Goal: Use online tool/utility: Utilize a website feature to perform a specific function

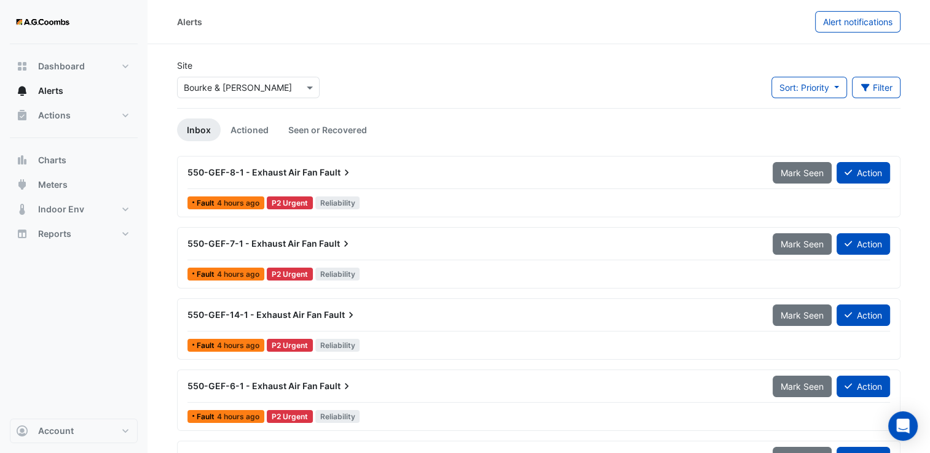
click at [229, 82] on input "text" at bounding box center [236, 88] width 104 height 13
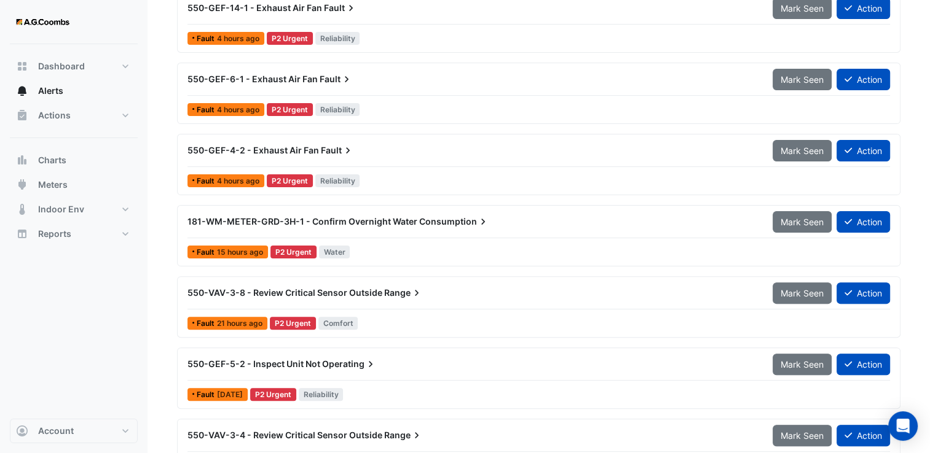
scroll to position [61, 0]
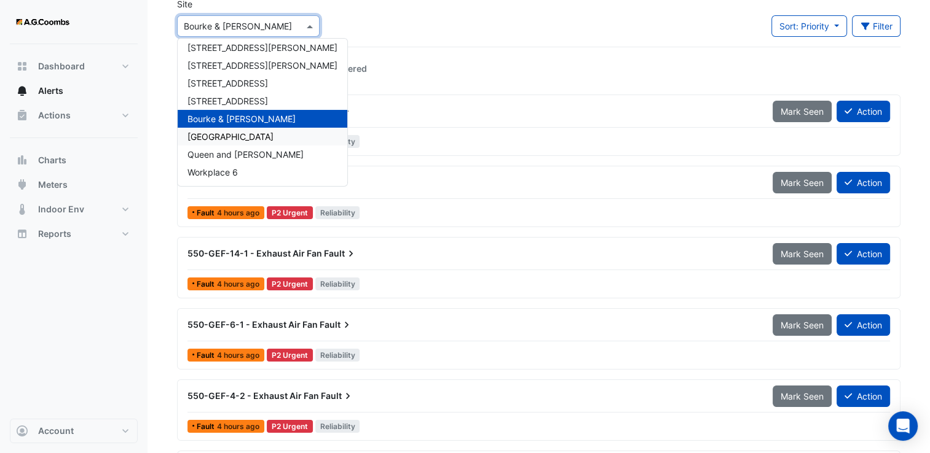
click at [230, 138] on span "[GEOGRAPHIC_DATA]" at bounding box center [230, 136] width 86 height 10
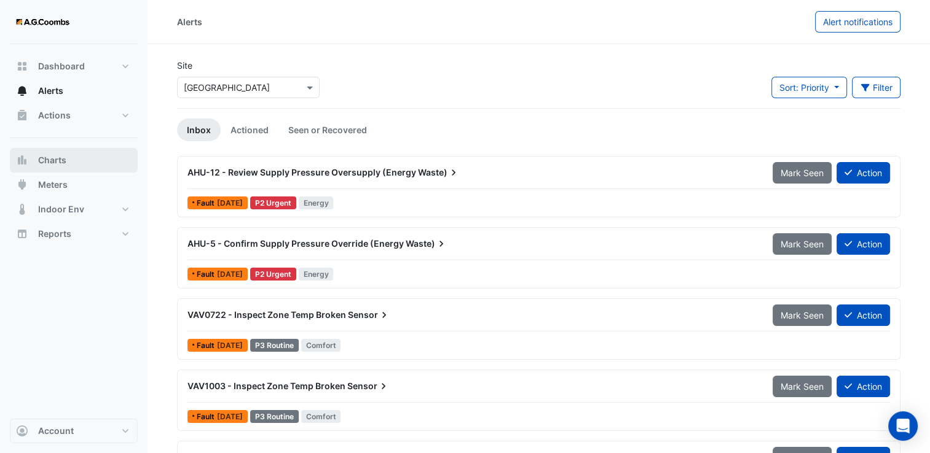
click at [69, 156] on button "Charts" at bounding box center [74, 160] width 128 height 25
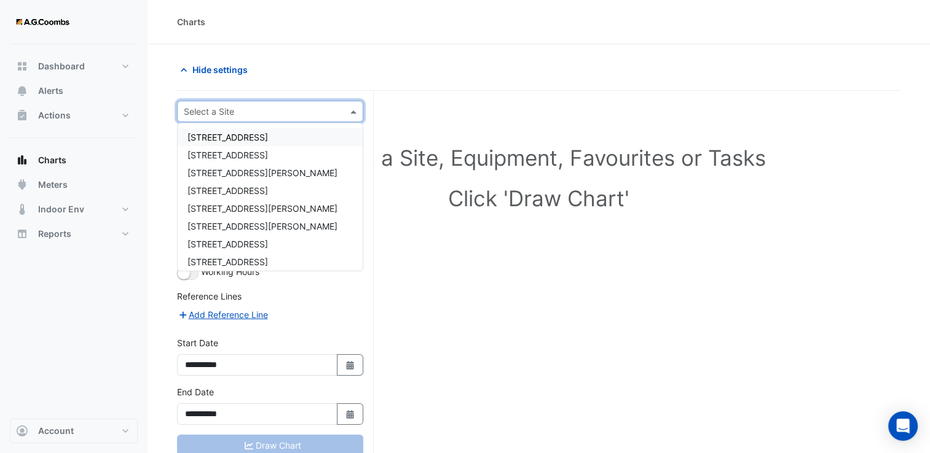
click at [243, 111] on input "text" at bounding box center [258, 112] width 148 height 13
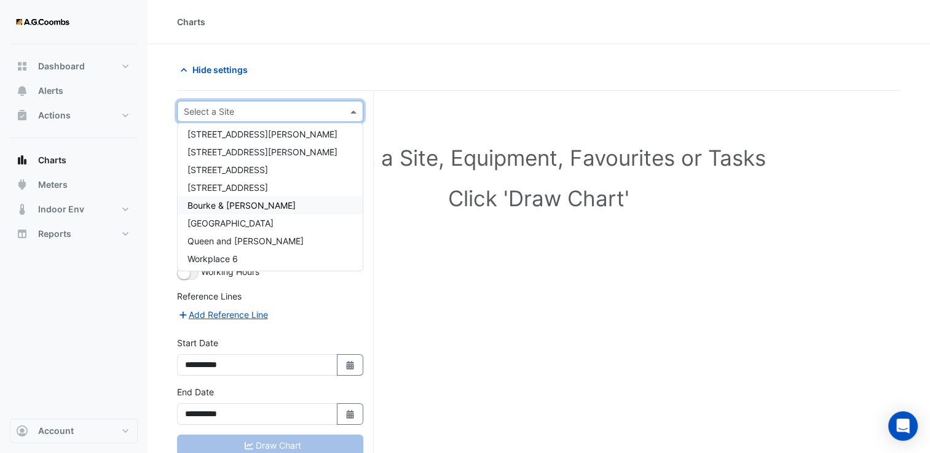
scroll to position [76, 0]
click at [243, 224] on span "[GEOGRAPHIC_DATA]" at bounding box center [230, 221] width 86 height 10
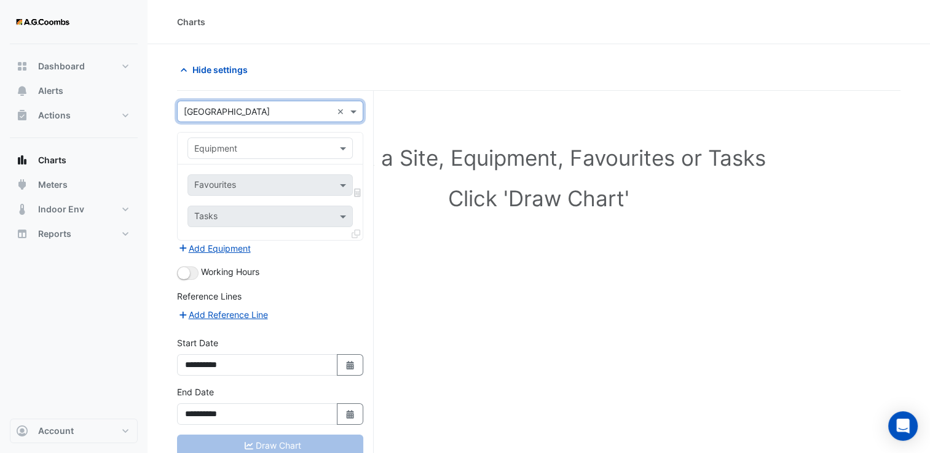
click at [252, 147] on input "text" at bounding box center [257, 149] width 127 height 13
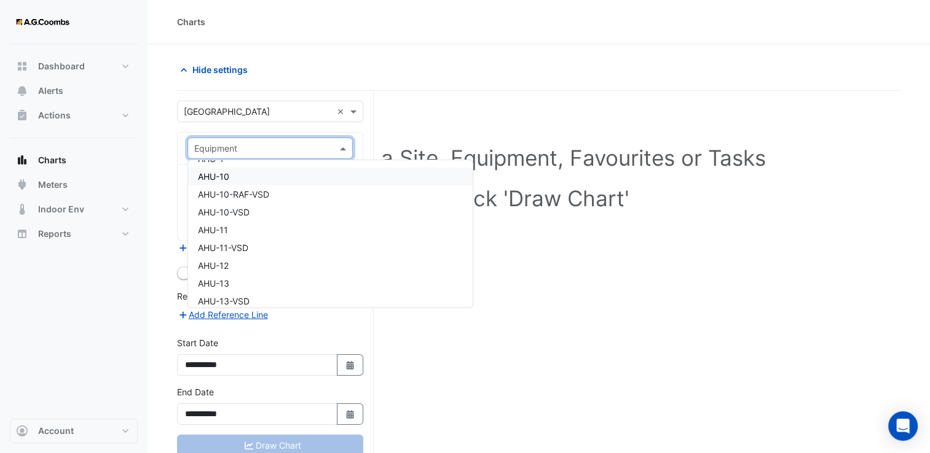
scroll to position [61, 0]
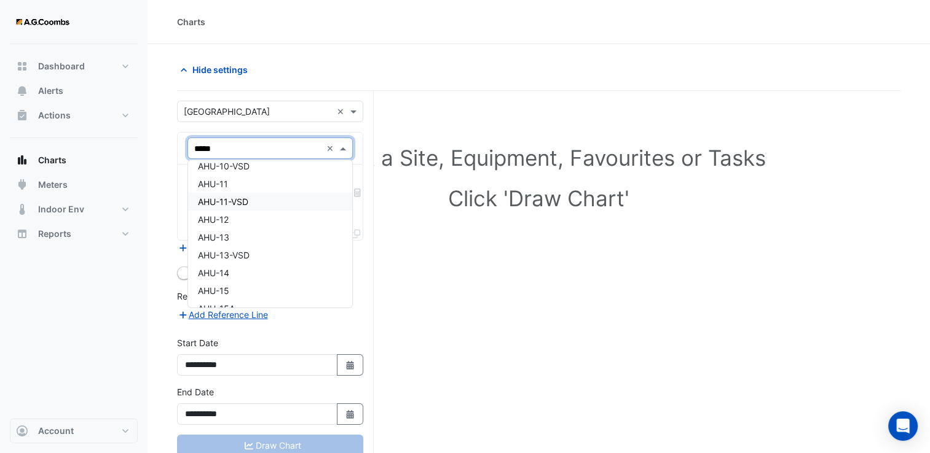
type input "******"
click at [236, 169] on span "AHU-49-1" at bounding box center [218, 174] width 41 height 10
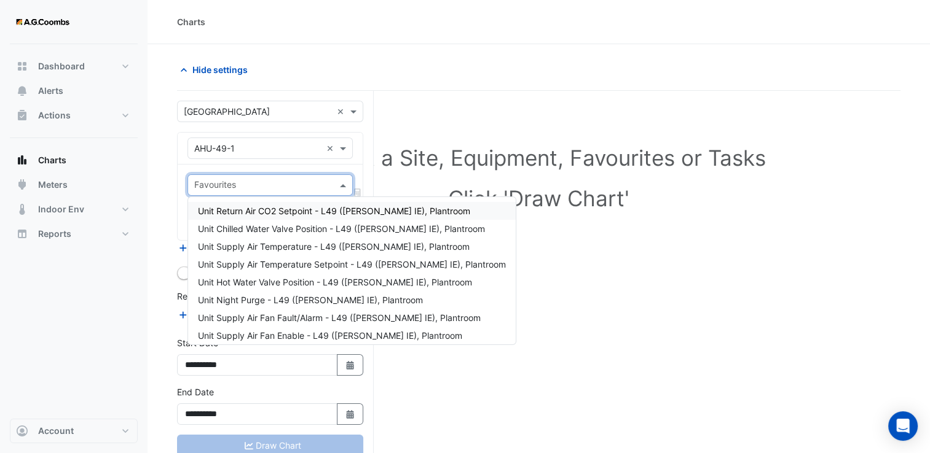
drag, startPoint x: 253, startPoint y: 184, endPoint x: 246, endPoint y: 188, distance: 8.2
click at [252, 186] on input "text" at bounding box center [263, 186] width 138 height 13
click at [271, 246] on span "Unit Supply Air Temperature - L49 ([PERSON_NAME] IE), Plantroom" at bounding box center [334, 246] width 272 height 10
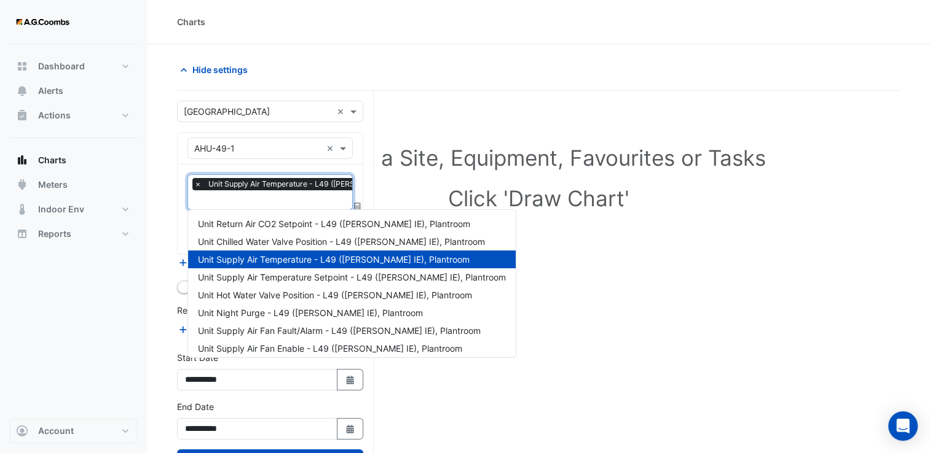
click at [289, 200] on input "text" at bounding box center [322, 201] width 256 height 13
click at [339, 273] on span "Unit Supply Air Temperature Setpoint - L49 ([PERSON_NAME] IE), Plantroom" at bounding box center [352, 277] width 308 height 10
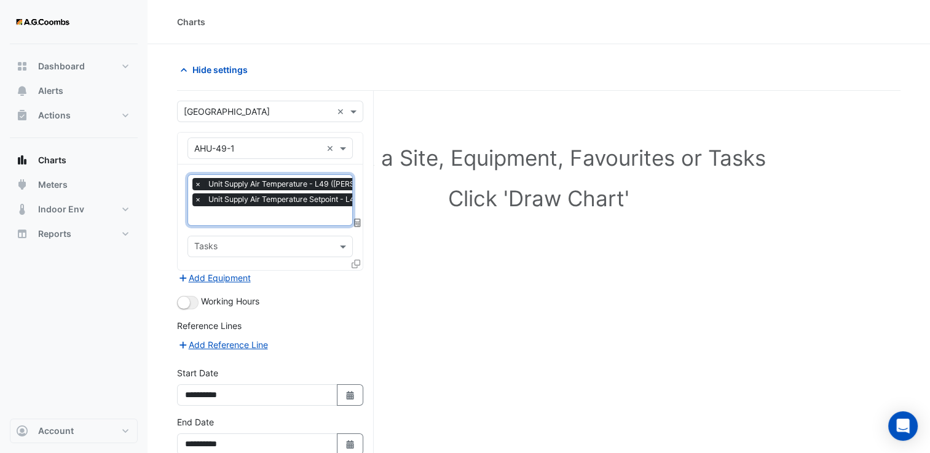
click at [254, 212] on input "text" at bounding box center [337, 217] width 286 height 13
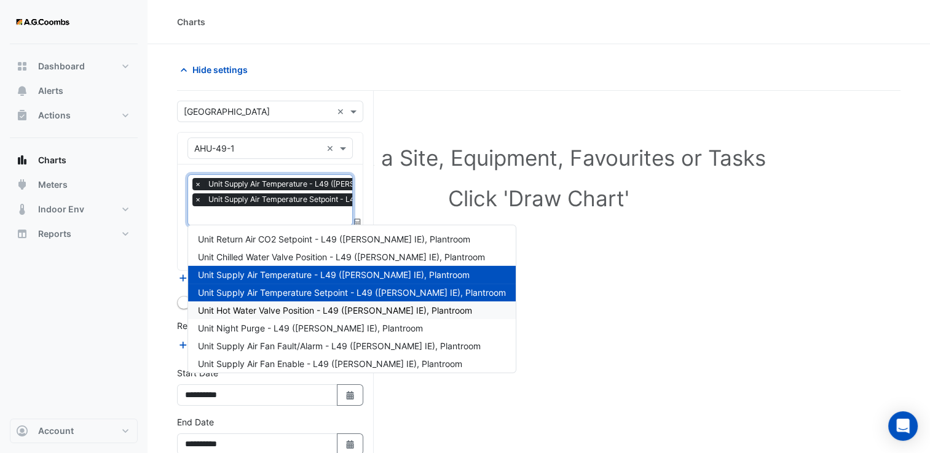
click at [260, 316] on div "Unit Hot Water Valve Position - L49 ([PERSON_NAME] IE), Plantroom" at bounding box center [351, 311] width 327 height 18
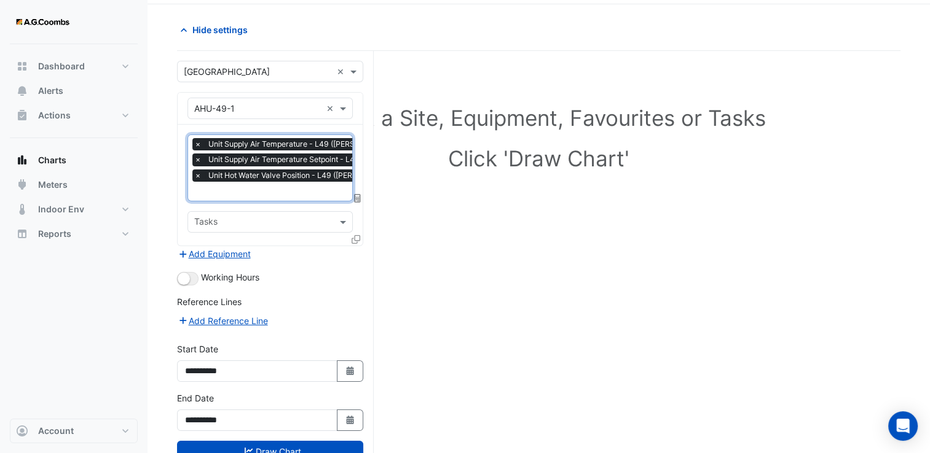
scroll to position [61, 0]
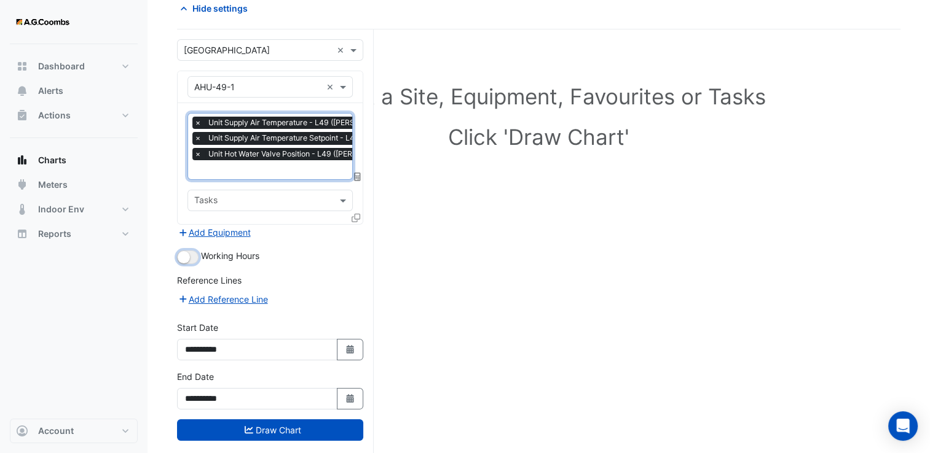
click at [190, 257] on button "button" at bounding box center [188, 258] width 22 height 14
click at [351, 348] on icon "Select Date" at bounding box center [350, 349] width 11 height 9
select select "*"
select select "****"
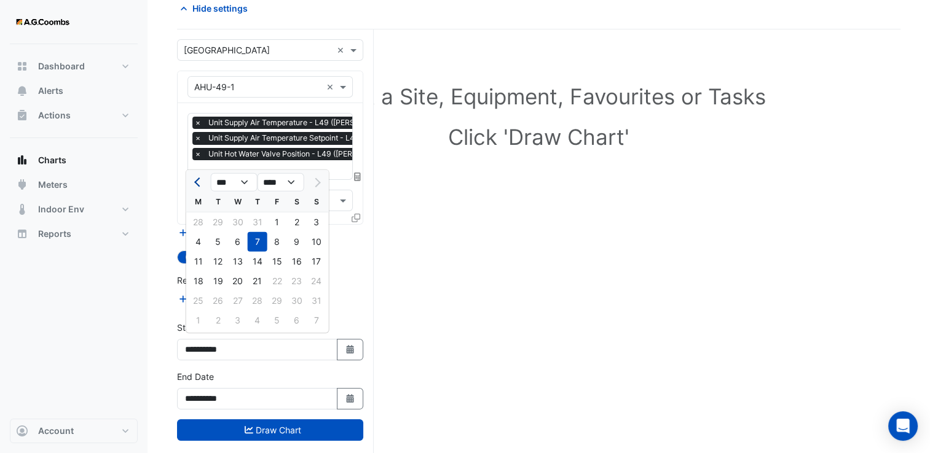
click at [197, 186] on span "Previous month" at bounding box center [198, 182] width 9 height 9
select select "*"
click at [195, 280] on div "21" at bounding box center [199, 282] width 20 height 20
type input "**********"
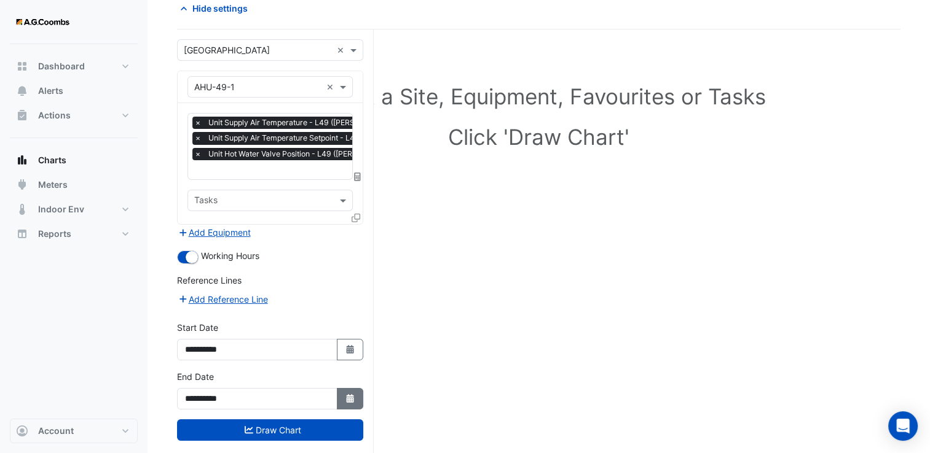
click at [345, 388] on button "Select Date" at bounding box center [350, 399] width 27 height 22
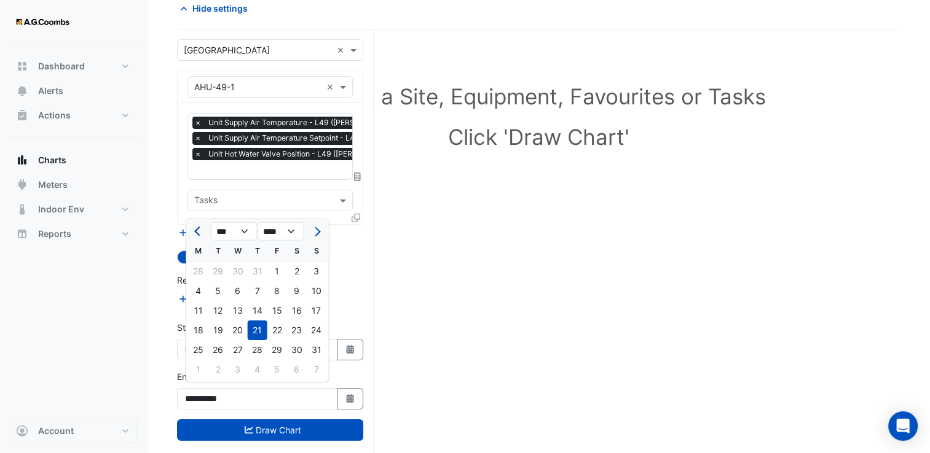
click at [199, 232] on span "Previous month" at bounding box center [198, 231] width 9 height 9
select select "*"
click at [200, 332] on div "21" at bounding box center [199, 331] width 20 height 20
type input "**********"
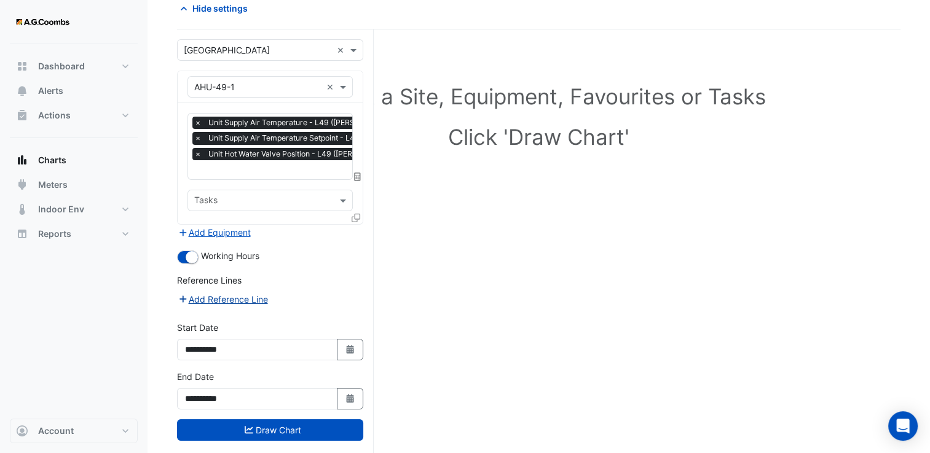
click at [216, 292] on button "Add Reference Line" at bounding box center [223, 299] width 92 height 14
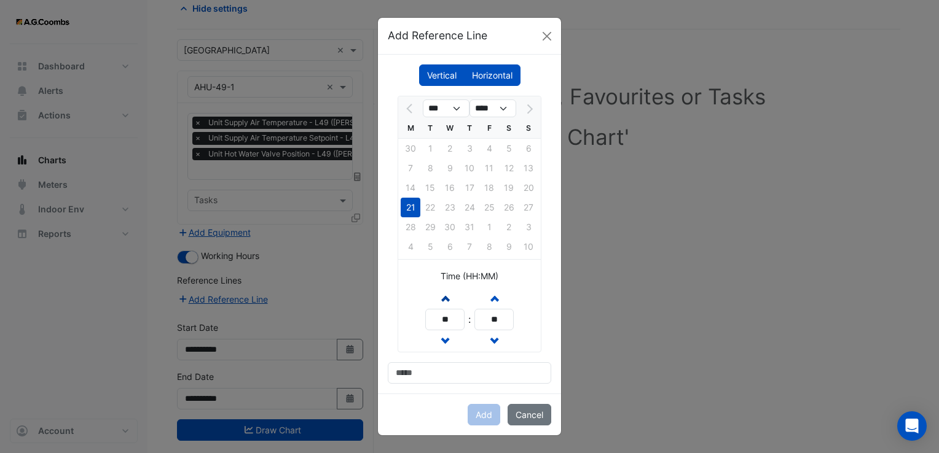
click at [444, 297] on span "button" at bounding box center [445, 298] width 6 height 10
click at [443, 297] on span "button" at bounding box center [445, 298] width 6 height 10
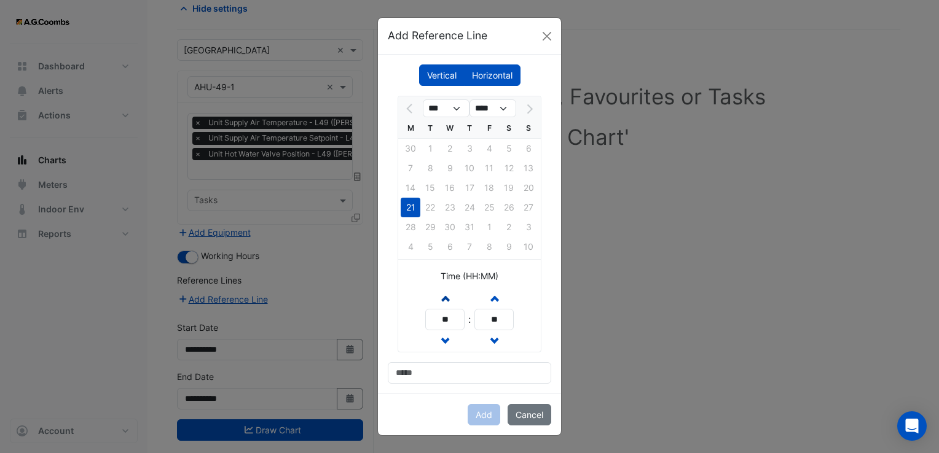
click at [443, 297] on span "button" at bounding box center [445, 298] width 6 height 10
type input "**"
click at [428, 370] on input at bounding box center [469, 373] width 163 height 22
type input "**********"
click at [483, 409] on button "Add" at bounding box center [484, 415] width 33 height 22
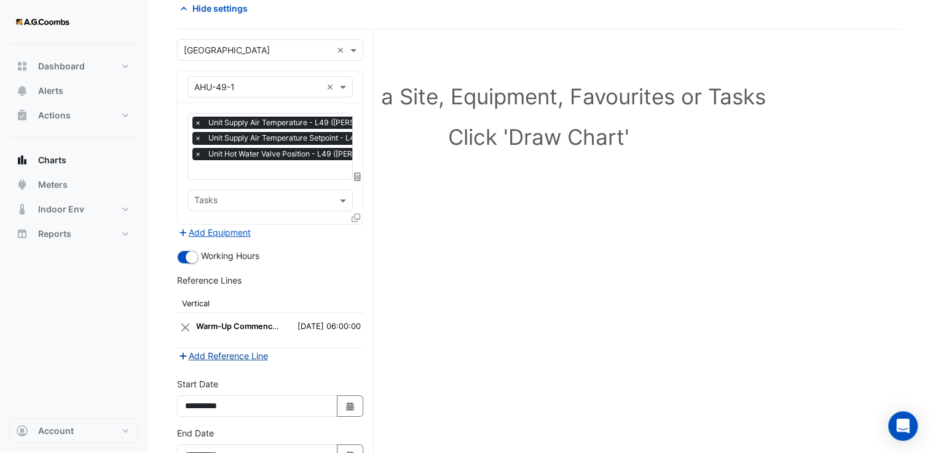
click at [204, 349] on button "Add Reference Line" at bounding box center [223, 356] width 92 height 14
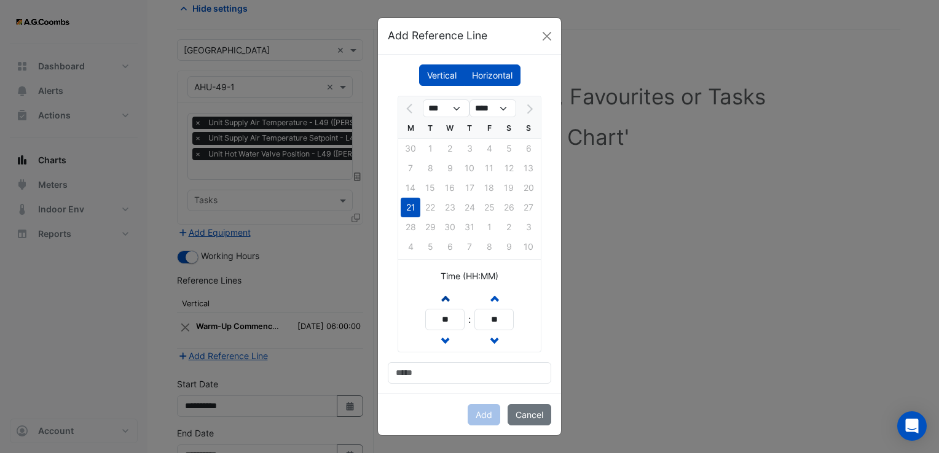
click at [437, 299] on button "Increment hours" at bounding box center [445, 299] width 22 height 22
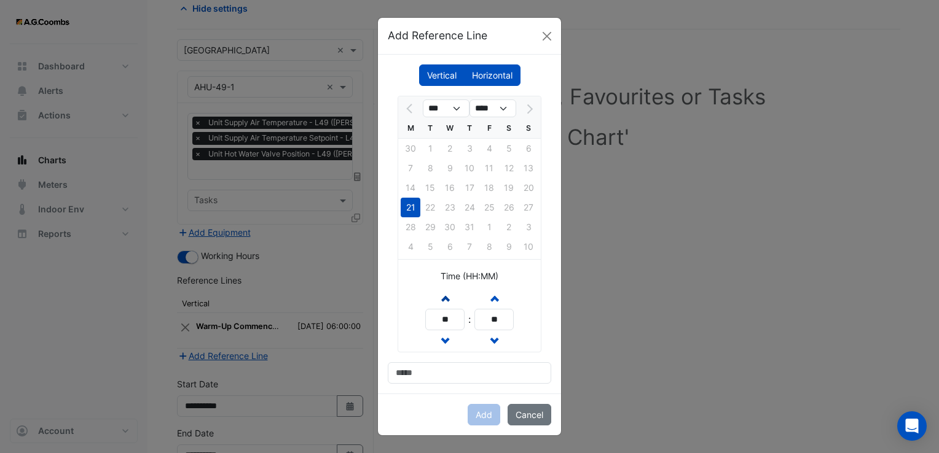
click at [437, 299] on button "Increment hours" at bounding box center [445, 299] width 22 height 22
click at [442, 307] on button "Increment hours" at bounding box center [445, 299] width 22 height 22
type input "**"
click at [425, 384] on div "Vertical [GEOGRAPHIC_DATA] *** **** M T W T F S S 30 1 2 3 4 5 6 7 8 9 10 11 12…" at bounding box center [469, 224] width 183 height 339
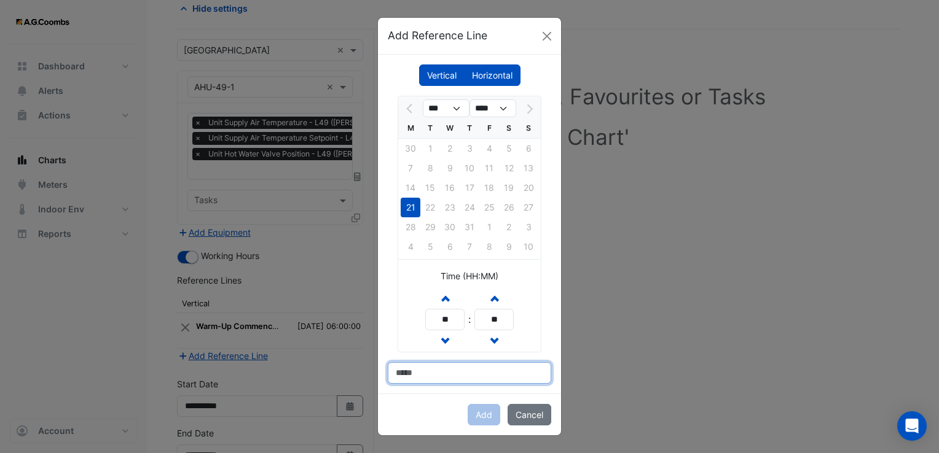
click at [426, 372] on input at bounding box center [469, 373] width 163 height 22
type input "**********"
click at [483, 417] on button "Add" at bounding box center [484, 415] width 33 height 22
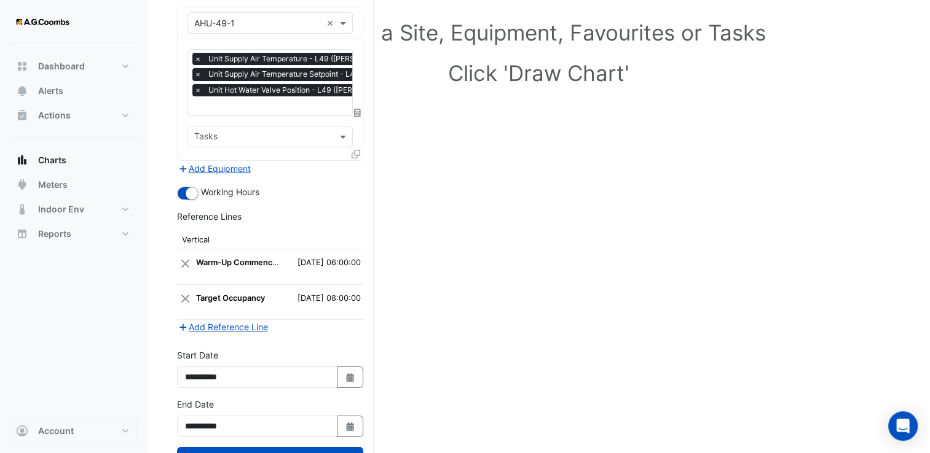
scroll to position [170, 0]
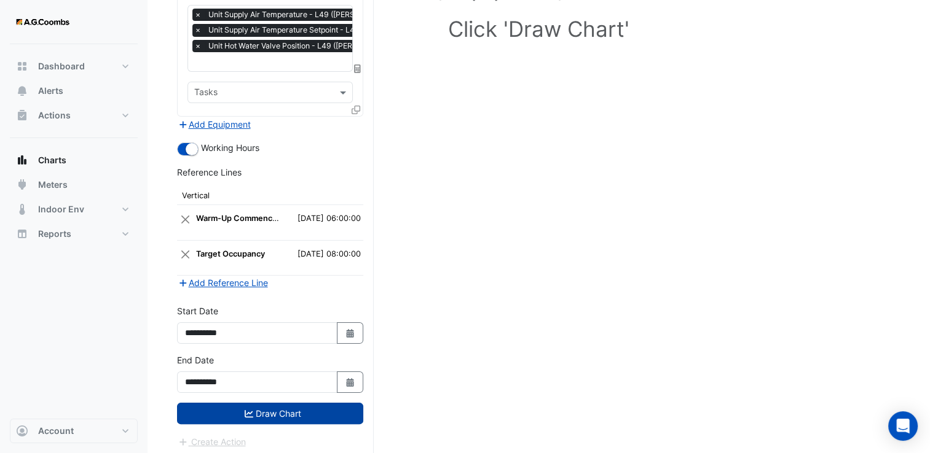
click at [268, 412] on button "Draw Chart" at bounding box center [270, 414] width 186 height 22
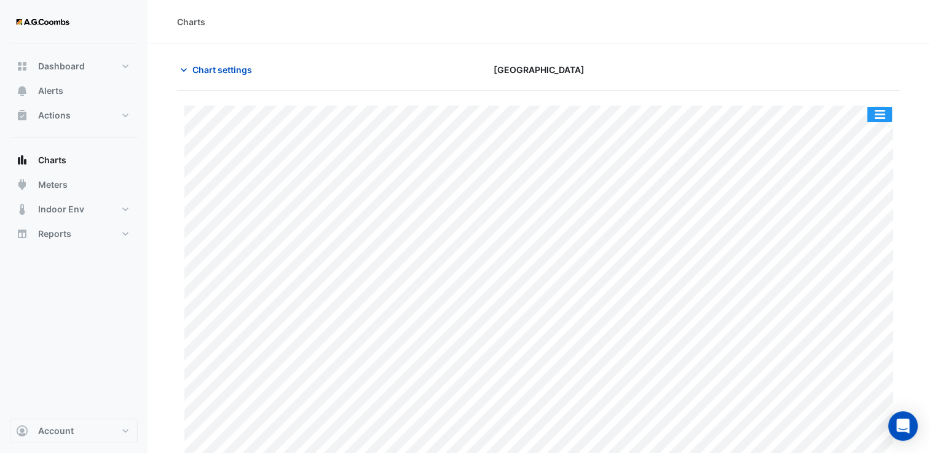
click at [878, 108] on button "button" at bounding box center [879, 114] width 25 height 15
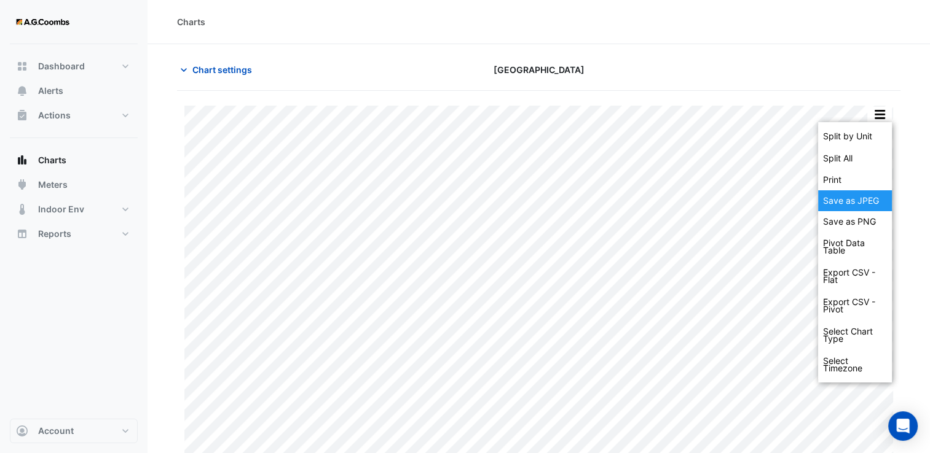
click at [874, 199] on div "Save as JPEG" at bounding box center [855, 200] width 74 height 21
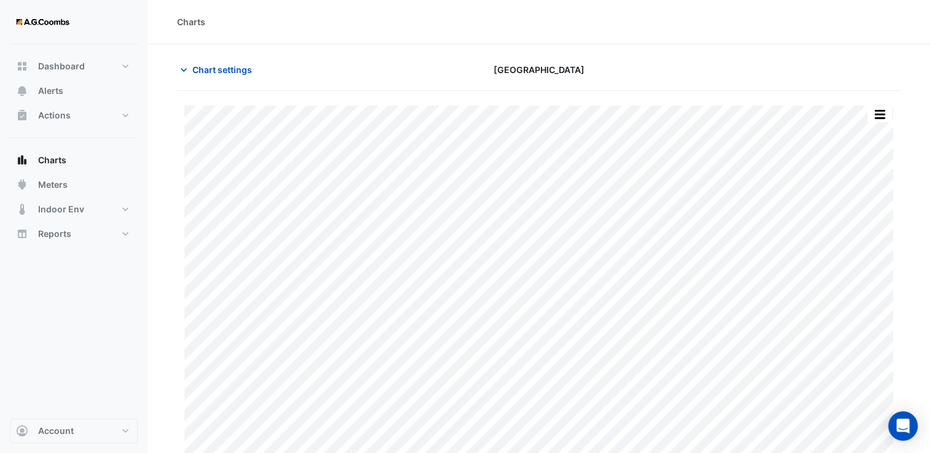
click at [533, 44] on section "Chart settings [GEOGRAPHIC_DATA] Split by Unit Split All Print Save as JPEG Sav…" at bounding box center [538, 261] width 782 height 435
click at [875, 109] on button "button" at bounding box center [879, 114] width 25 height 15
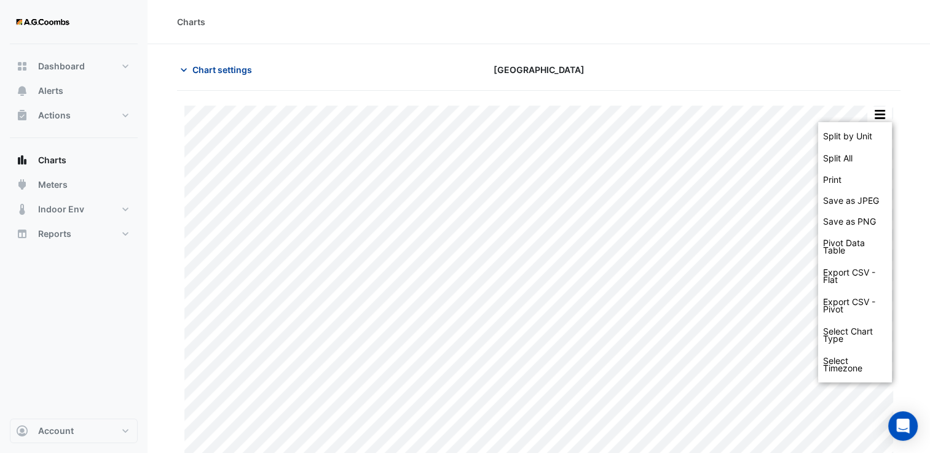
click at [240, 65] on span "Chart settings" at bounding box center [222, 69] width 60 height 13
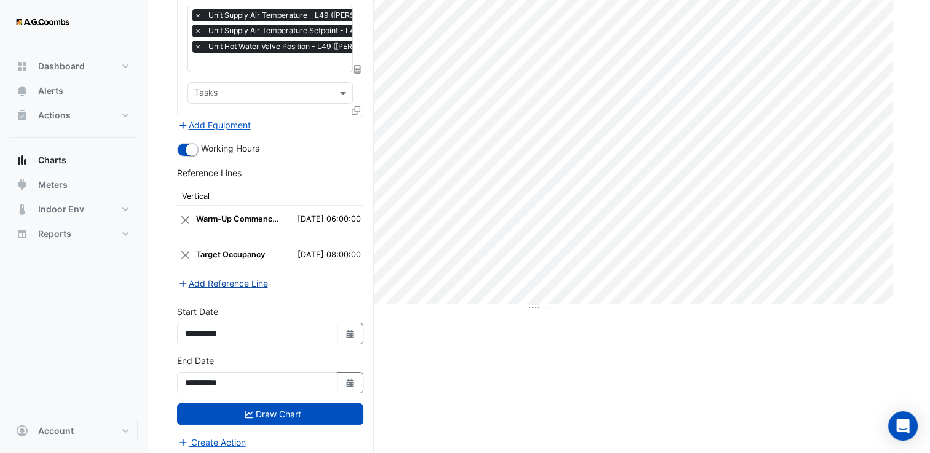
scroll to position [170, 0]
click at [354, 329] on icon "Select Date" at bounding box center [350, 333] width 11 height 9
select select "*"
select select "****"
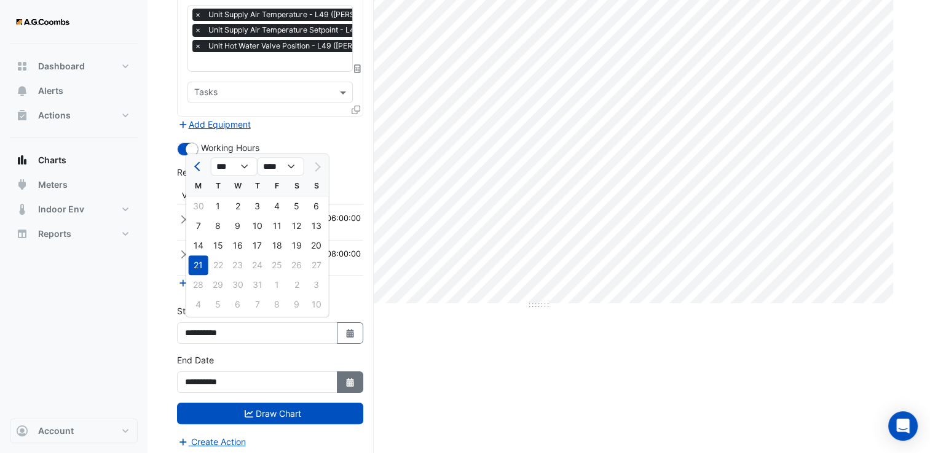
click at [344, 380] on button "Select Date" at bounding box center [350, 383] width 27 height 22
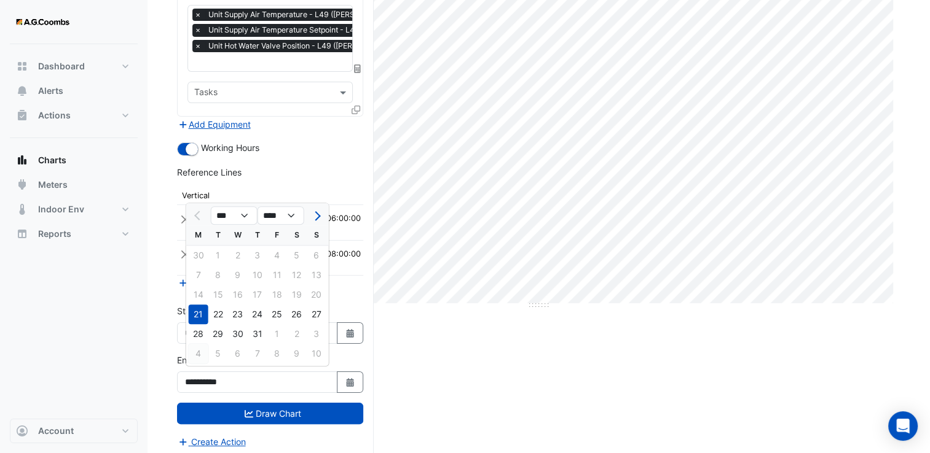
click at [196, 360] on div "4" at bounding box center [199, 354] width 20 height 20
type input "**********"
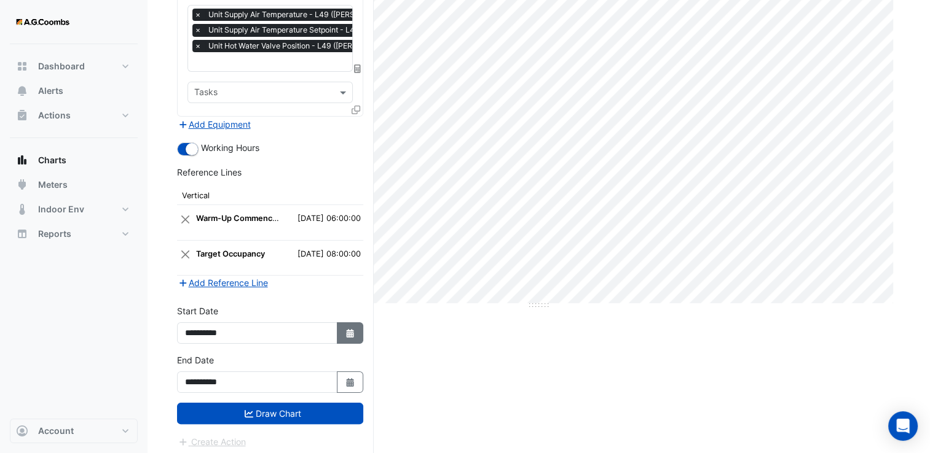
click at [360, 329] on button "Select Date" at bounding box center [350, 334] width 27 height 22
select select "*"
select select "****"
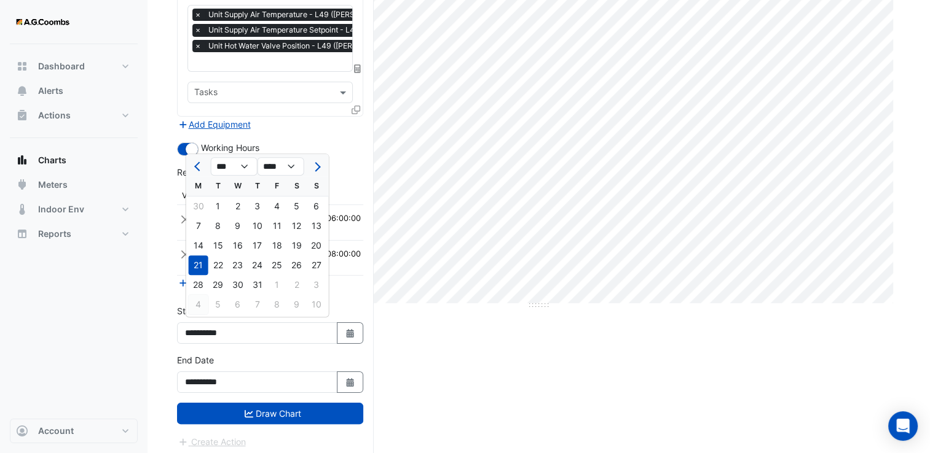
click at [202, 305] on div "4" at bounding box center [199, 305] width 20 height 20
type input "**********"
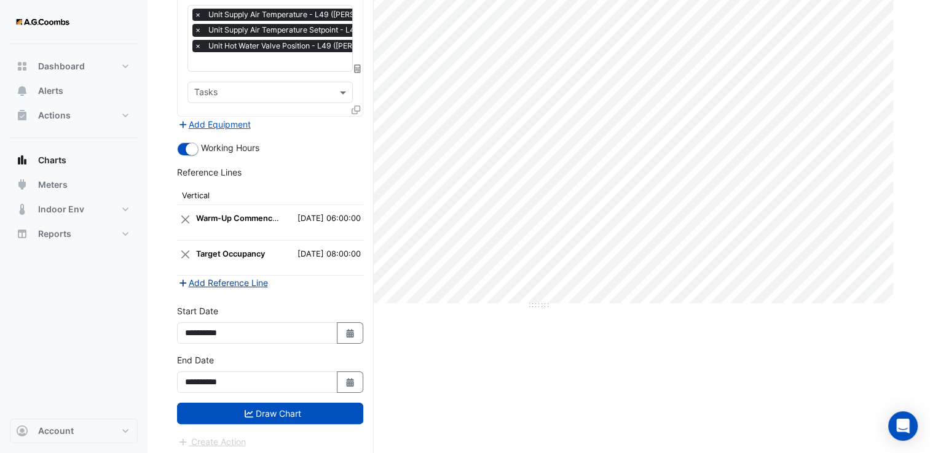
click at [222, 282] on button "Add Reference Line" at bounding box center [223, 283] width 92 height 14
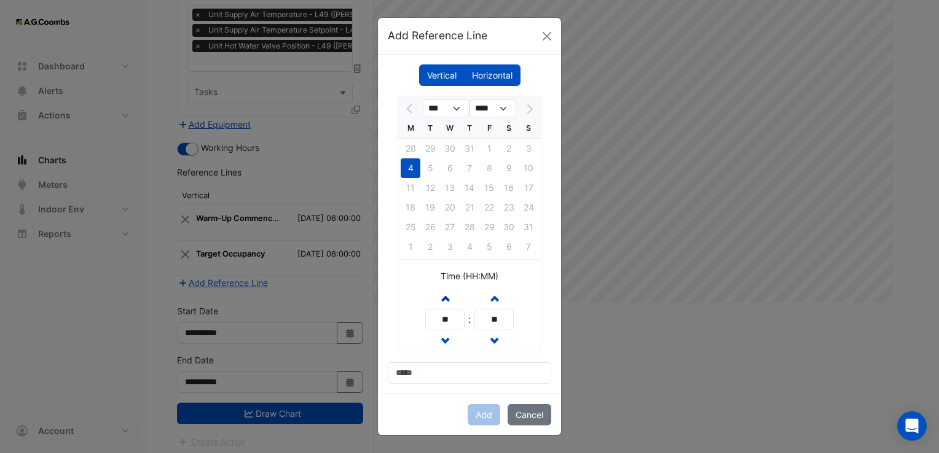
click at [437, 299] on button "Increment hours" at bounding box center [445, 299] width 22 height 22
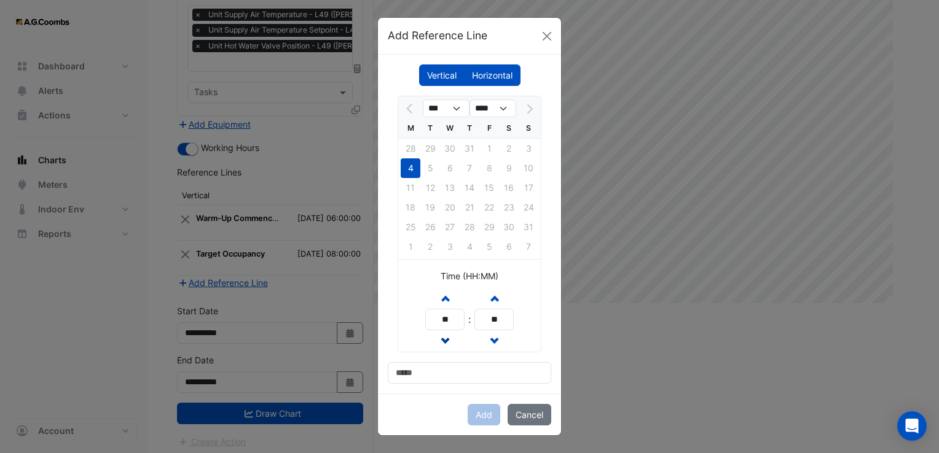
click at [437, 350] on button "Decrement hours" at bounding box center [445, 342] width 22 height 22
type input "**"
click at [440, 371] on input at bounding box center [469, 373] width 163 height 22
type input "**********"
click at [447, 300] on span "button" at bounding box center [445, 298] width 6 height 10
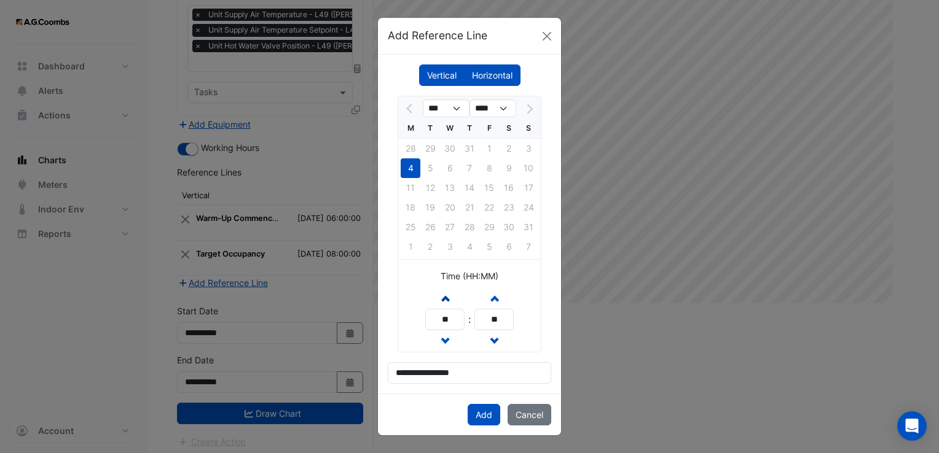
type input "**"
click at [487, 415] on button "Add" at bounding box center [484, 415] width 33 height 22
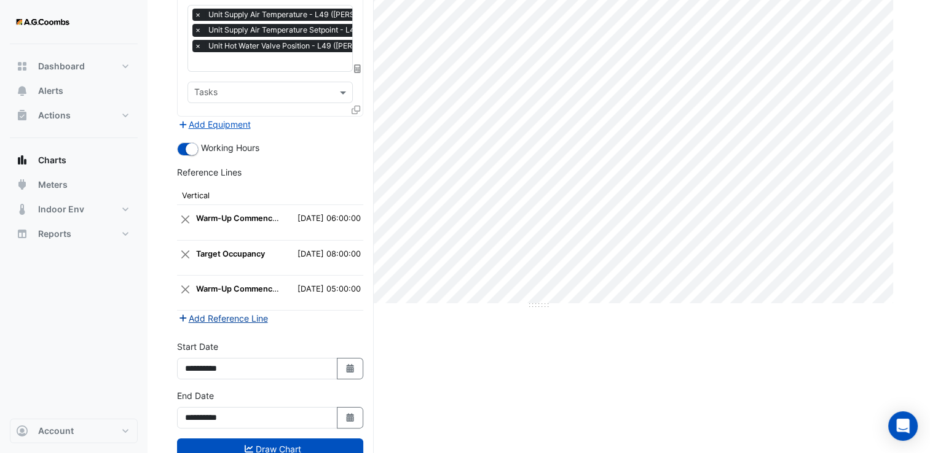
click at [229, 314] on button "Add Reference Line" at bounding box center [223, 318] width 92 height 14
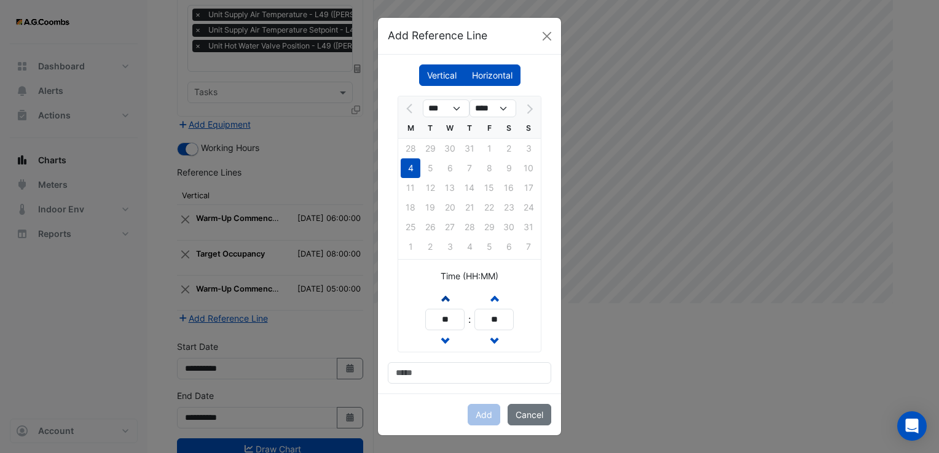
click at [446, 296] on span "button" at bounding box center [445, 298] width 6 height 10
click at [445, 296] on span "button" at bounding box center [445, 298] width 6 height 10
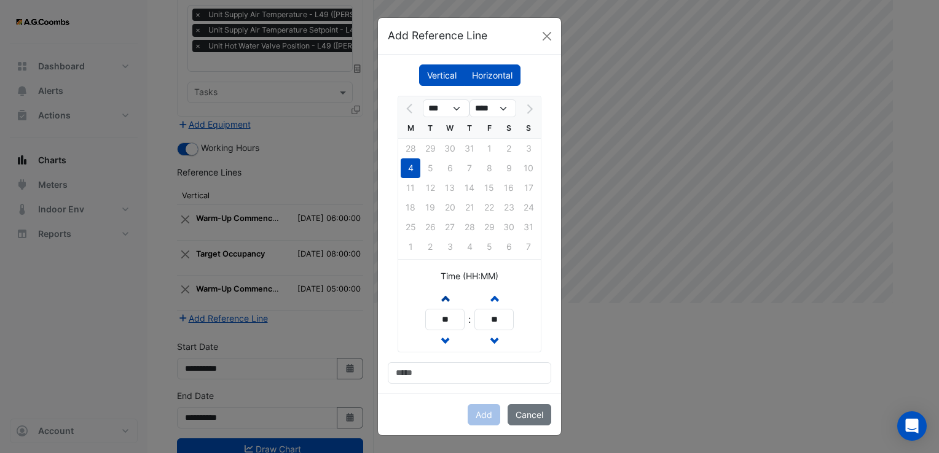
click at [445, 296] on span "button" at bounding box center [445, 298] width 6 height 10
type input "**"
click at [446, 376] on input at bounding box center [469, 373] width 163 height 22
type input "**********"
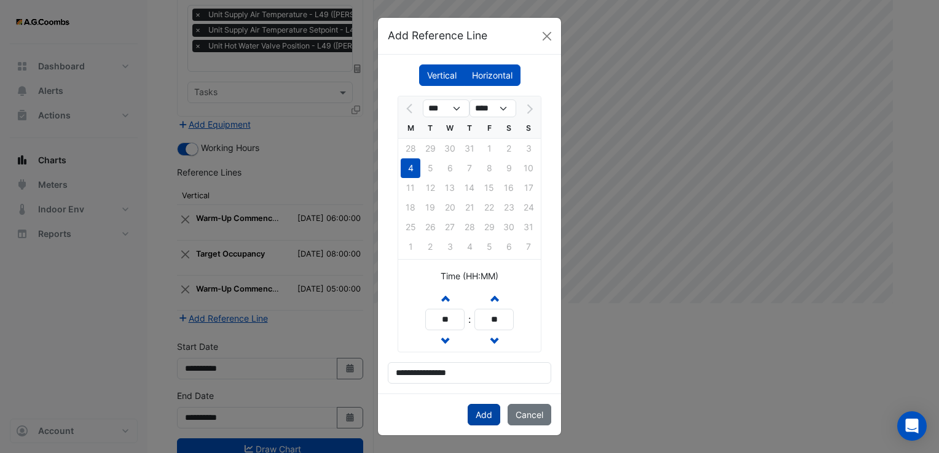
click at [480, 413] on button "Add" at bounding box center [484, 415] width 33 height 22
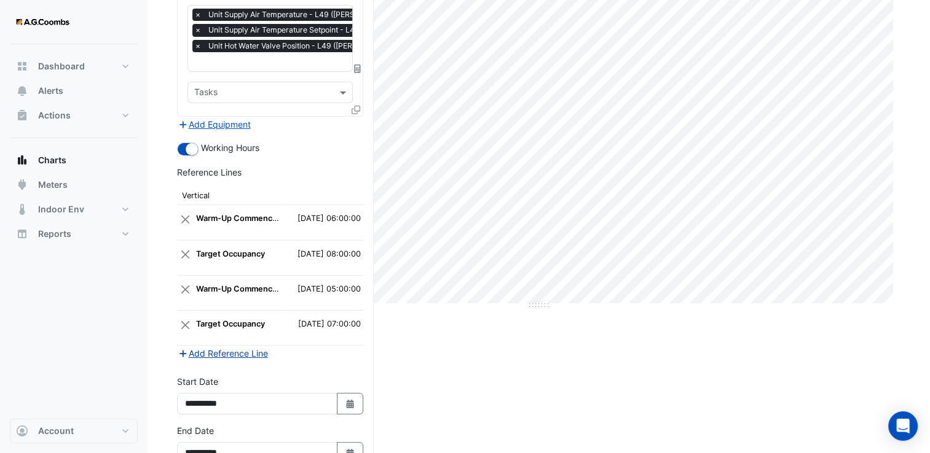
click at [237, 346] on button "Add Reference Line" at bounding box center [223, 353] width 92 height 14
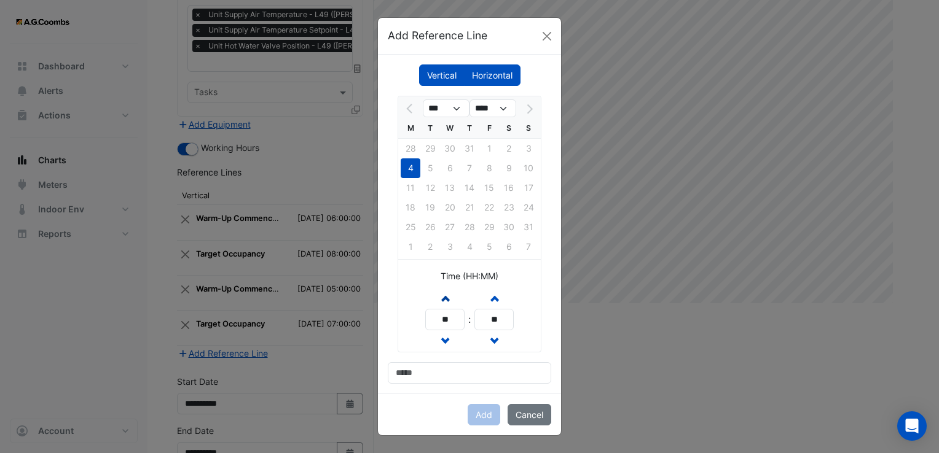
click at [455, 296] on button "Increment hours" at bounding box center [445, 299] width 22 height 22
click at [454, 295] on button "Increment hours" at bounding box center [445, 299] width 22 height 22
click at [453, 295] on button "Increment hours" at bounding box center [445, 299] width 22 height 22
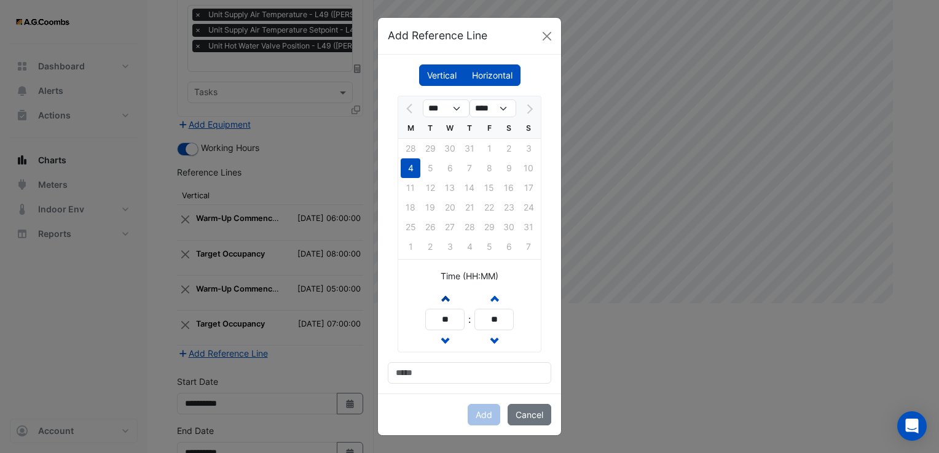
click at [453, 295] on button "Increment hours" at bounding box center [445, 299] width 22 height 22
type input "**"
click at [460, 370] on input at bounding box center [469, 373] width 163 height 22
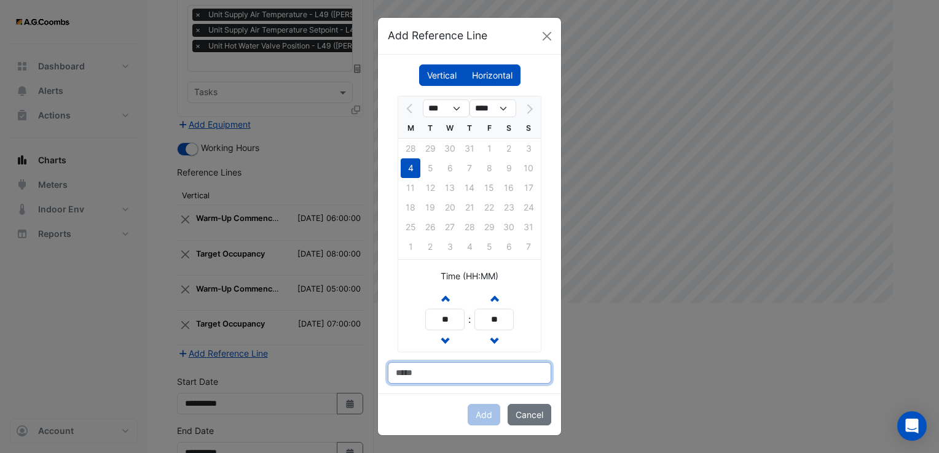
type input "**********"
click at [485, 416] on button "Add" at bounding box center [484, 415] width 33 height 22
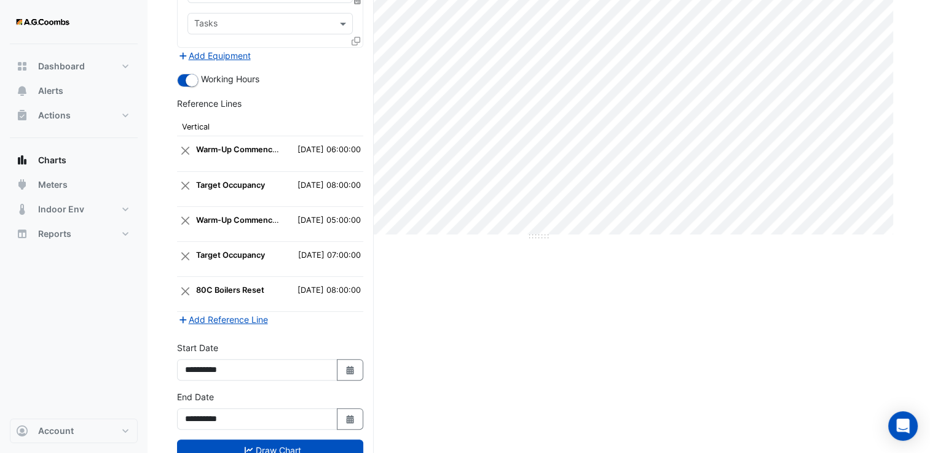
scroll to position [275, 0]
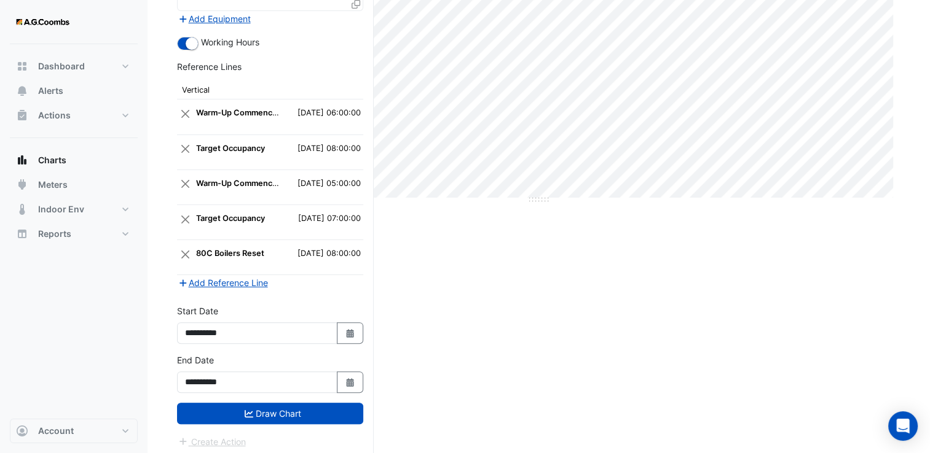
drag, startPoint x: 270, startPoint y: 409, endPoint x: 278, endPoint y: 407, distance: 8.4
click at [272, 409] on button "Draw Chart" at bounding box center [270, 414] width 186 height 22
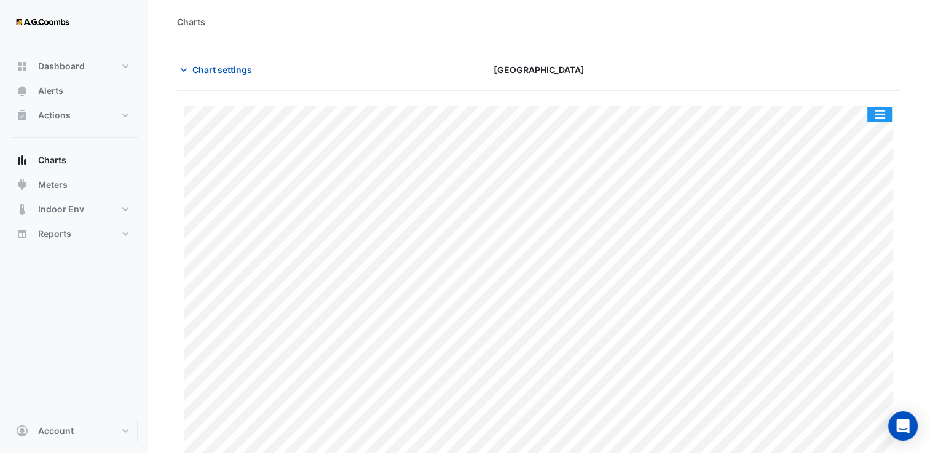
click at [875, 115] on button "button" at bounding box center [879, 114] width 25 height 15
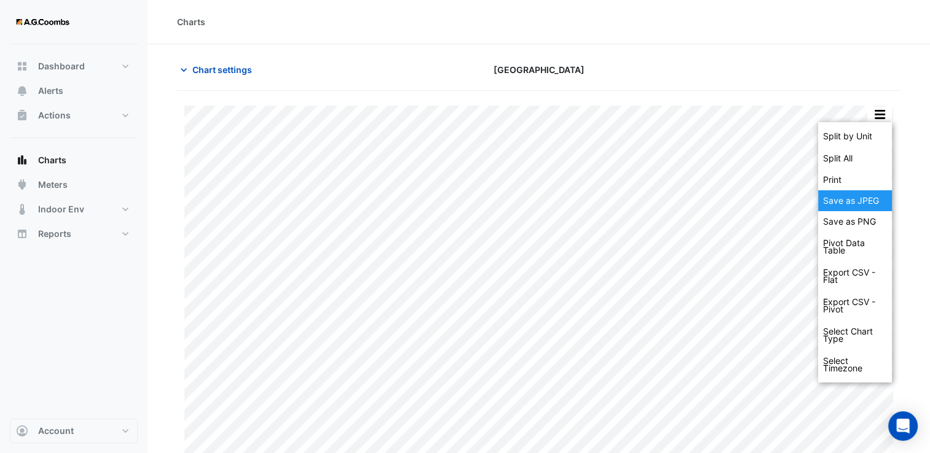
click at [867, 195] on div "Save as JPEG" at bounding box center [855, 200] width 74 height 21
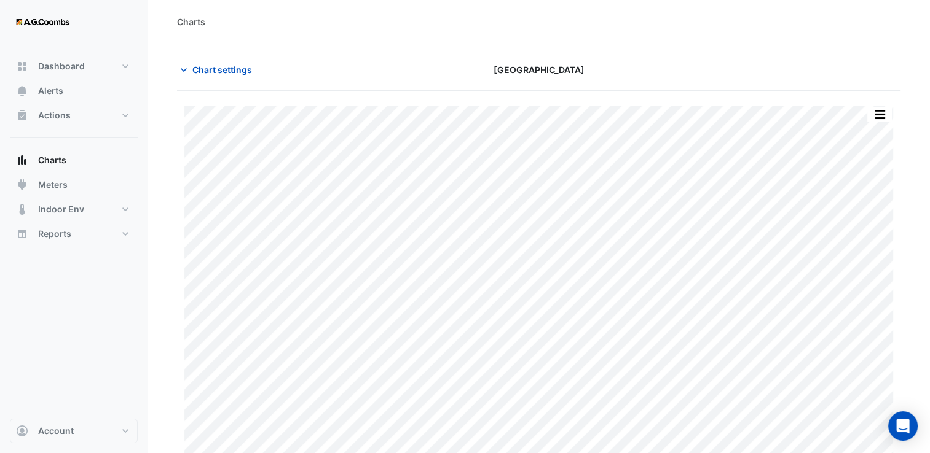
drag, startPoint x: 413, startPoint y: 48, endPoint x: 359, endPoint y: 72, distance: 59.9
click at [413, 48] on section "Chart settings [GEOGRAPHIC_DATA] Split by Unit Split All Print Save as JPEG Sav…" at bounding box center [538, 261] width 782 height 435
click at [211, 74] on span "Chart settings" at bounding box center [222, 69] width 60 height 13
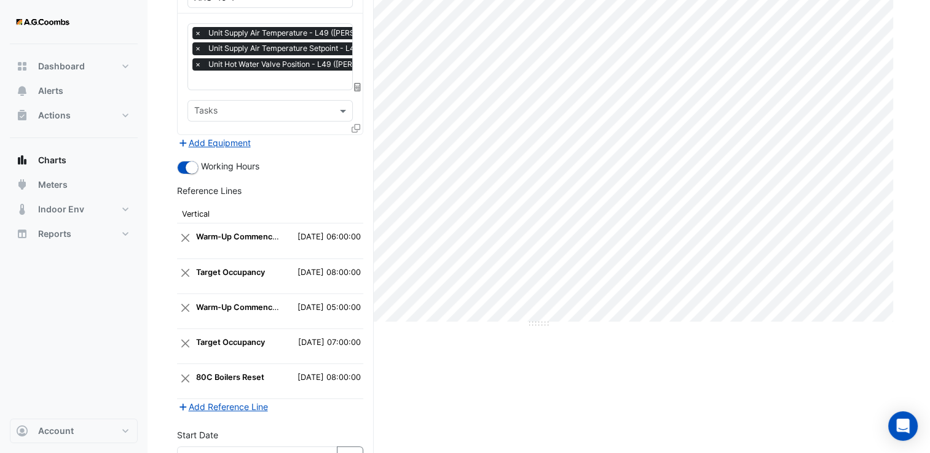
scroll to position [275, 0]
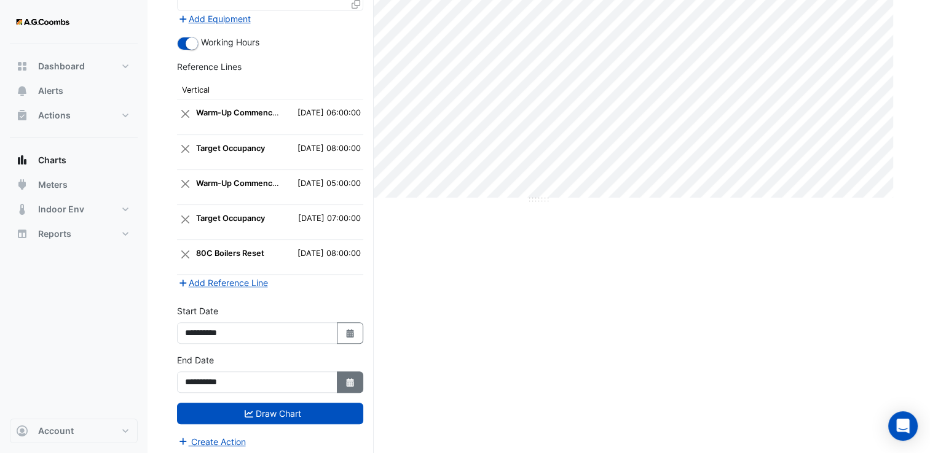
click at [351, 378] on icon "Select Date" at bounding box center [350, 382] width 11 height 9
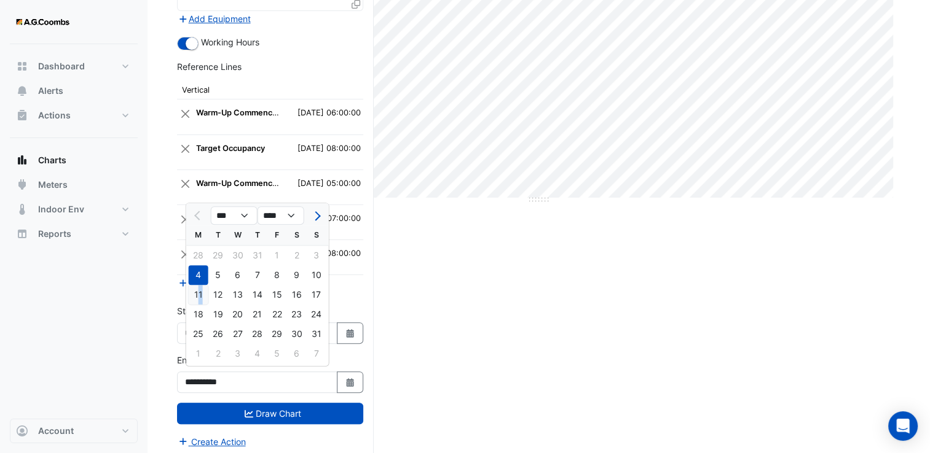
click at [203, 294] on div "11" at bounding box center [199, 295] width 20 height 20
type input "**********"
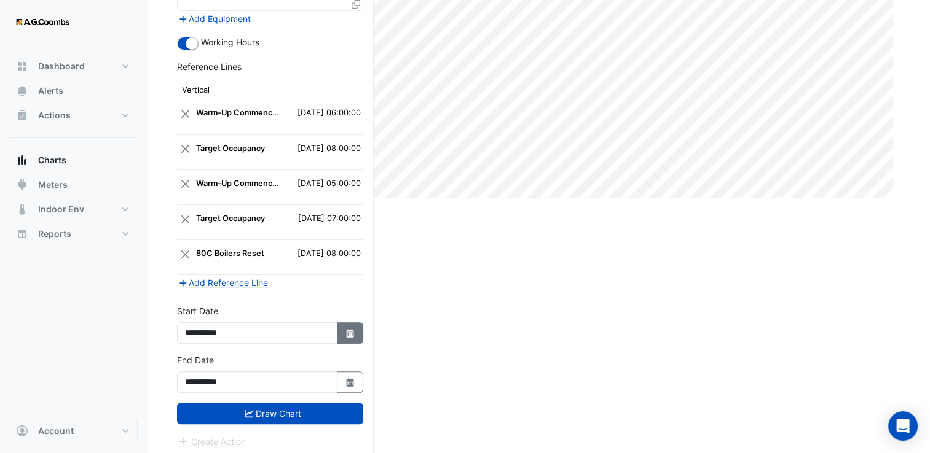
click at [353, 329] on icon "button" at bounding box center [349, 333] width 7 height 9
select select "*"
select select "****"
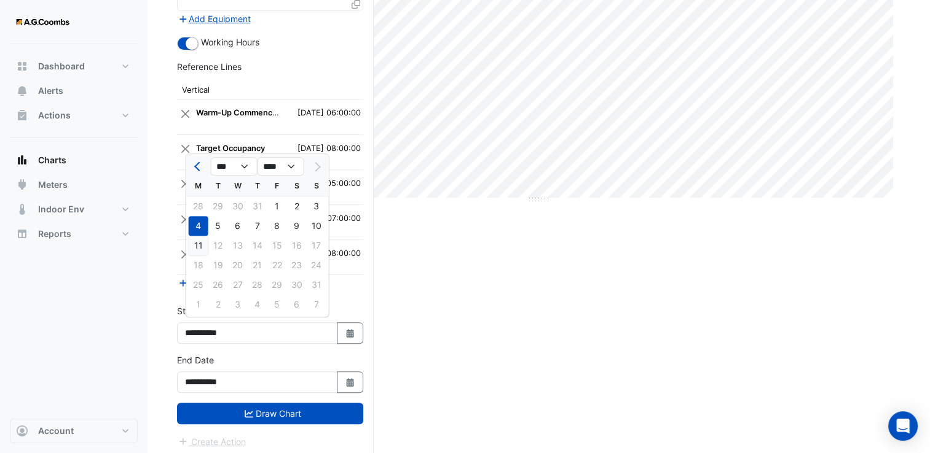
click at [201, 247] on div "11" at bounding box center [199, 246] width 20 height 20
type input "**********"
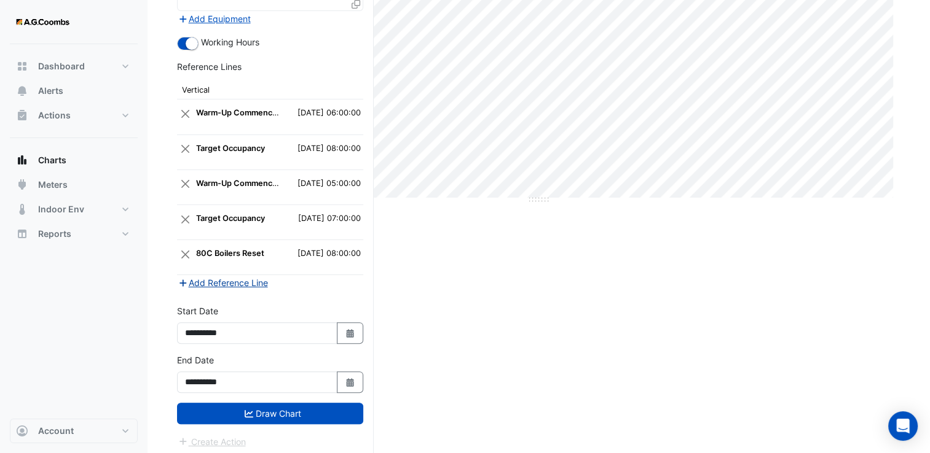
click at [193, 276] on button "Add Reference Line" at bounding box center [223, 283] width 92 height 14
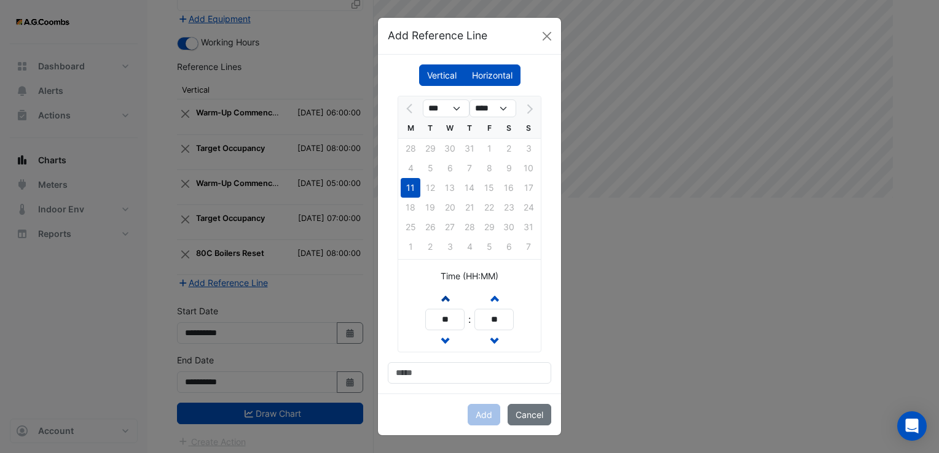
click at [445, 294] on span "button" at bounding box center [445, 298] width 6 height 10
click at [444, 294] on span "button" at bounding box center [445, 298] width 6 height 10
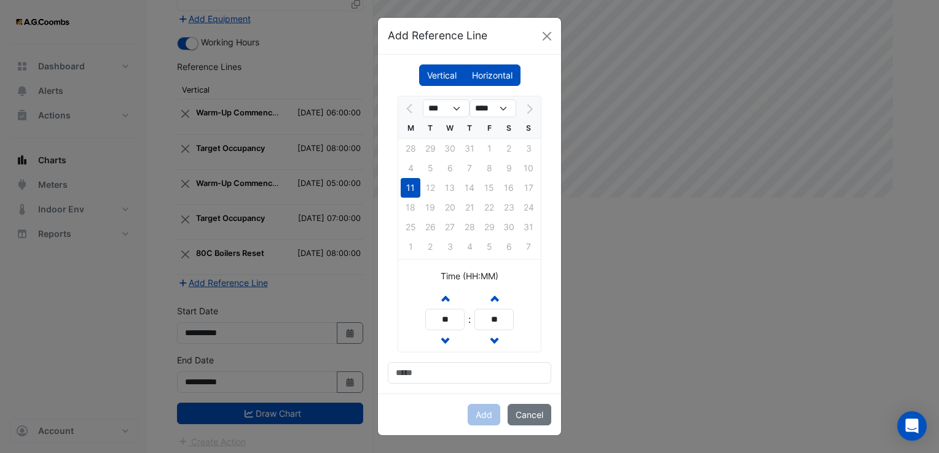
drag, startPoint x: 444, startPoint y: 294, endPoint x: 443, endPoint y: 315, distance: 20.9
click at [444, 294] on span "button" at bounding box center [445, 298] width 6 height 10
type input "**"
drag, startPoint x: 433, startPoint y: 374, endPoint x: 437, endPoint y: 366, distance: 8.5
click at [433, 374] on input at bounding box center [469, 373] width 163 height 22
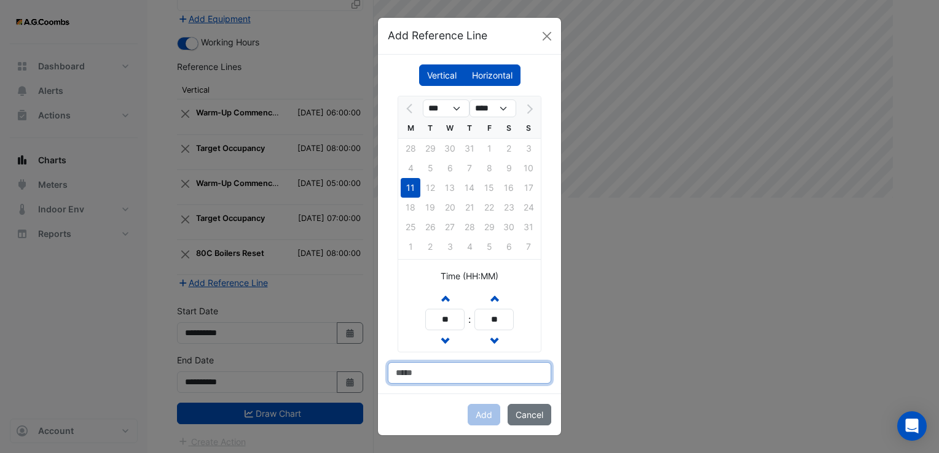
type input "**********"
click at [483, 413] on button "Add" at bounding box center [484, 415] width 33 height 22
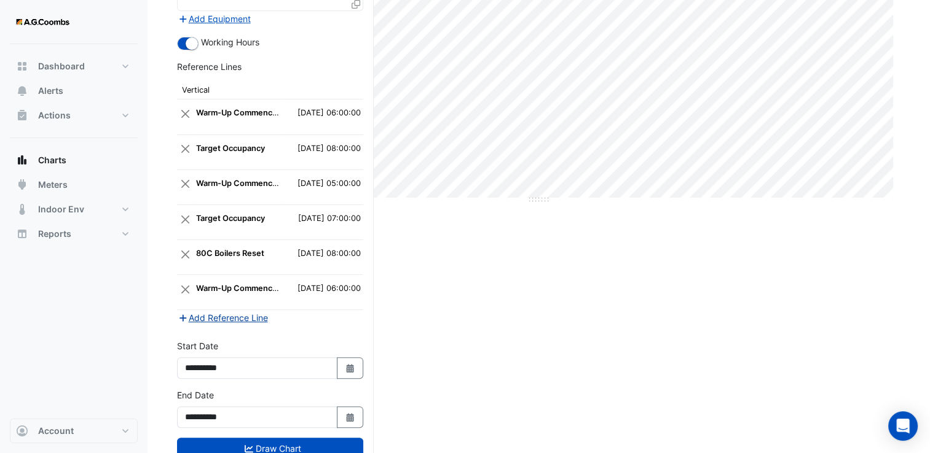
click at [247, 320] on button "Add Reference Line" at bounding box center [223, 318] width 92 height 14
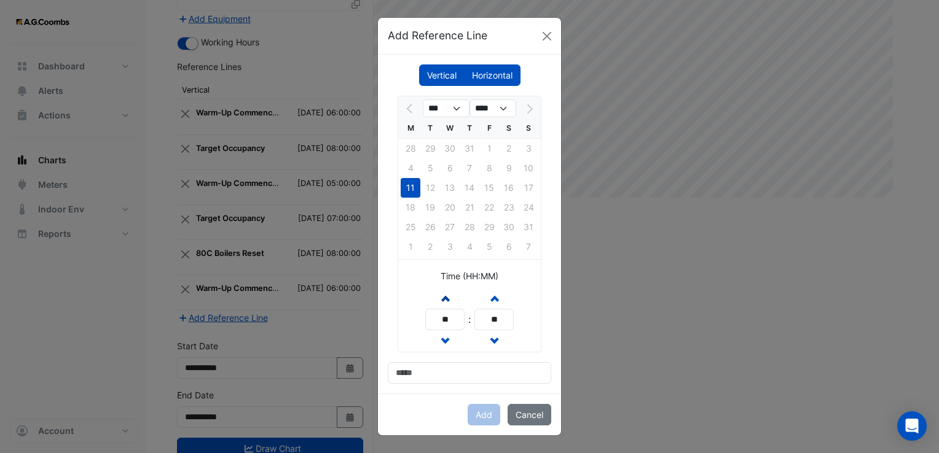
click at [450, 303] on button "Increment hours" at bounding box center [445, 299] width 22 height 22
click at [448, 302] on button "Increment hours" at bounding box center [445, 299] width 22 height 22
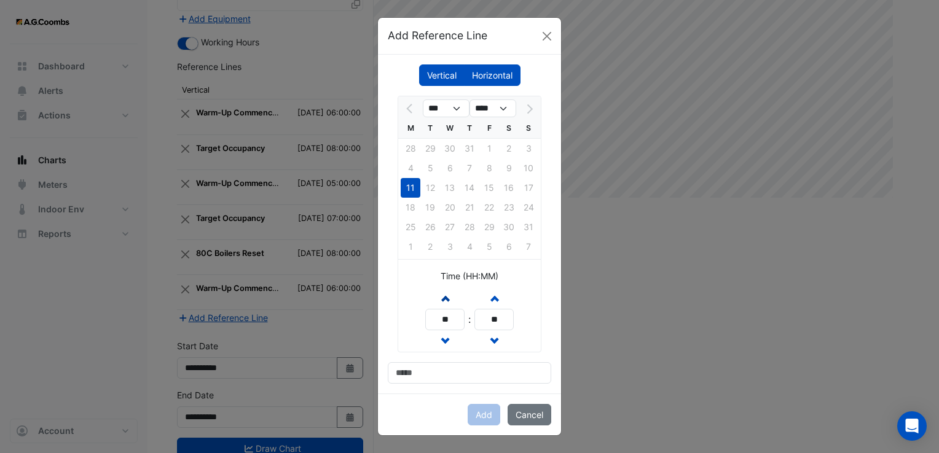
click at [448, 302] on button "Increment hours" at bounding box center [445, 299] width 22 height 22
click at [447, 296] on span "button" at bounding box center [445, 298] width 6 height 10
type input "**"
click at [415, 381] on input at bounding box center [469, 373] width 163 height 22
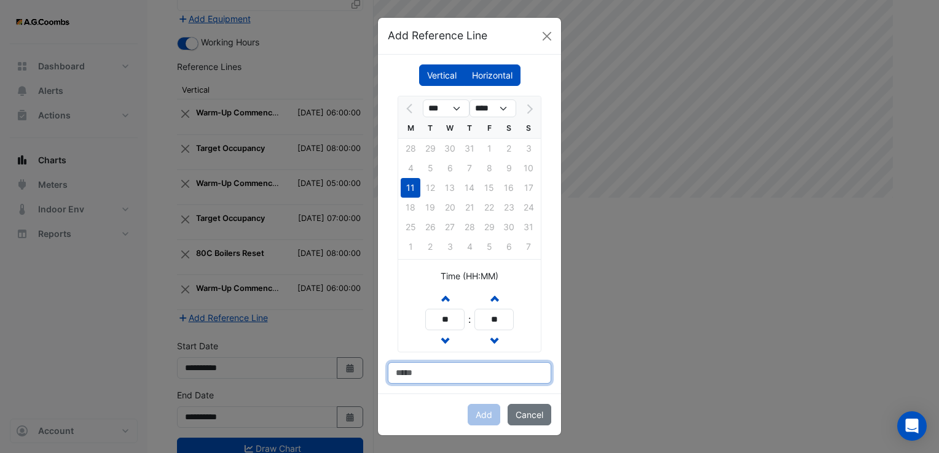
type input "**********"
click at [483, 410] on button "Add" at bounding box center [484, 415] width 33 height 22
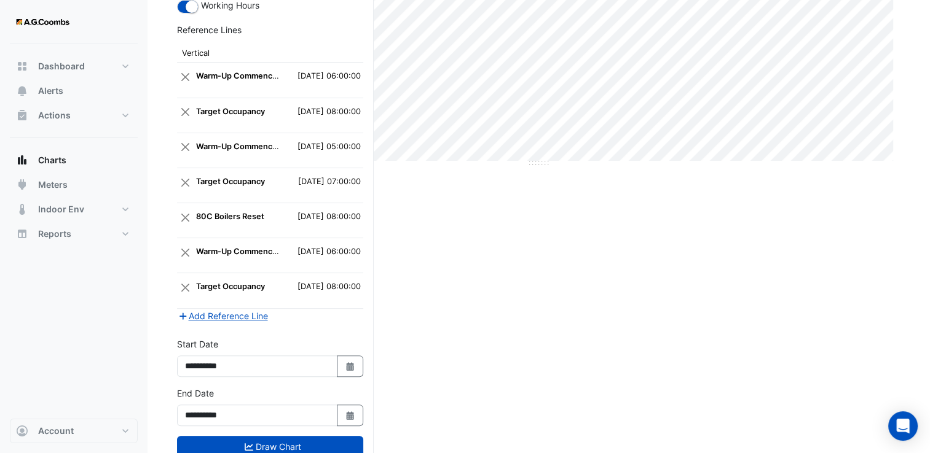
scroll to position [346, 0]
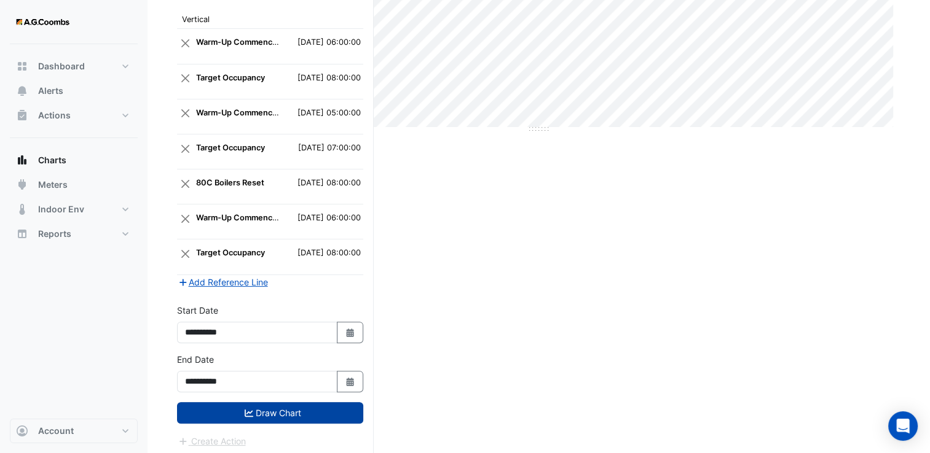
click at [265, 410] on button "Draw Chart" at bounding box center [270, 413] width 186 height 22
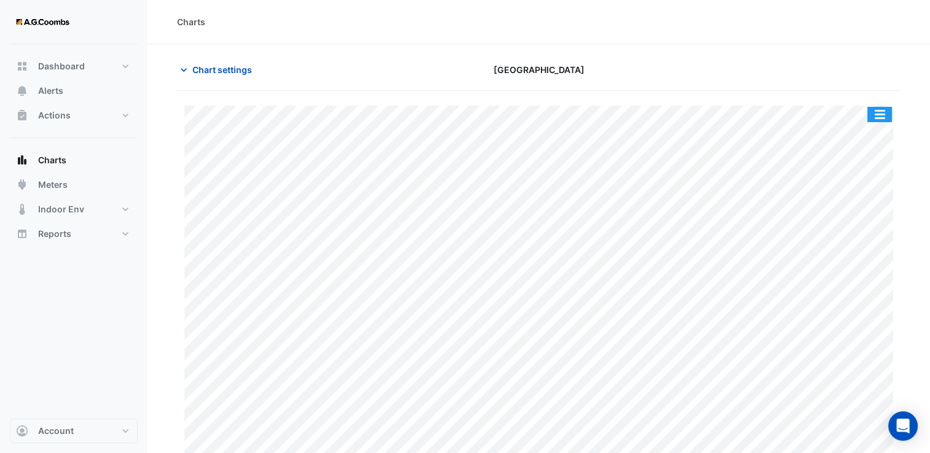
click at [874, 112] on button "button" at bounding box center [879, 114] width 25 height 15
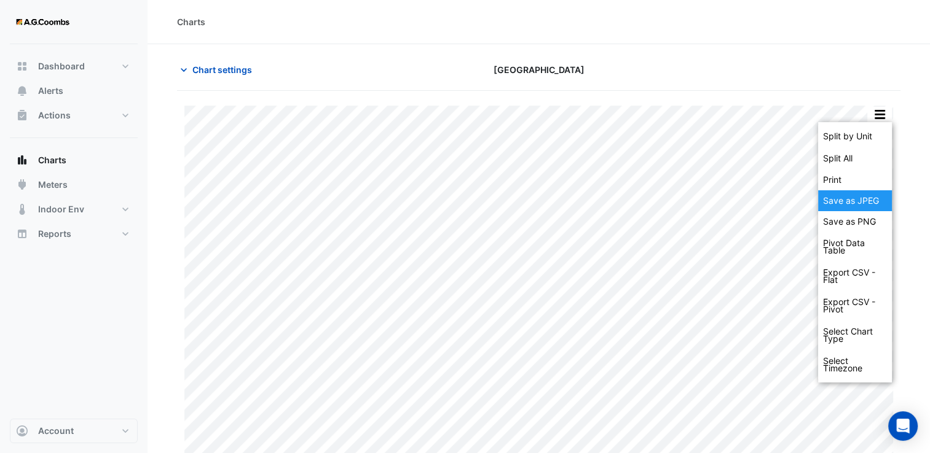
click at [869, 200] on div "Save as JPEG" at bounding box center [855, 200] width 74 height 21
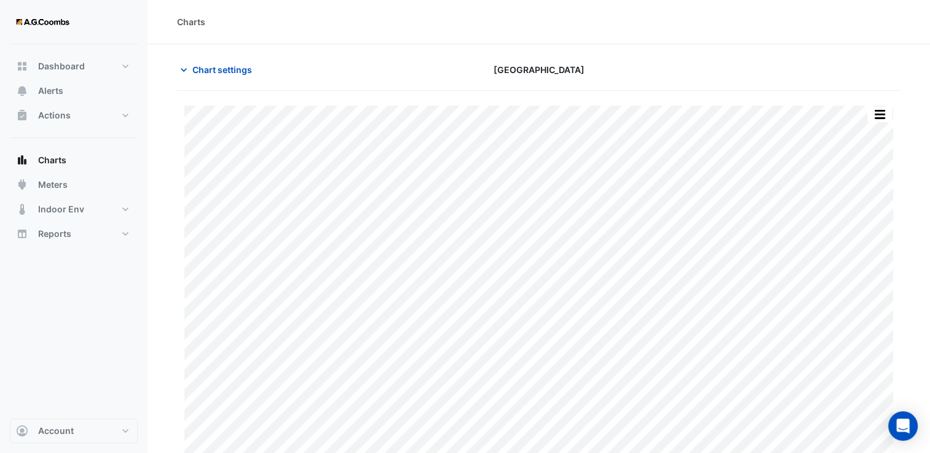
drag, startPoint x: 394, startPoint y: 70, endPoint x: 283, endPoint y: 76, distance: 111.4
click at [394, 70] on div "Chart settings" at bounding box center [293, 70] width 246 height 22
click at [233, 73] on span "Chart settings" at bounding box center [222, 69] width 60 height 13
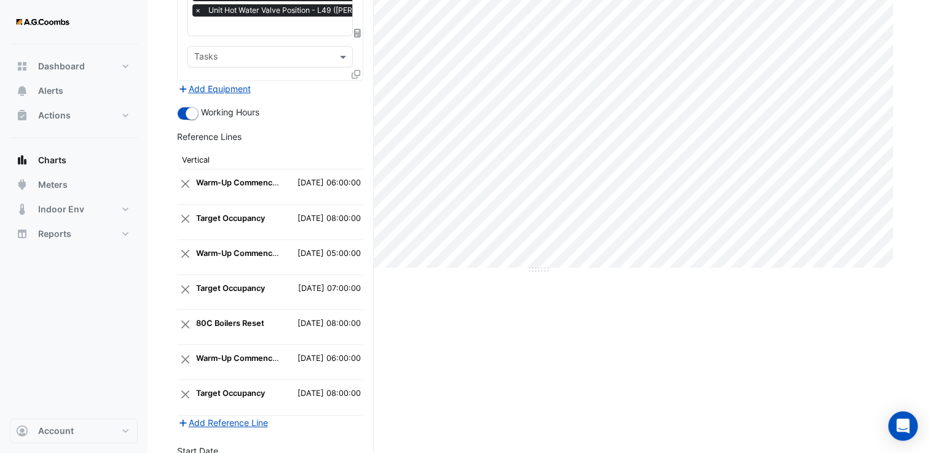
scroll to position [346, 0]
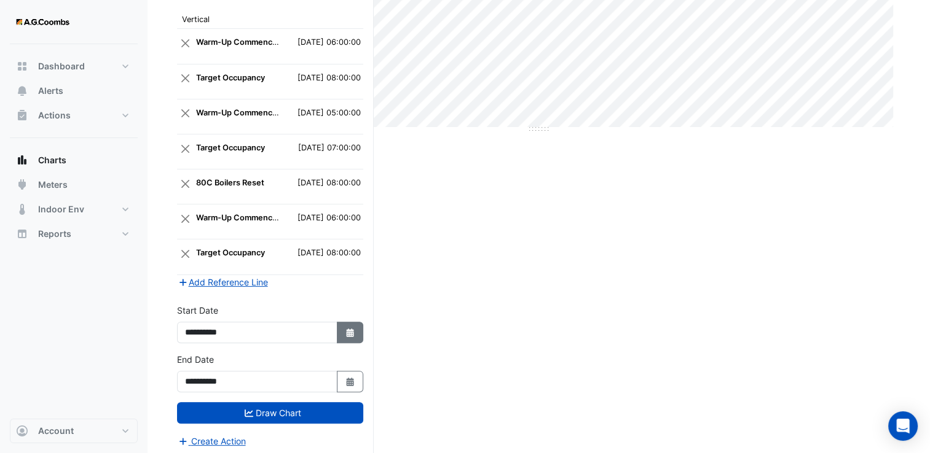
click at [355, 331] on button "Select Date" at bounding box center [350, 333] width 27 height 22
select select "*"
select select "****"
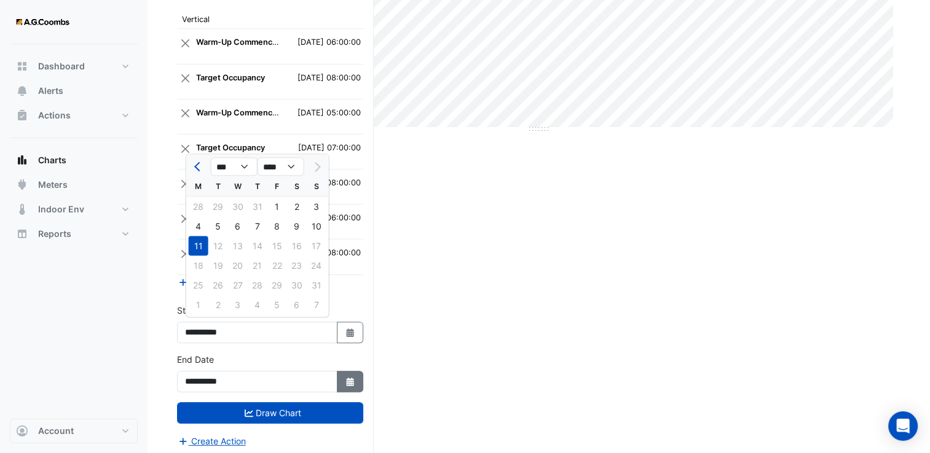
click at [337, 372] on button "Select Date" at bounding box center [350, 382] width 27 height 22
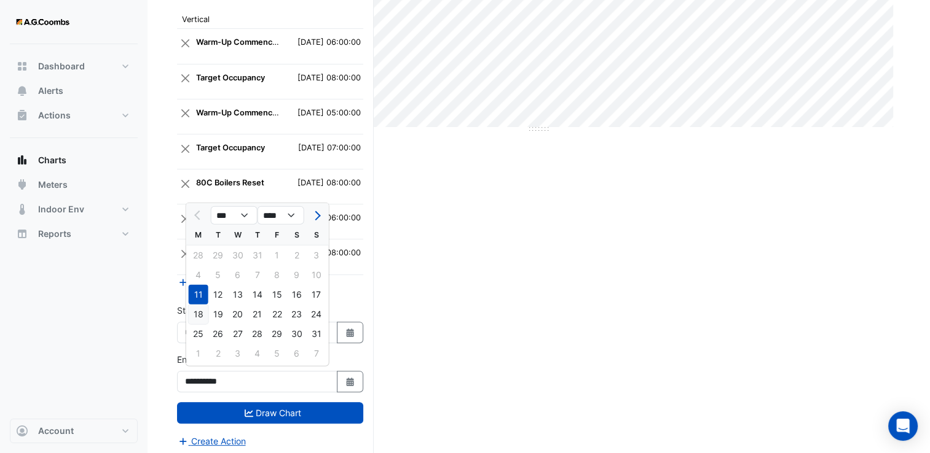
click at [199, 315] on div "18" at bounding box center [199, 315] width 20 height 20
type input "**********"
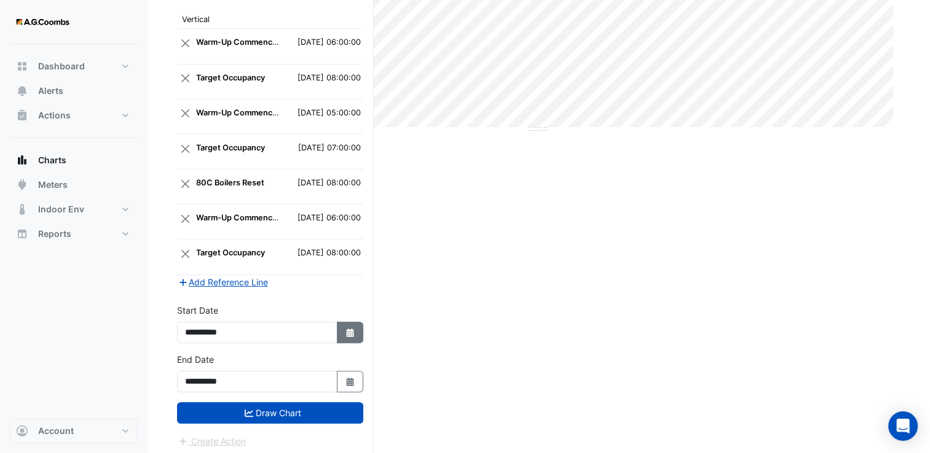
click at [343, 335] on button "Select Date" at bounding box center [350, 333] width 27 height 22
select select "*"
select select "****"
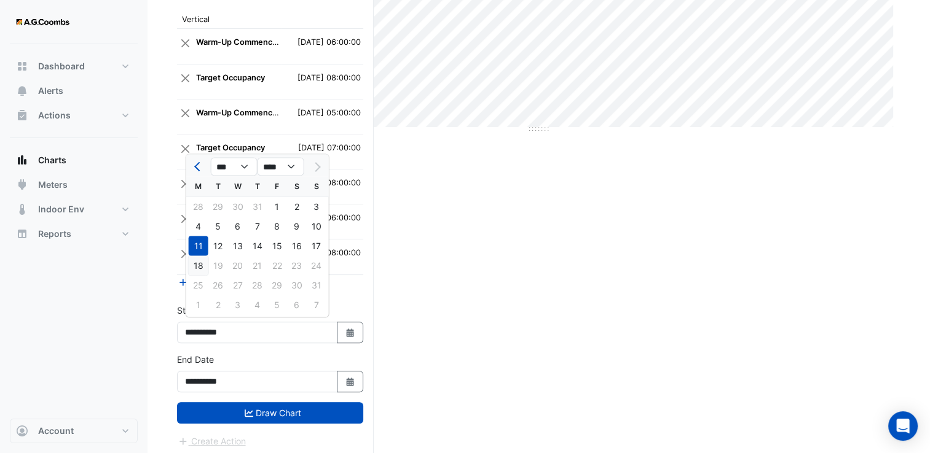
click at [198, 266] on div "18" at bounding box center [199, 266] width 20 height 20
type input "**********"
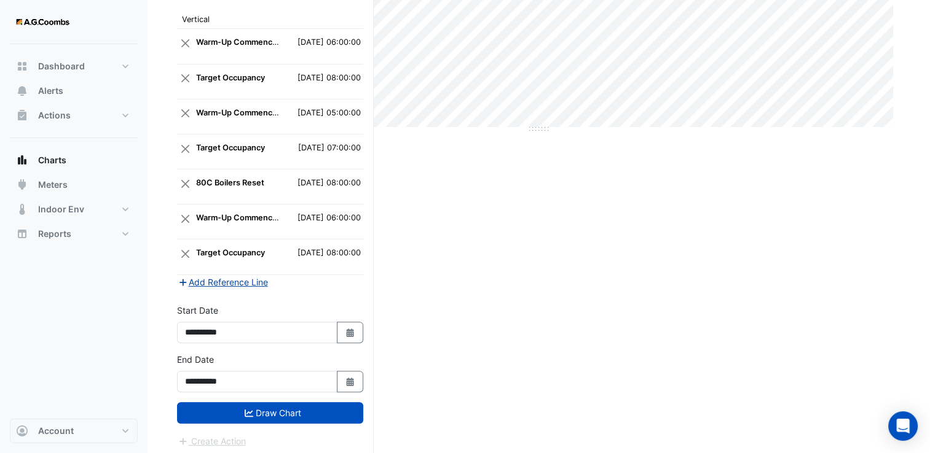
click at [214, 280] on button "Add Reference Line" at bounding box center [223, 282] width 92 height 14
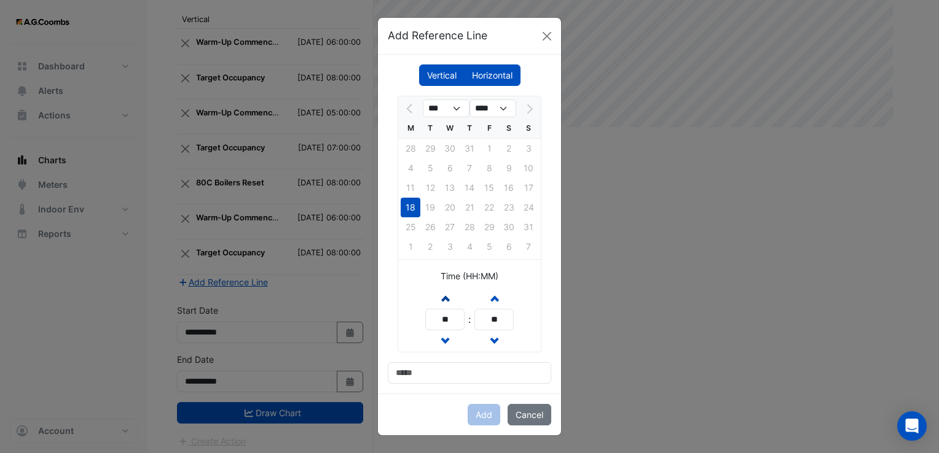
click at [450, 301] on button "Increment hours" at bounding box center [445, 299] width 22 height 22
click at [448, 301] on button "Increment hours" at bounding box center [445, 299] width 22 height 22
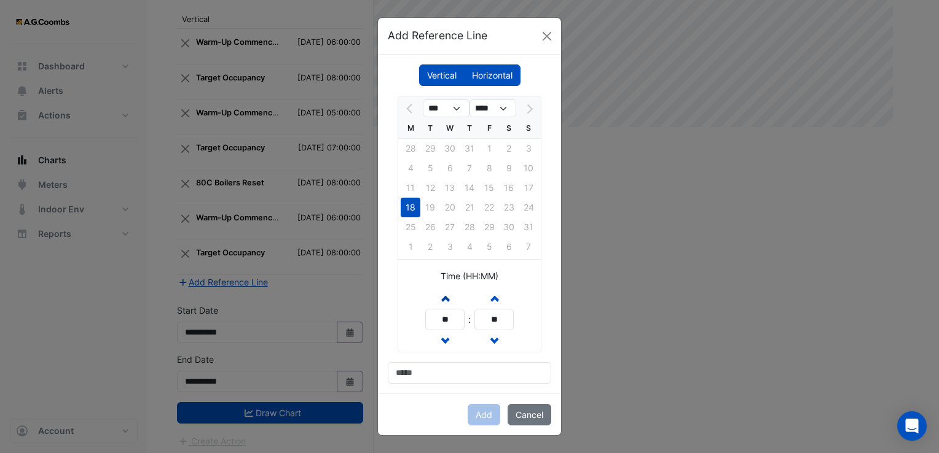
click at [448, 301] on button "Increment hours" at bounding box center [445, 299] width 22 height 22
click at [445, 337] on span "button" at bounding box center [445, 341] width 6 height 10
type input "**"
click at [441, 371] on input at bounding box center [469, 373] width 163 height 22
type input "**********"
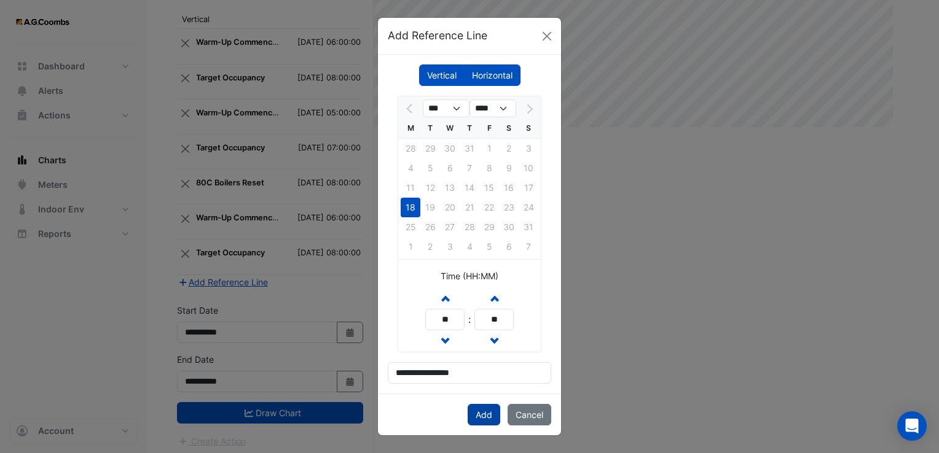
click at [482, 417] on button "Add" at bounding box center [484, 415] width 33 height 22
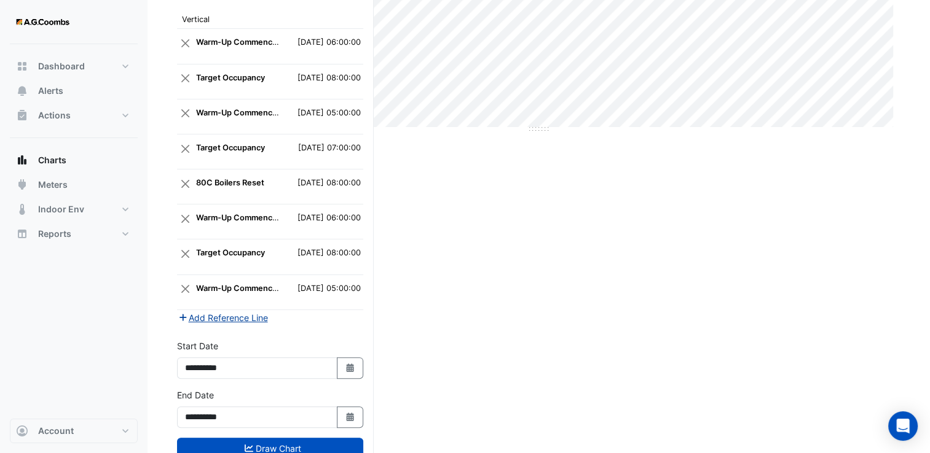
click at [241, 311] on button "Add Reference Line" at bounding box center [223, 318] width 92 height 14
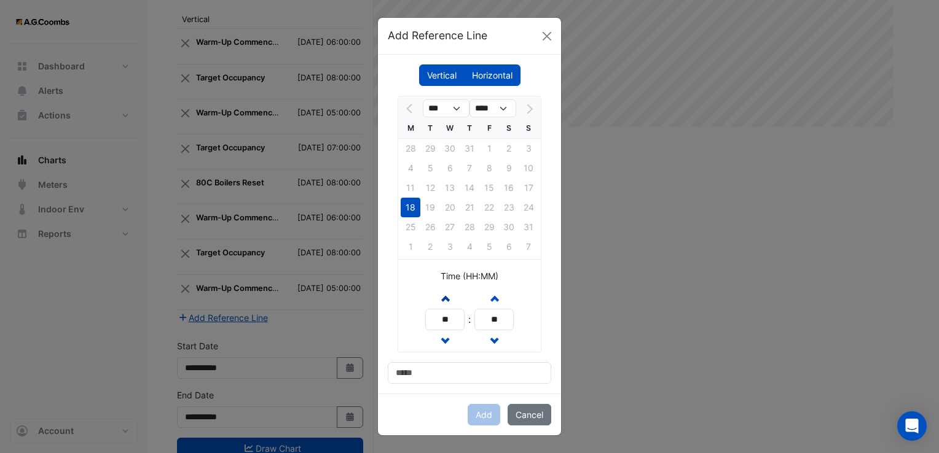
click at [447, 301] on span "button" at bounding box center [445, 298] width 6 height 10
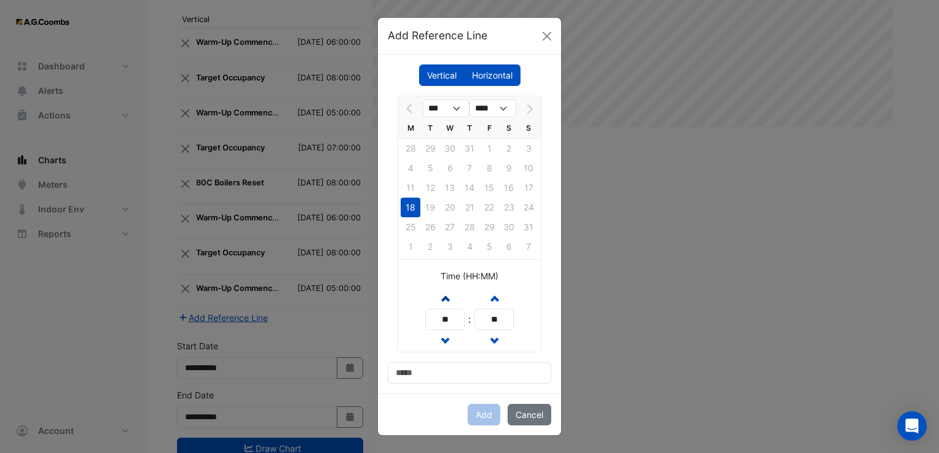
click at [447, 301] on span "button" at bounding box center [445, 298] width 6 height 10
type input "**"
click at [431, 369] on input at bounding box center [469, 373] width 163 height 22
type input "**********"
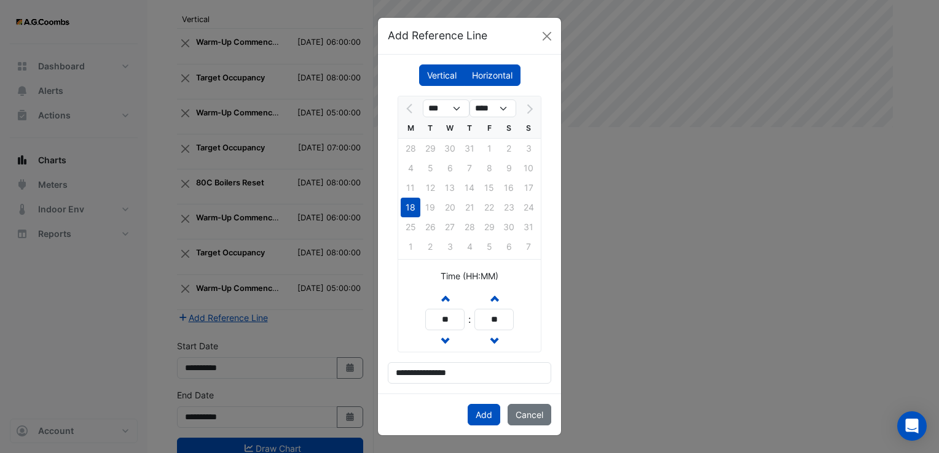
drag, startPoint x: 491, startPoint y: 414, endPoint x: 393, endPoint y: 413, distance: 98.9
click at [491, 414] on button "Add" at bounding box center [484, 415] width 33 height 22
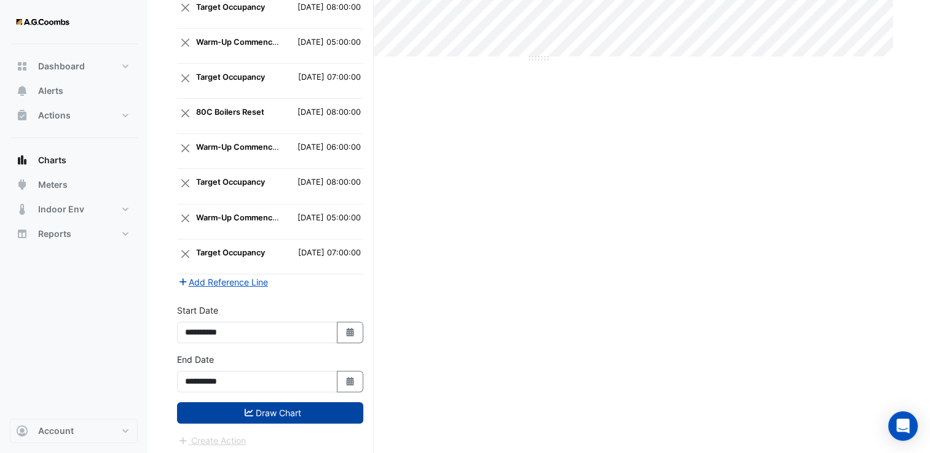
click at [299, 410] on button "Draw Chart" at bounding box center [270, 413] width 186 height 22
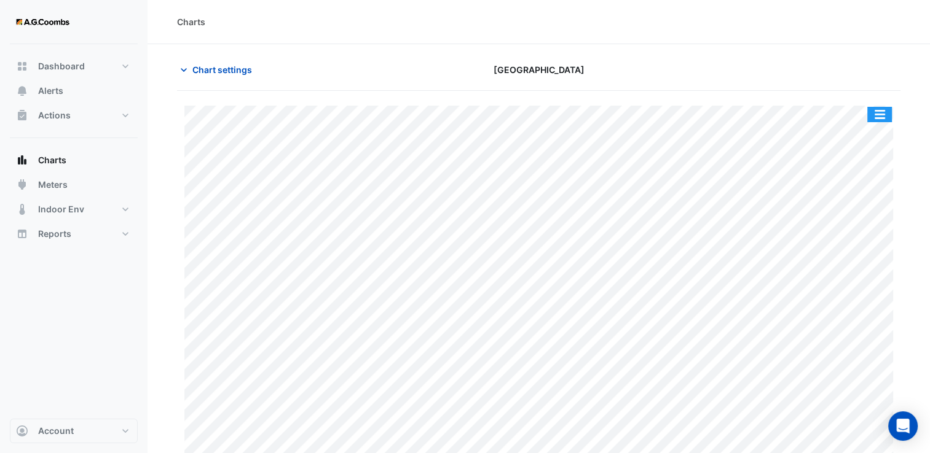
click at [880, 112] on button "button" at bounding box center [879, 114] width 25 height 15
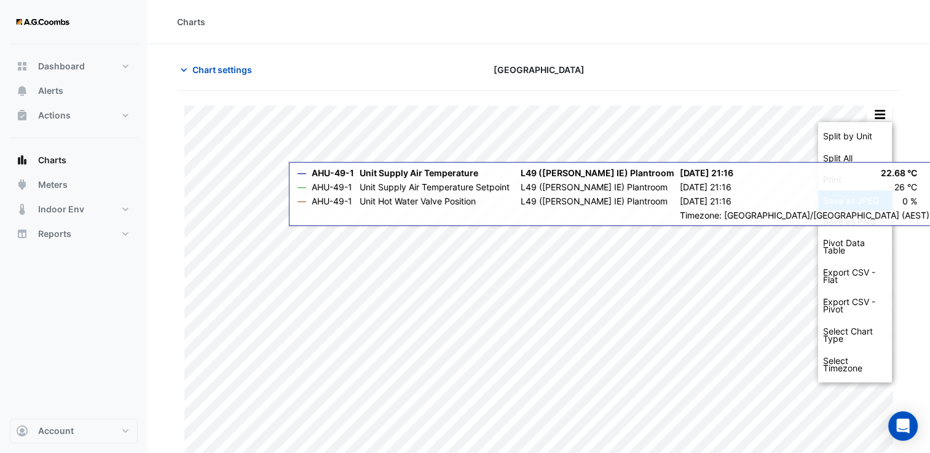
click at [858, 200] on div "Save as JPEG" at bounding box center [855, 200] width 74 height 21
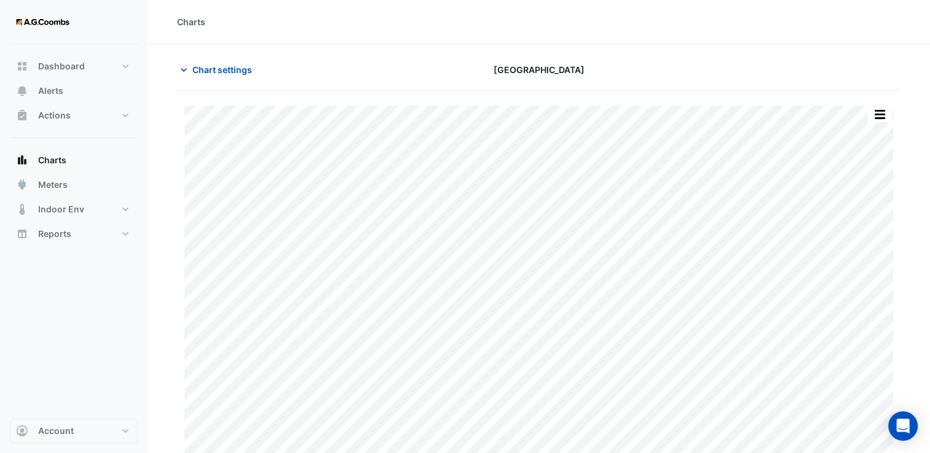
drag, startPoint x: 550, startPoint y: 27, endPoint x: 290, endPoint y: 63, distance: 263.0
click at [550, 27] on div "Charts" at bounding box center [538, 21] width 723 height 13
click at [203, 74] on span "Chart settings" at bounding box center [222, 69] width 60 height 13
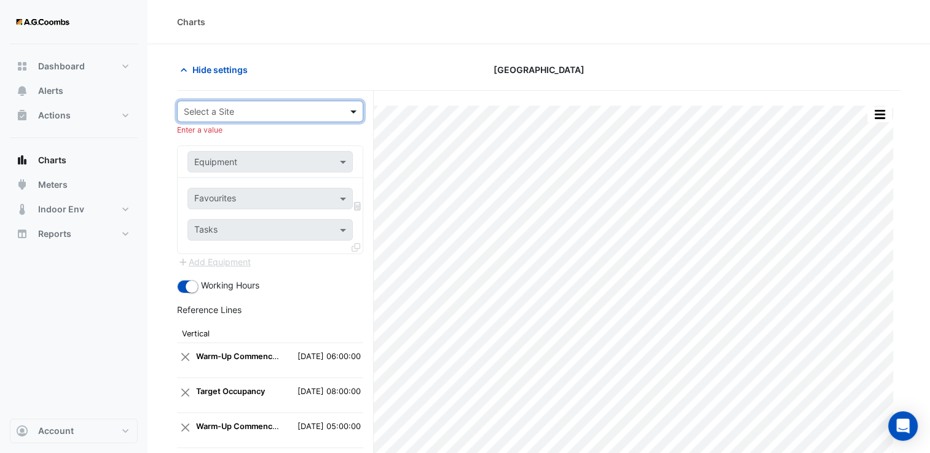
click at [356, 110] on span at bounding box center [354, 111] width 15 height 13
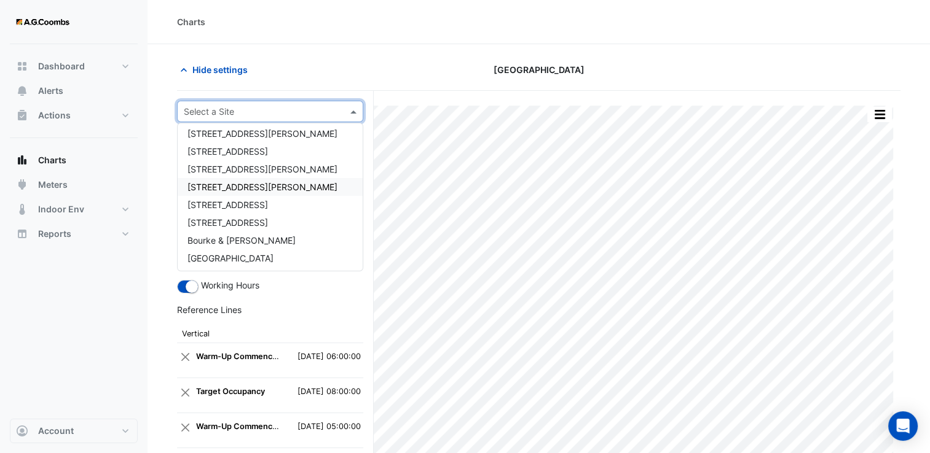
scroll to position [76, 0]
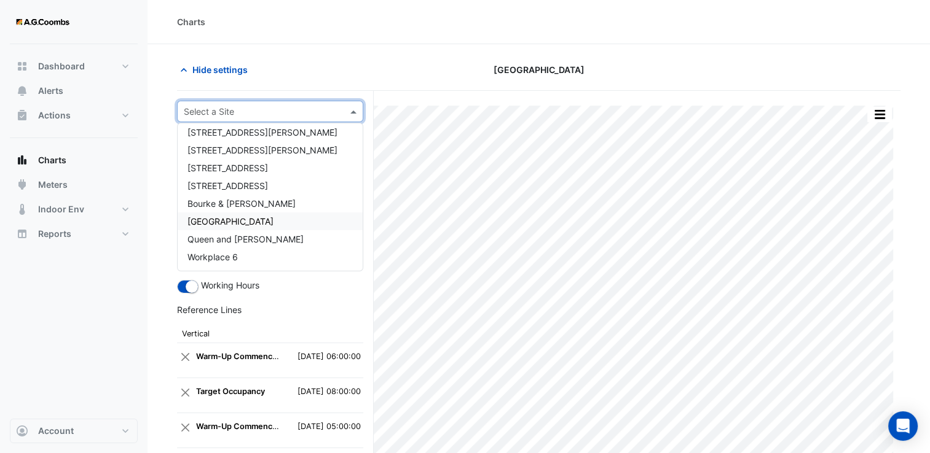
click at [252, 217] on span "[GEOGRAPHIC_DATA]" at bounding box center [230, 221] width 86 height 10
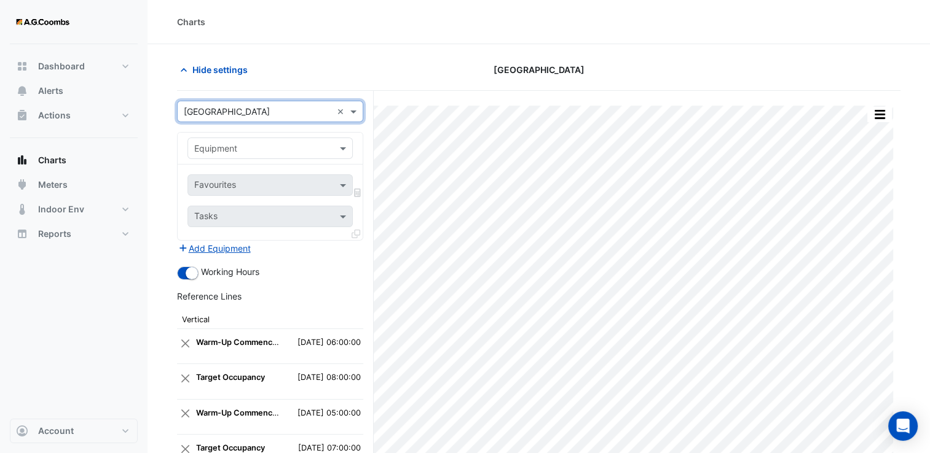
click at [244, 150] on input "text" at bounding box center [257, 149] width 127 height 13
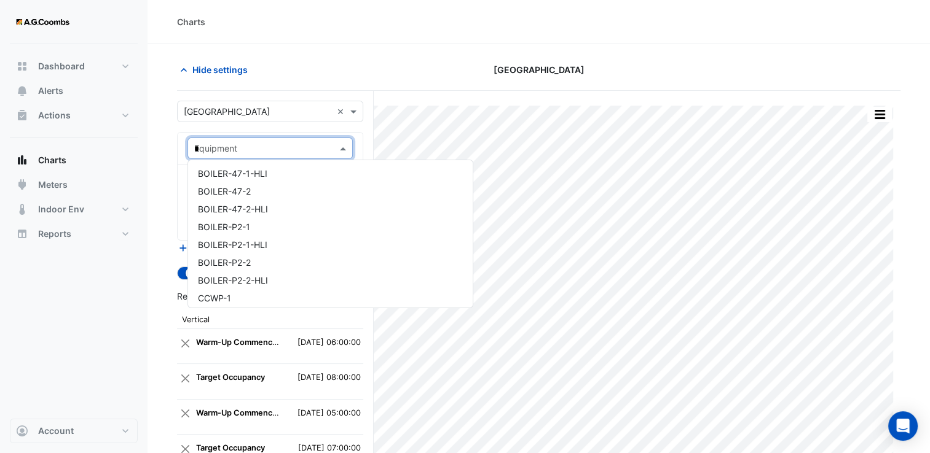
scroll to position [0, 0]
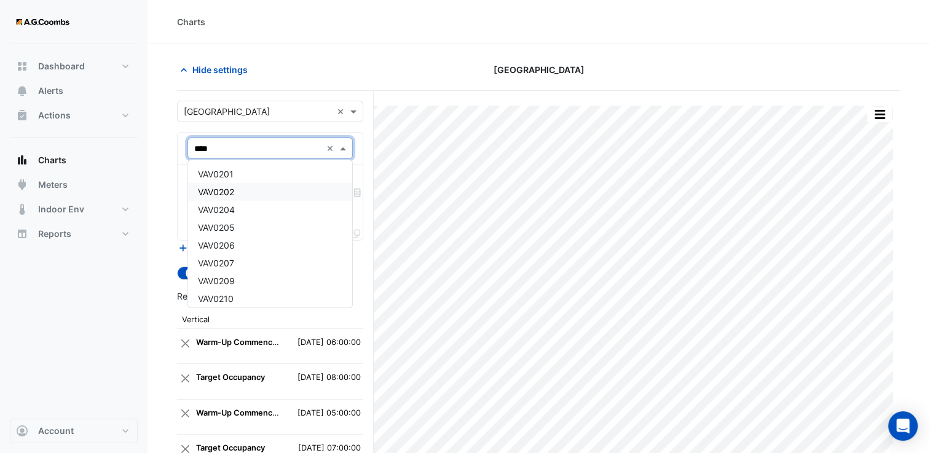
type input "*****"
click at [240, 177] on span "VAV49-1-1" at bounding box center [219, 174] width 42 height 10
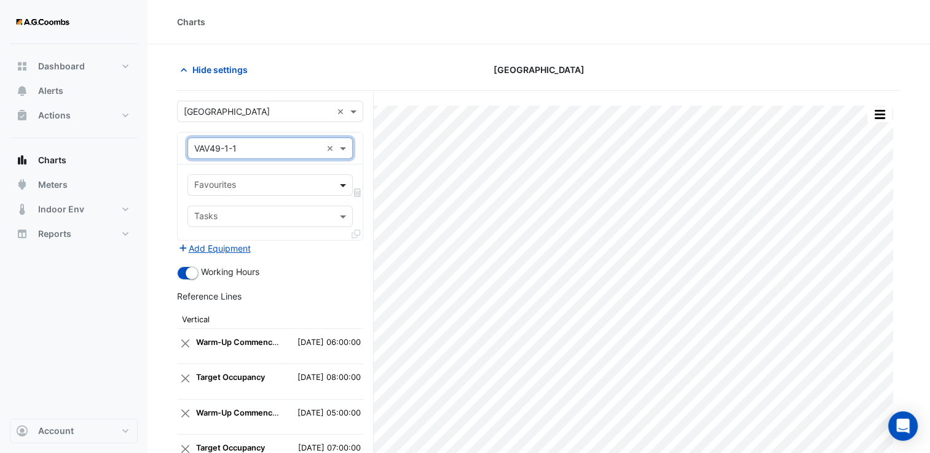
click at [342, 186] on span at bounding box center [344, 185] width 15 height 13
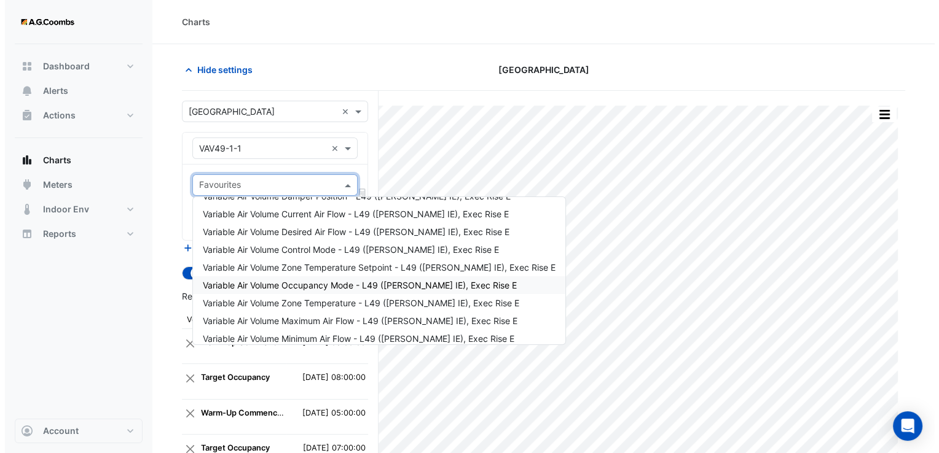
scroll to position [22, 0]
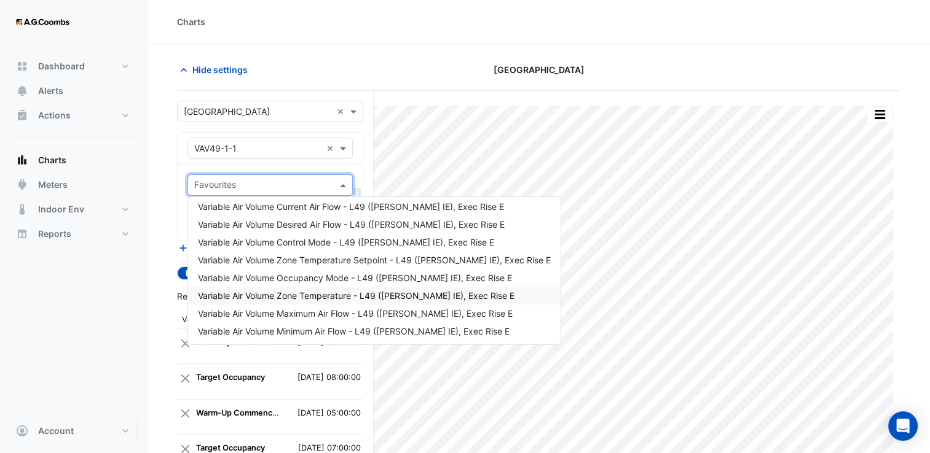
click at [331, 296] on span "Variable Air Volume Zone Temperature - L49 ([PERSON_NAME] IE), Exec Rise E" at bounding box center [356, 296] width 316 height 10
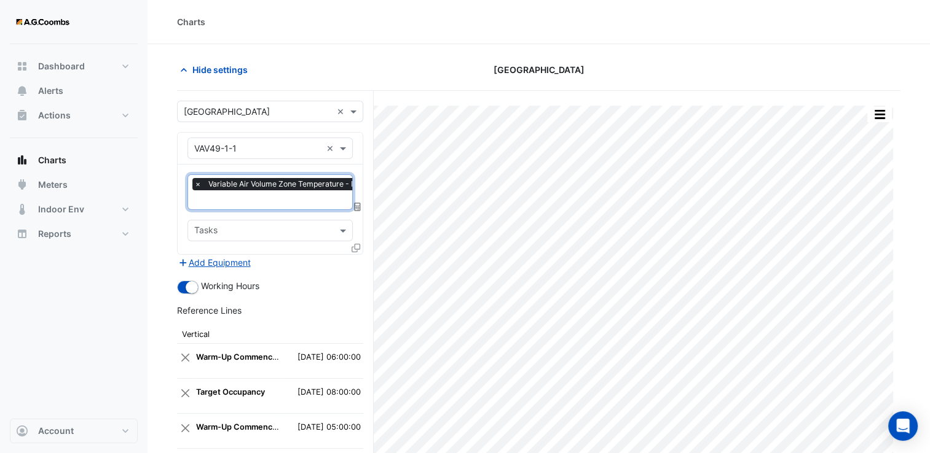
click at [353, 247] on icon at bounding box center [355, 248] width 9 height 9
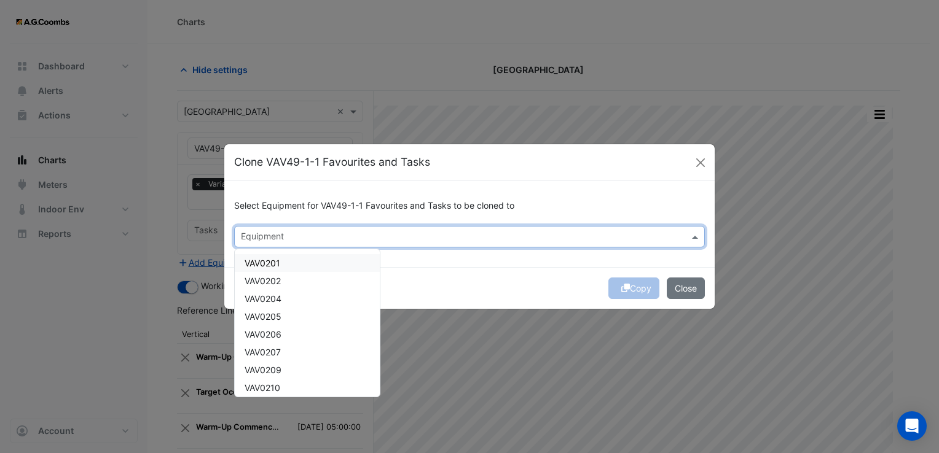
click at [320, 242] on input "text" at bounding box center [462, 238] width 443 height 13
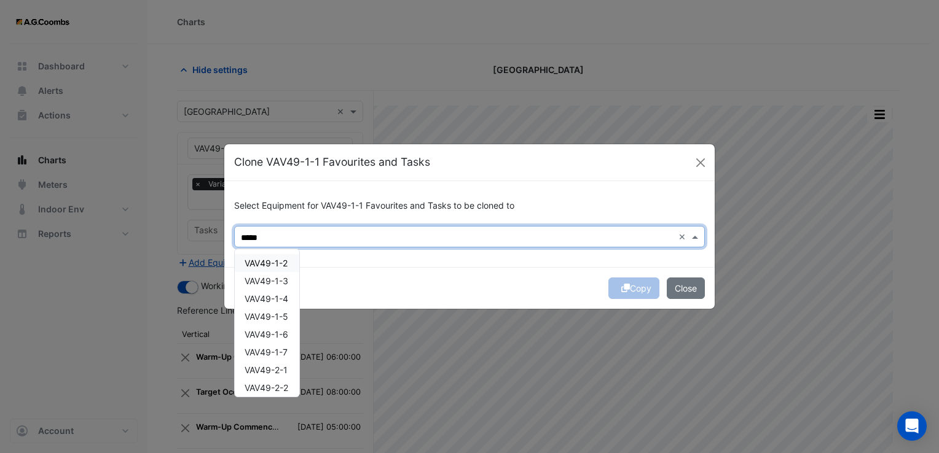
click at [273, 263] on span "VAV49-1-2" at bounding box center [266, 263] width 43 height 10
click at [270, 279] on span "VAV49-1-3" at bounding box center [267, 281] width 44 height 10
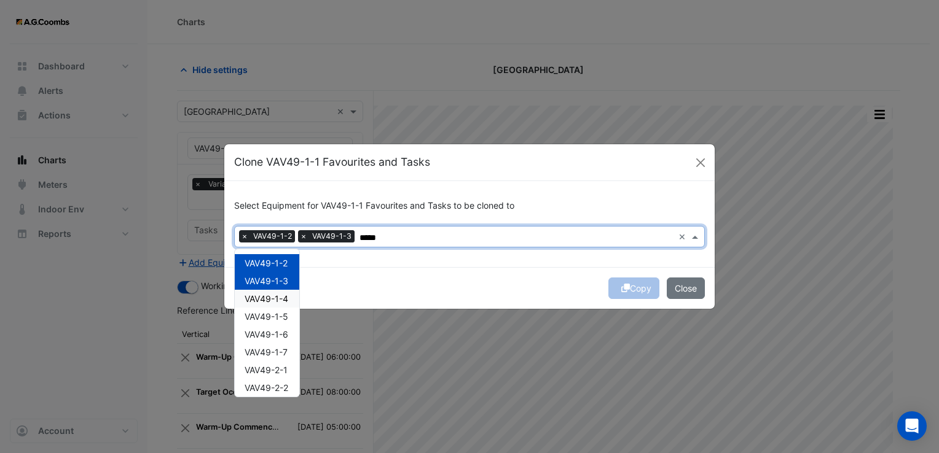
drag, startPoint x: 270, startPoint y: 300, endPoint x: 264, endPoint y: 331, distance: 31.5
click at [270, 305] on div "VAV49-1-4" at bounding box center [267, 299] width 65 height 18
click at [264, 331] on span "VAV49-1-6" at bounding box center [267, 334] width 44 height 10
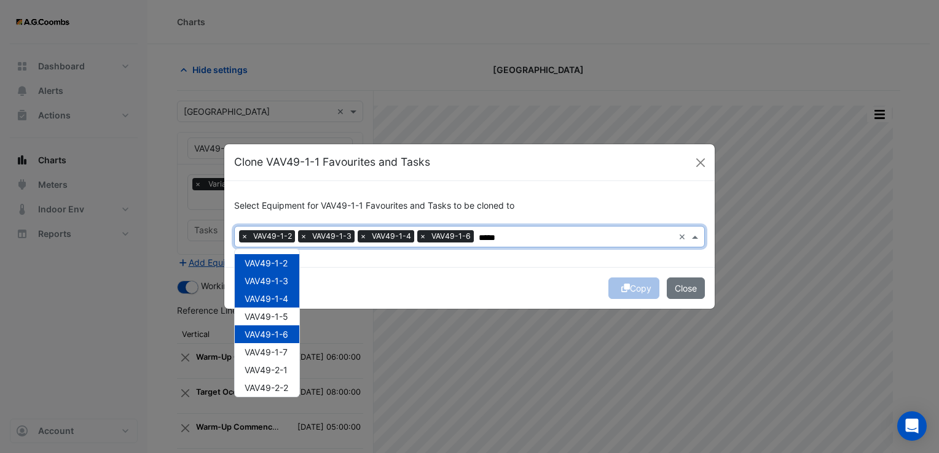
click at [264, 329] on span "VAV49-1-6" at bounding box center [267, 334] width 44 height 10
drag, startPoint x: 266, startPoint y: 316, endPoint x: 262, endPoint y: 335, distance: 19.4
click at [265, 316] on span "VAV49-1-5" at bounding box center [267, 316] width 44 height 10
click at [262, 342] on div "VAV49-1-6" at bounding box center [267, 335] width 65 height 18
drag, startPoint x: 262, startPoint y: 352, endPoint x: 262, endPoint y: 367, distance: 15.4
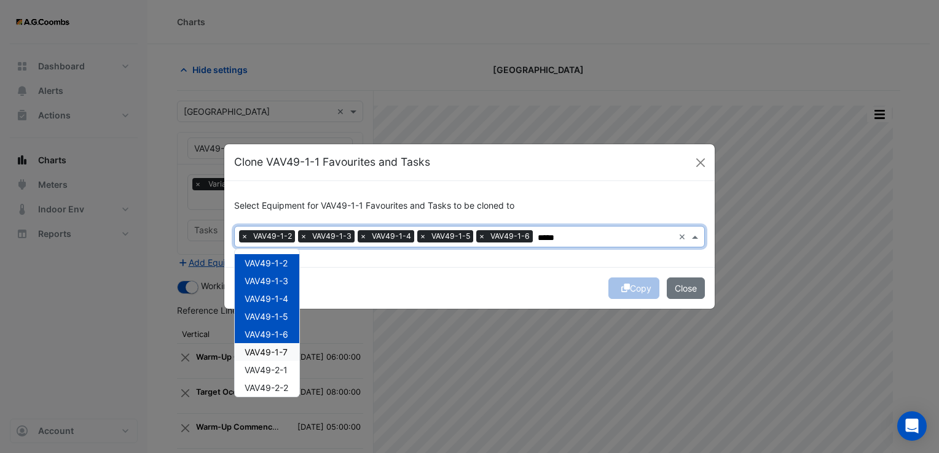
click at [262, 354] on span "VAV49-1-7" at bounding box center [266, 352] width 43 height 10
click at [262, 367] on span "VAV49-2-1" at bounding box center [266, 370] width 43 height 10
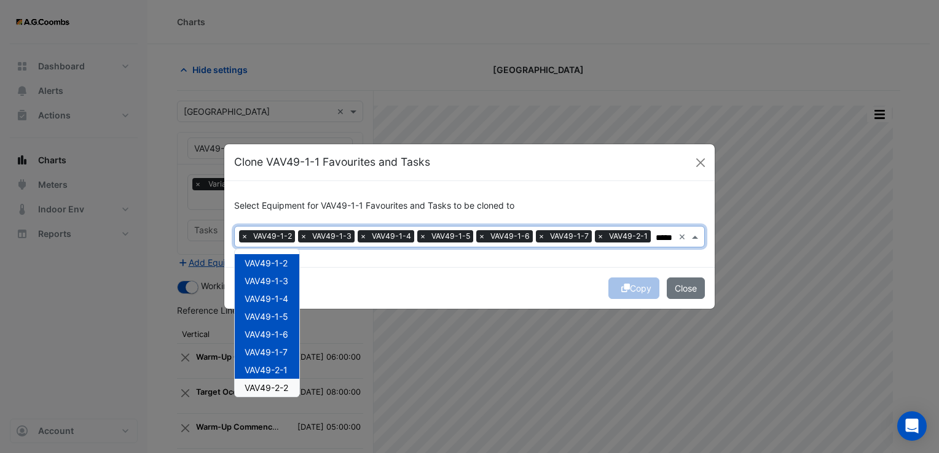
drag, startPoint x: 260, startPoint y: 388, endPoint x: 251, endPoint y: 340, distance: 48.1
click at [260, 388] on span "VAV49-2-2" at bounding box center [267, 388] width 44 height 10
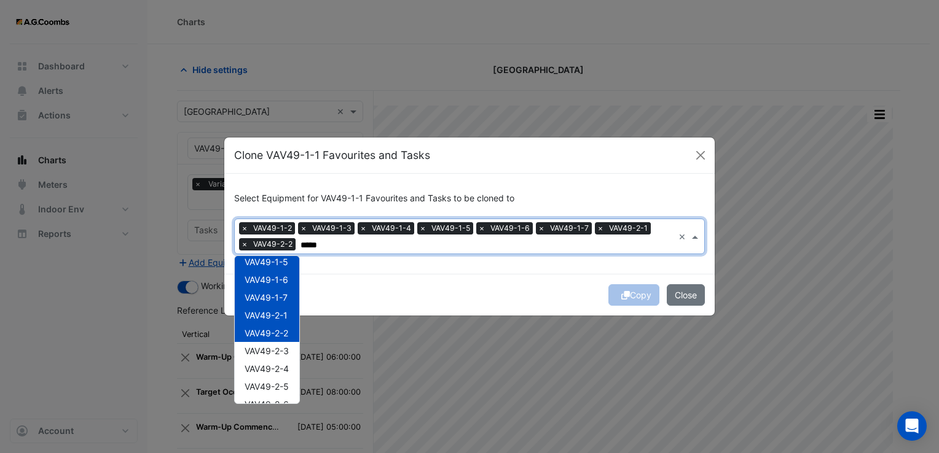
scroll to position [123, 0]
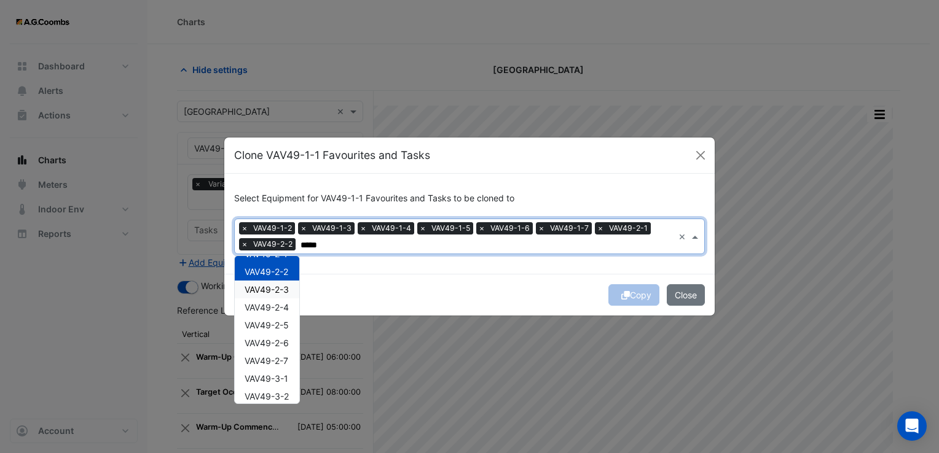
drag, startPoint x: 270, startPoint y: 291, endPoint x: 270, endPoint y: 303, distance: 12.3
click at [270, 293] on span "VAV49-2-3" at bounding box center [267, 289] width 44 height 10
click at [270, 313] on div "VAV49-2-4" at bounding box center [267, 308] width 65 height 18
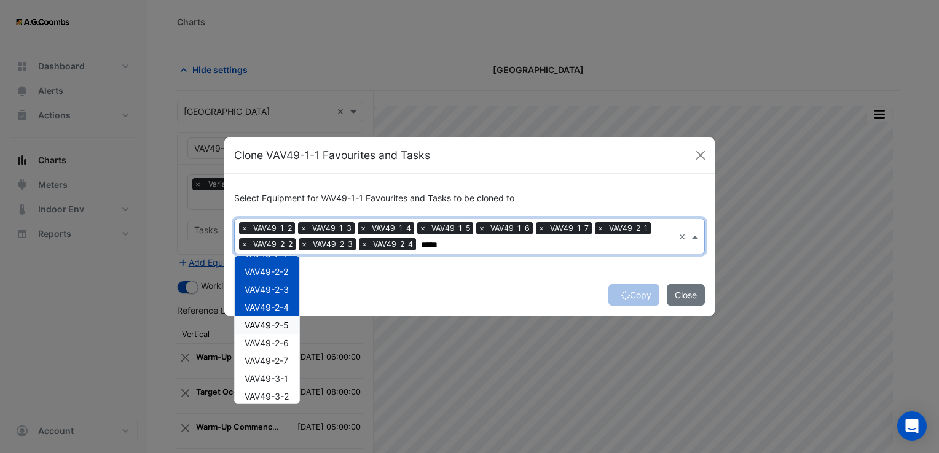
click at [268, 325] on span "VAV49-2-5" at bounding box center [267, 325] width 44 height 10
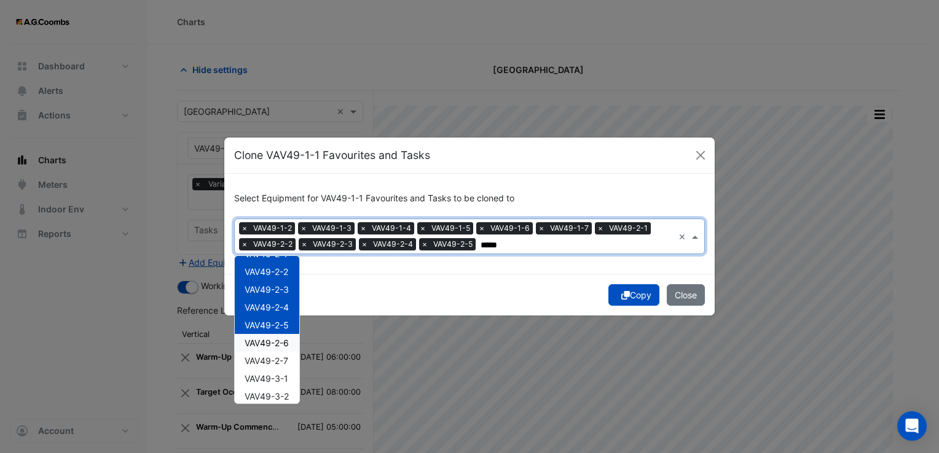
click at [268, 343] on span "VAV49-2-6" at bounding box center [267, 343] width 44 height 10
click at [268, 353] on div "VAV49-2-7" at bounding box center [267, 361] width 65 height 18
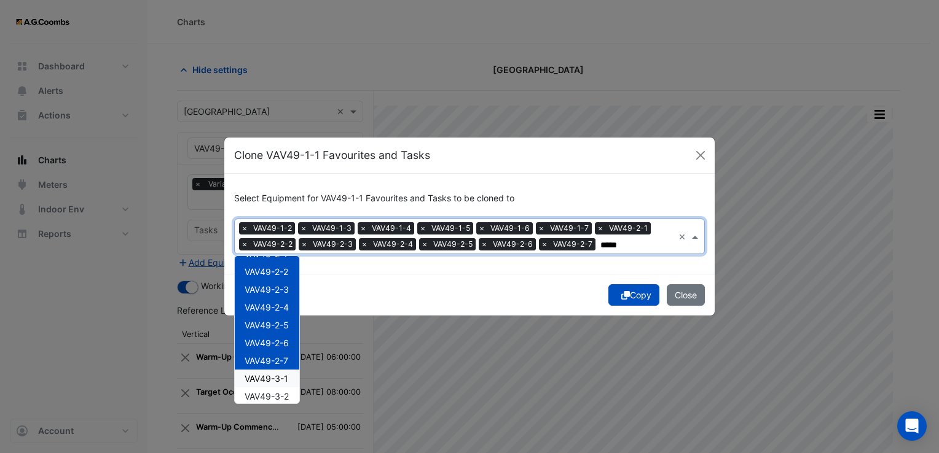
click at [268, 380] on span "VAV49-3-1" at bounding box center [267, 379] width 44 height 10
click at [265, 395] on span "VAV49-3-2" at bounding box center [267, 396] width 44 height 10
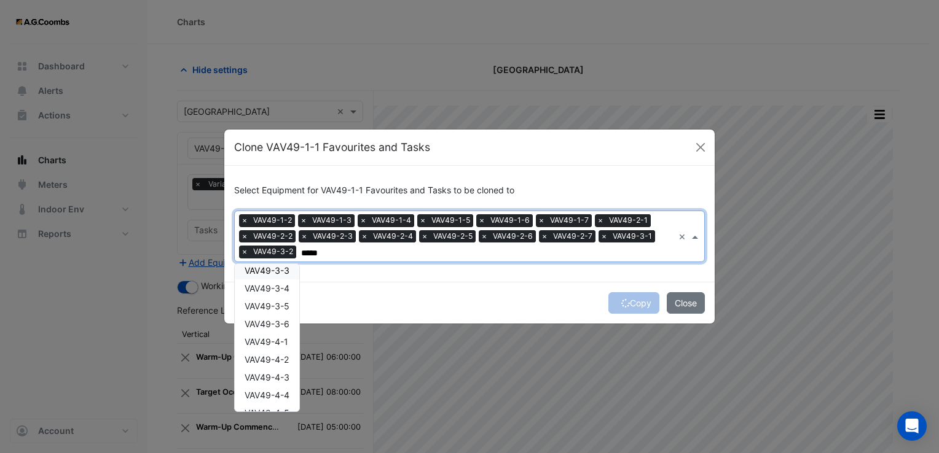
scroll to position [246, 0]
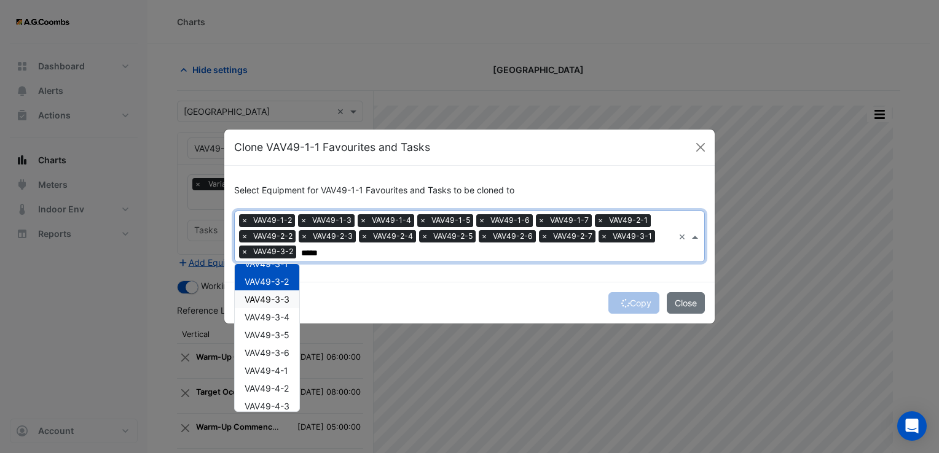
click at [272, 305] on div "VAV49-3-3" at bounding box center [267, 300] width 65 height 18
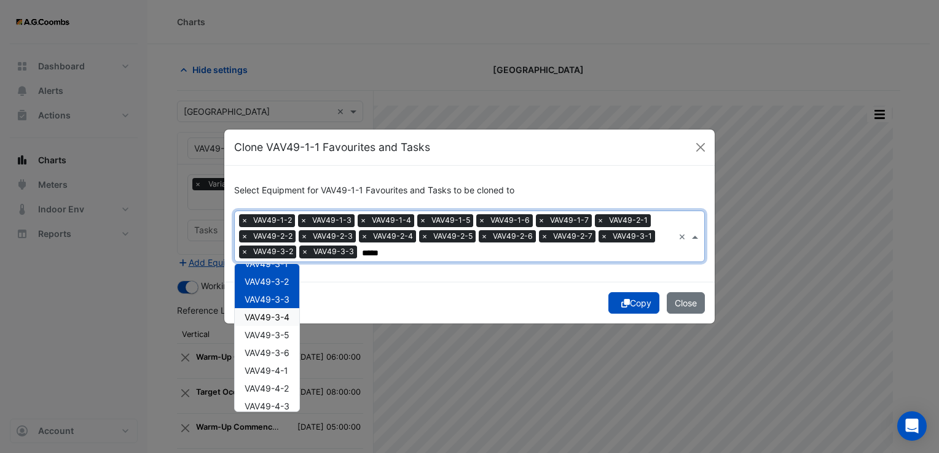
click at [273, 320] on span "VAV49-3-4" at bounding box center [267, 317] width 45 height 10
click at [271, 333] on span "VAV49-3-5" at bounding box center [267, 335] width 45 height 10
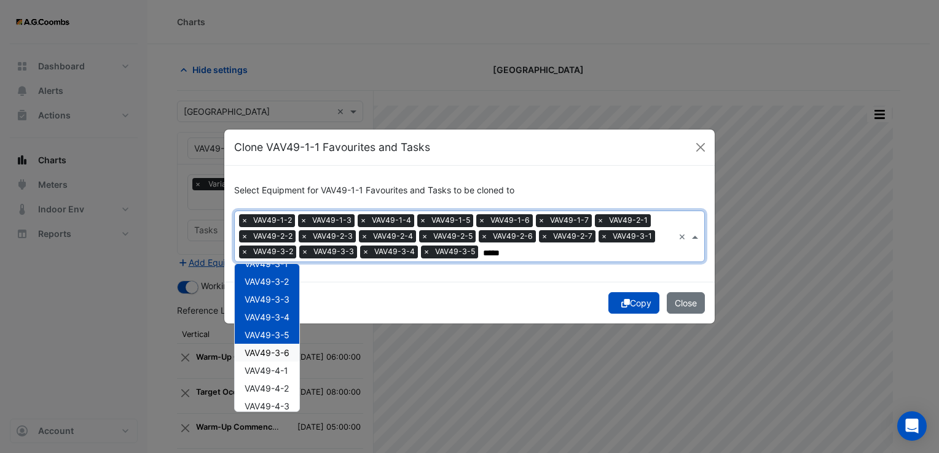
drag, startPoint x: 268, startPoint y: 352, endPoint x: 266, endPoint y: 365, distance: 13.0
click at [268, 354] on span "VAV49-3-6" at bounding box center [267, 353] width 45 height 10
click at [267, 367] on span "VAV49-4-1" at bounding box center [267, 371] width 44 height 10
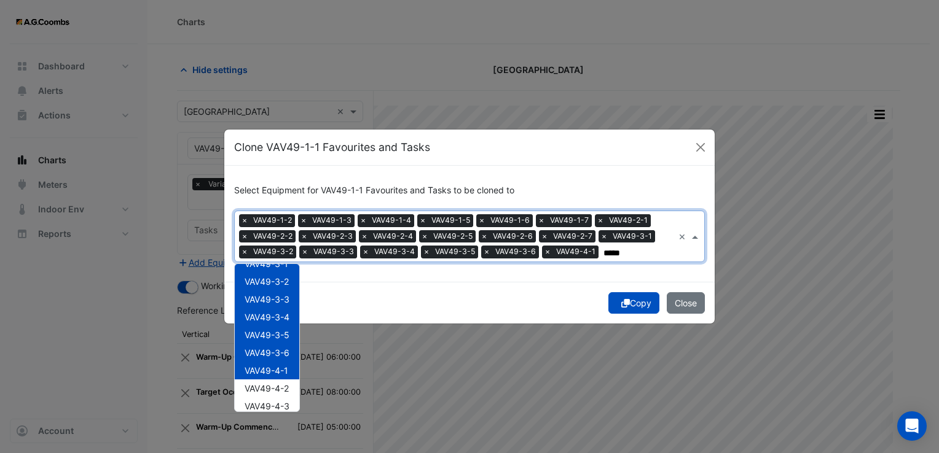
click at [265, 386] on span "VAV49-4-2" at bounding box center [267, 388] width 44 height 10
drag, startPoint x: 261, startPoint y: 402, endPoint x: 257, endPoint y: 372, distance: 29.8
click at [261, 397] on div "VAV49-4-3" at bounding box center [267, 406] width 65 height 18
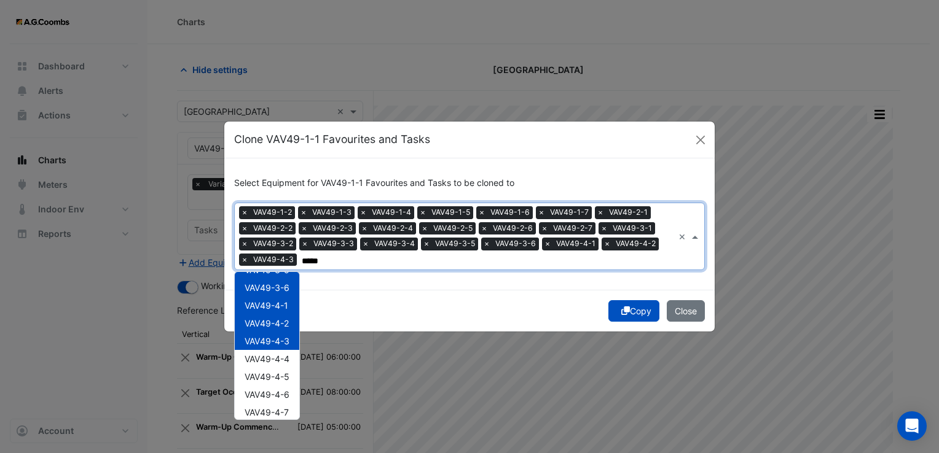
scroll to position [325, 0]
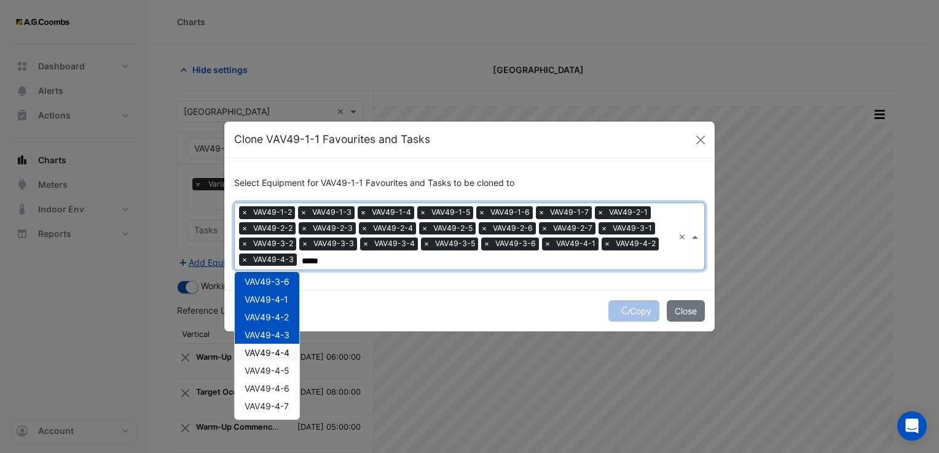
click at [260, 349] on span "VAV49-4-4" at bounding box center [267, 353] width 45 height 10
click at [260, 375] on span "VAV49-4-5" at bounding box center [267, 371] width 45 height 10
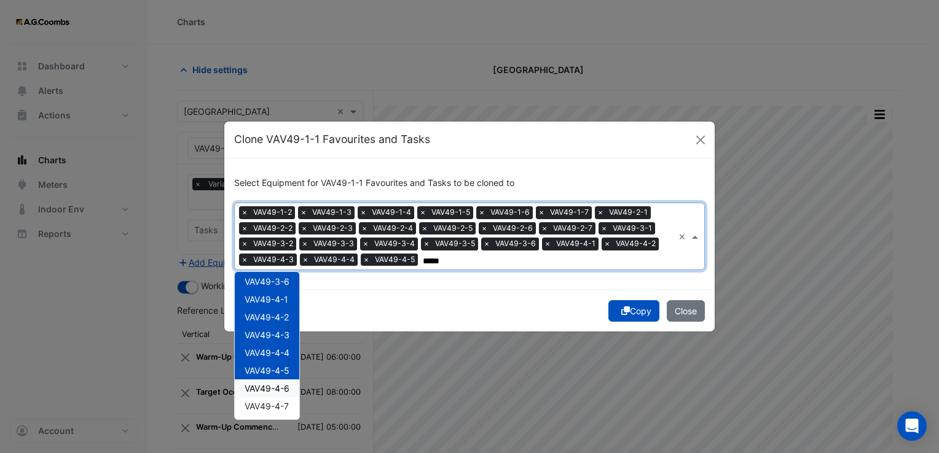
click at [260, 384] on span "VAV49-4-6" at bounding box center [267, 388] width 45 height 10
click at [262, 401] on span "VAV49-4-7" at bounding box center [267, 406] width 44 height 10
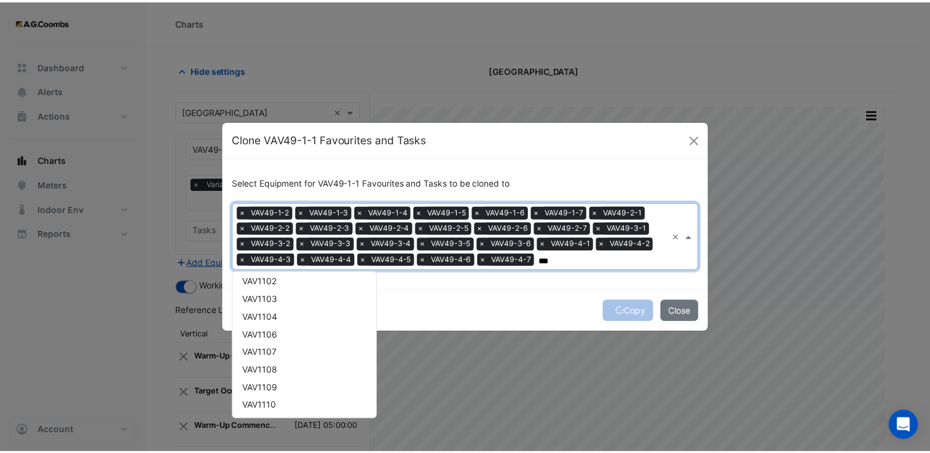
scroll to position [18408, 0]
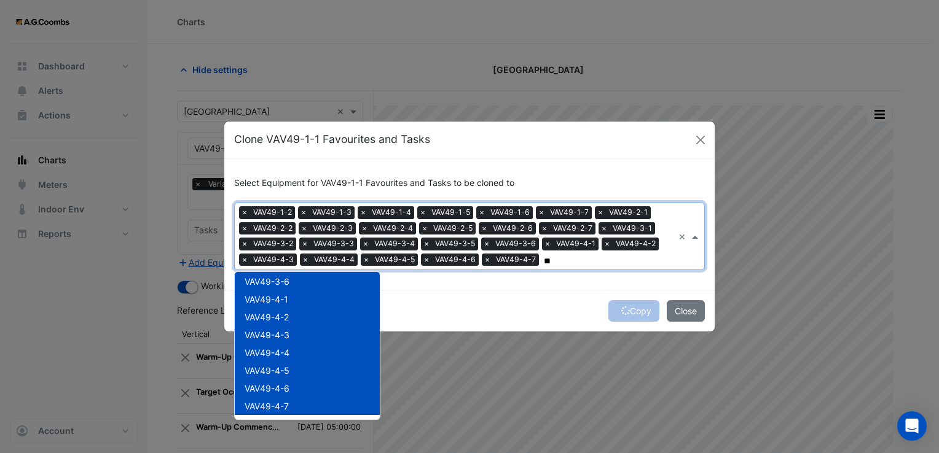
type input "*"
click at [622, 307] on icon "submit" at bounding box center [625, 311] width 9 height 9
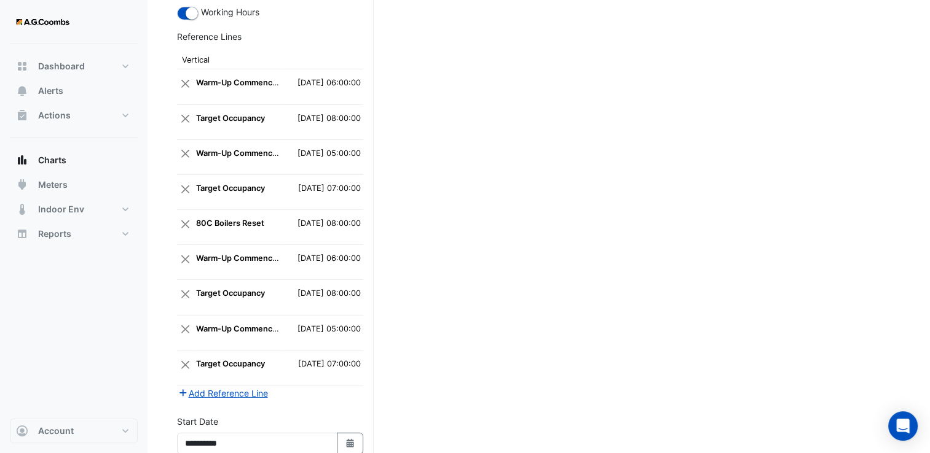
scroll to position [3666, 0]
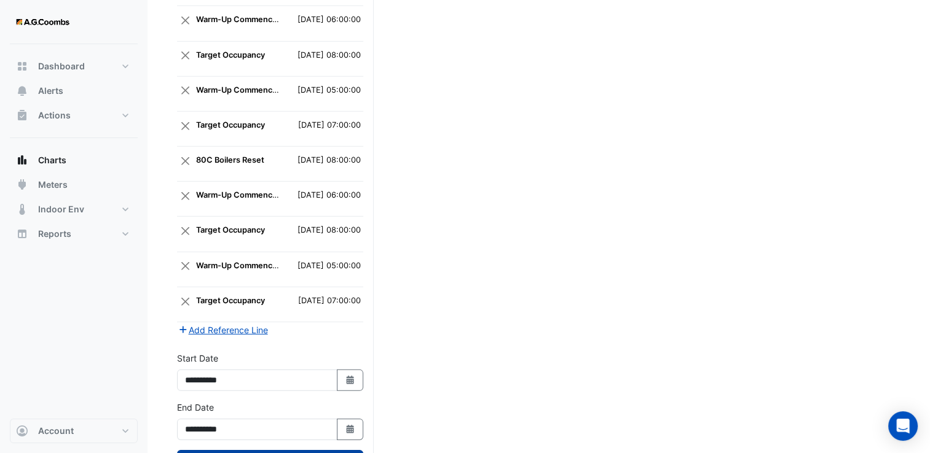
click at [278, 450] on button "Draw Chart" at bounding box center [270, 461] width 186 height 22
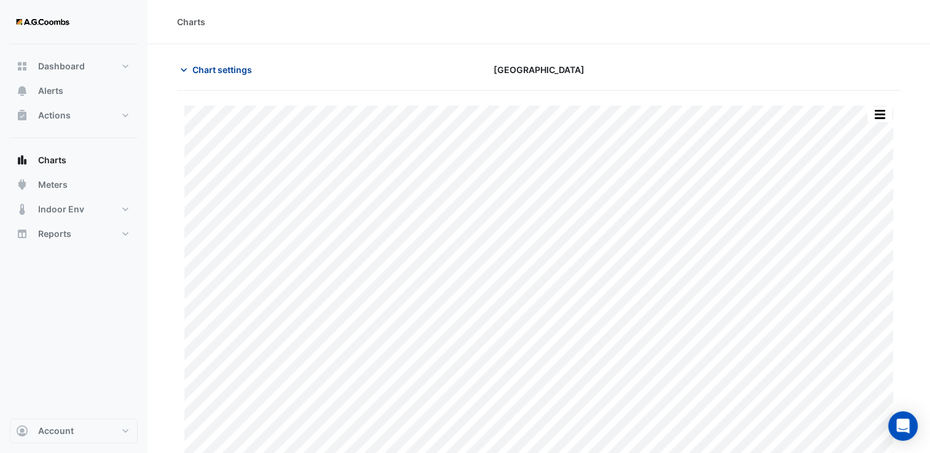
click at [214, 83] on div "Chart settings [GEOGRAPHIC_DATA]" at bounding box center [538, 75] width 723 height 32
click at [219, 69] on span "Chart settings" at bounding box center [222, 69] width 60 height 13
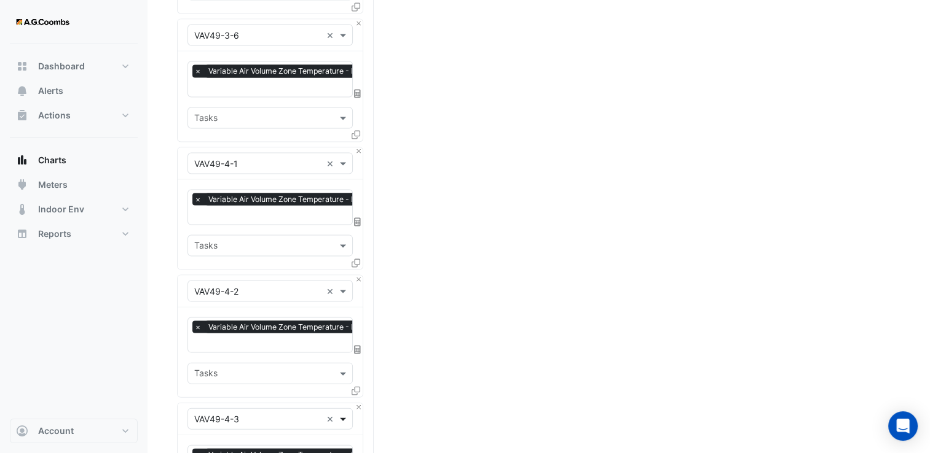
scroll to position [2642, 0]
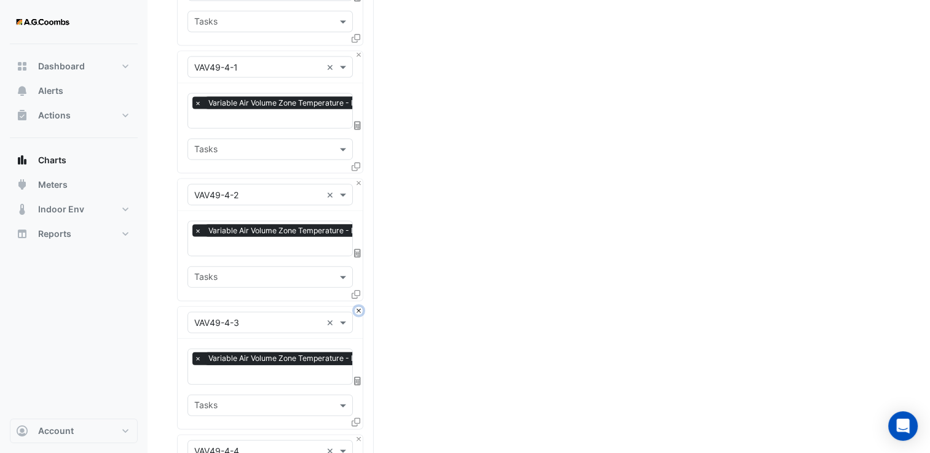
click at [358, 307] on button "Close" at bounding box center [358, 311] width 8 height 8
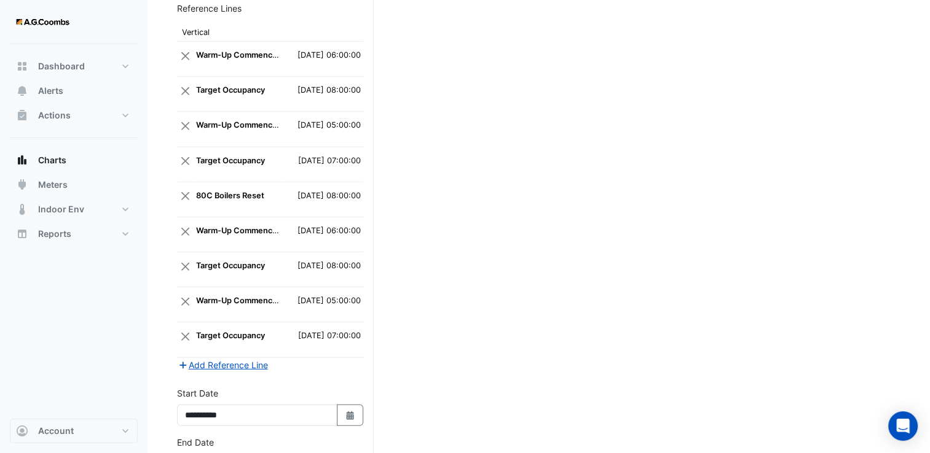
scroll to position [3539, 0]
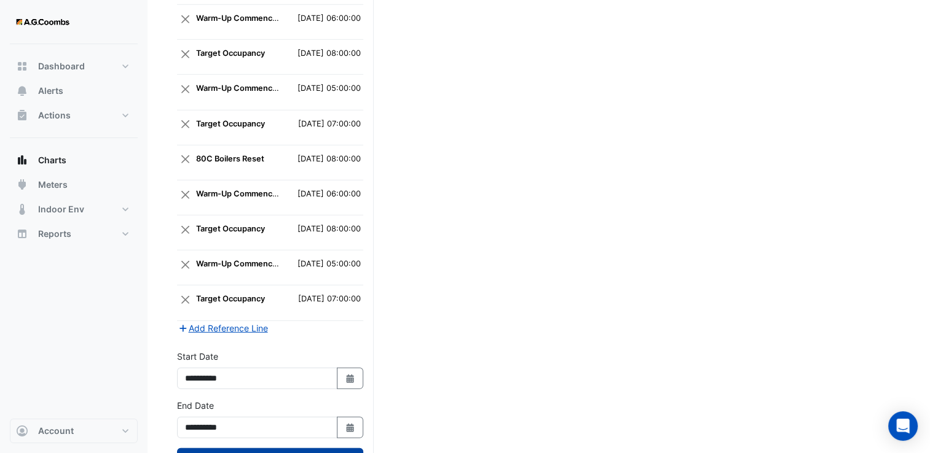
click at [329, 448] on button "Draw Chart" at bounding box center [270, 459] width 186 height 22
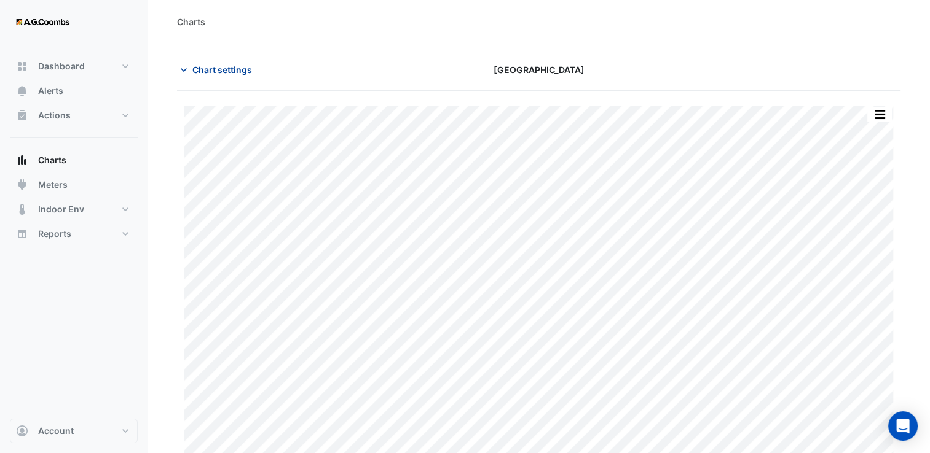
click at [195, 74] on button "Chart settings" at bounding box center [218, 70] width 83 height 22
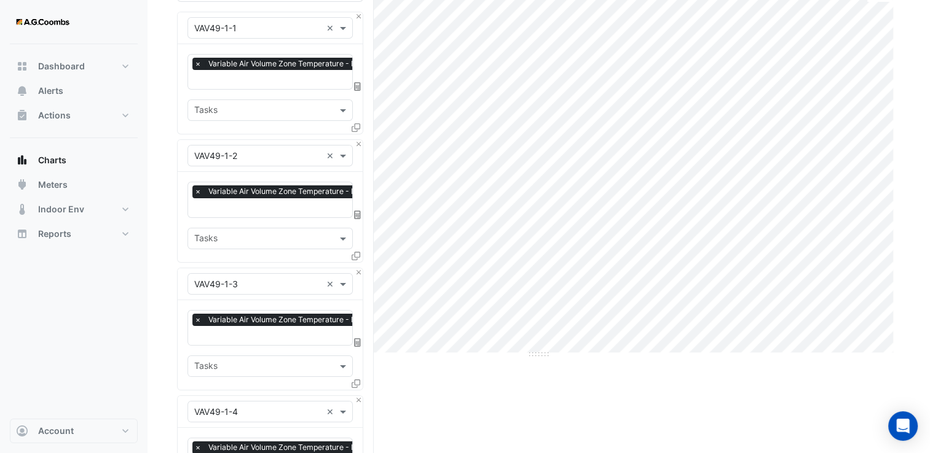
scroll to position [369, 0]
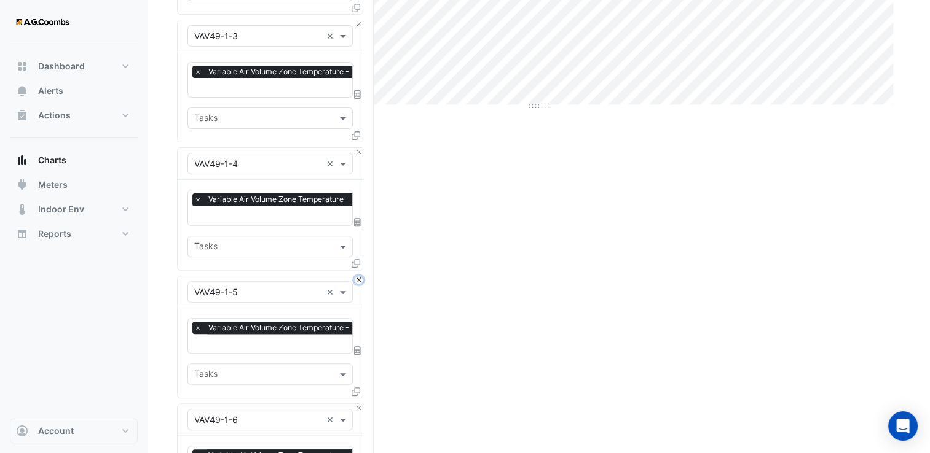
click at [359, 276] on button "Close" at bounding box center [358, 280] width 8 height 8
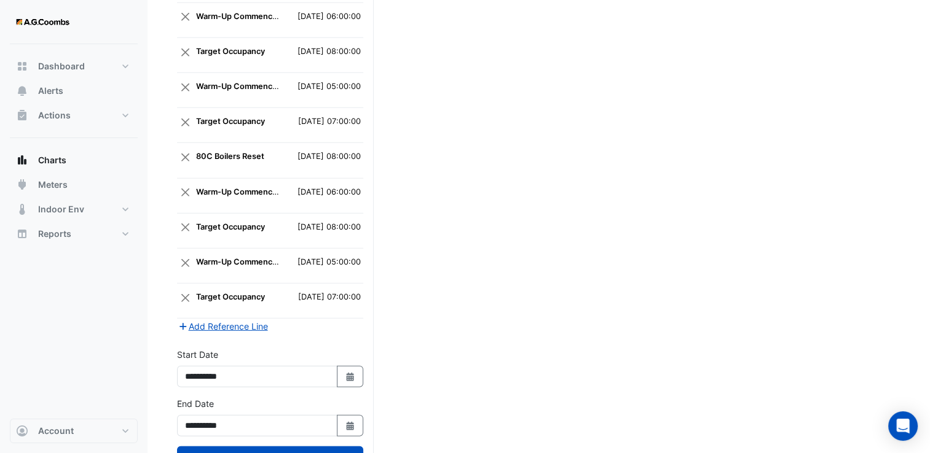
click at [301, 397] on div "**********" at bounding box center [270, 421] width 201 height 49
click at [302, 447] on button "Draw Chart" at bounding box center [270, 458] width 186 height 22
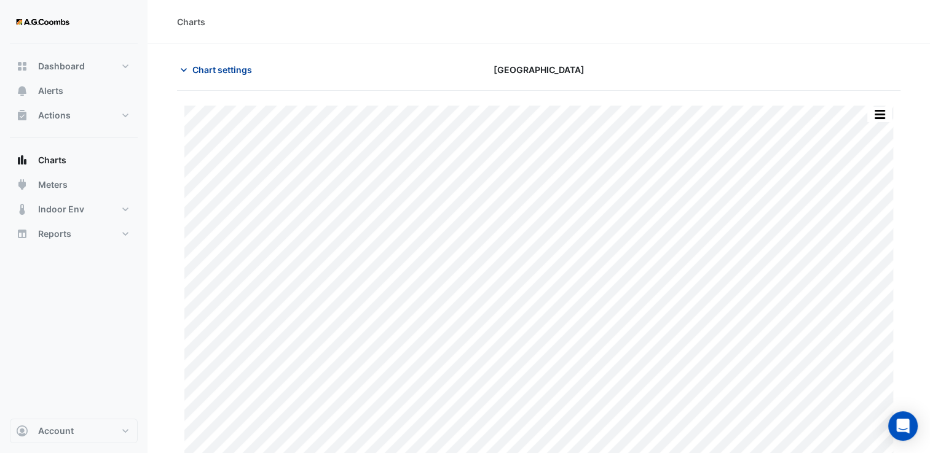
click at [235, 69] on span "Chart settings" at bounding box center [222, 69] width 60 height 13
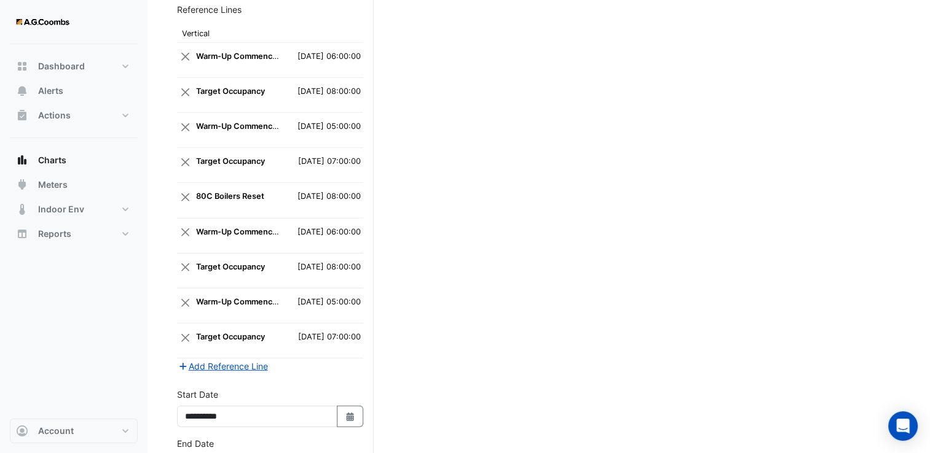
scroll to position [3413, 0]
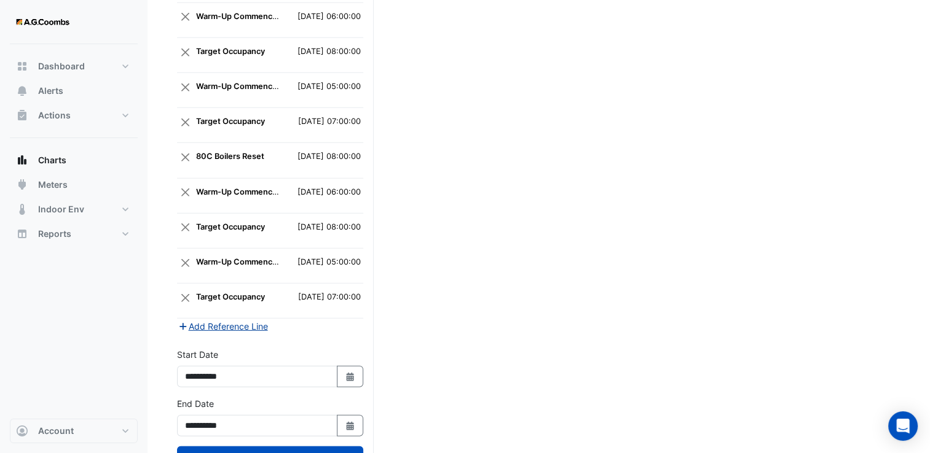
click at [203, 319] on button "Add Reference Line" at bounding box center [223, 326] width 92 height 14
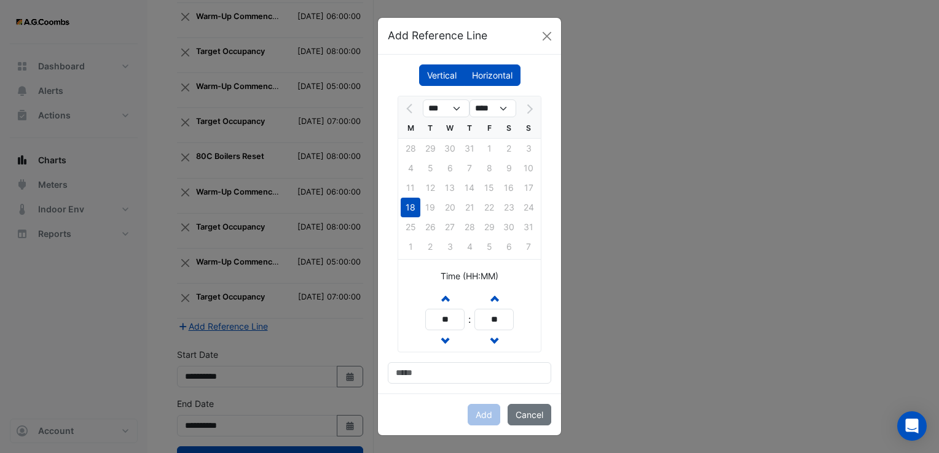
click at [503, 65] on label "Horizontal" at bounding box center [492, 76] width 57 height 22
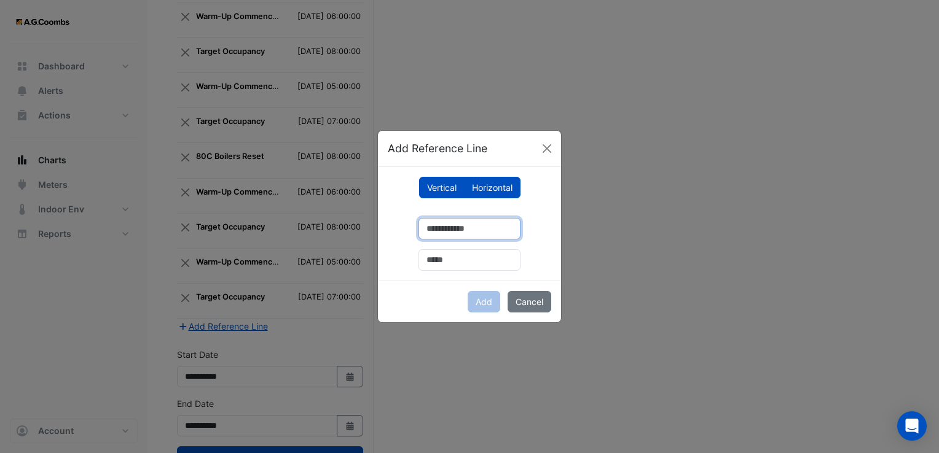
click at [445, 232] on input "number" at bounding box center [469, 229] width 102 height 22
type input "**"
click at [423, 252] on input "text" at bounding box center [469, 260] width 102 height 22
type input "**********"
click at [493, 300] on button "Add" at bounding box center [484, 302] width 33 height 22
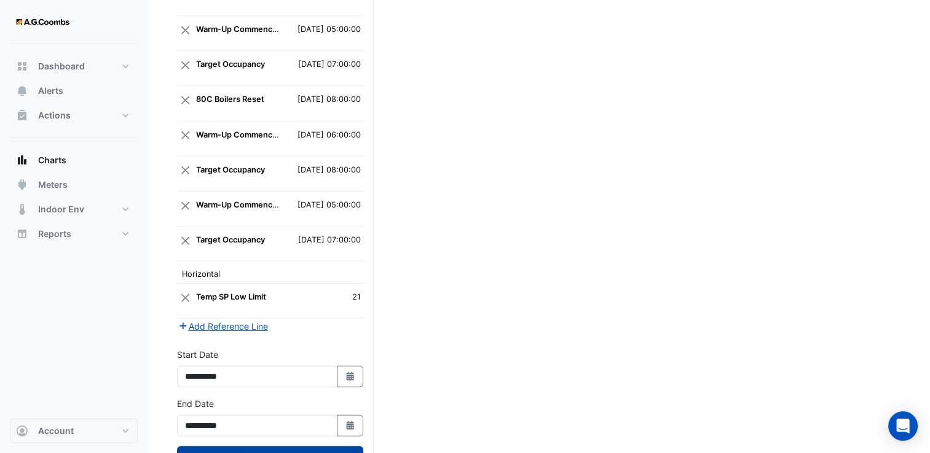
click at [279, 447] on button "Draw Chart" at bounding box center [270, 458] width 186 height 22
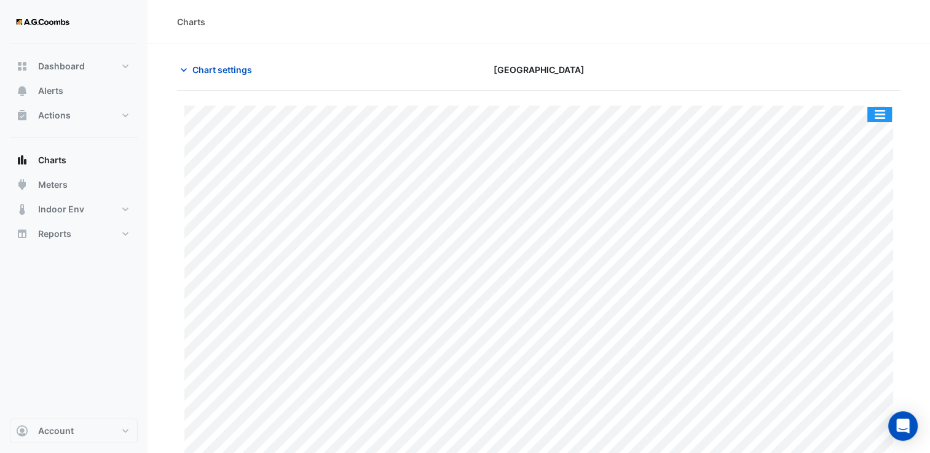
click at [883, 113] on button "button" at bounding box center [879, 114] width 25 height 15
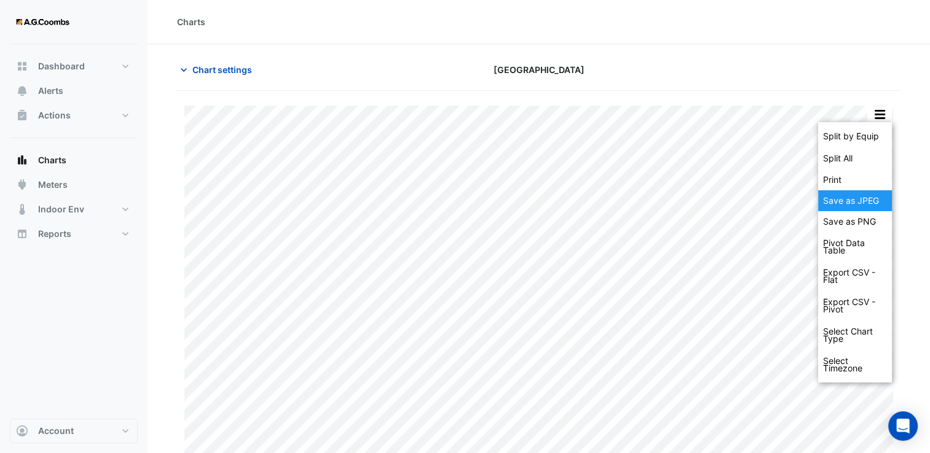
click at [862, 196] on div "Save as JPEG" at bounding box center [855, 200] width 74 height 21
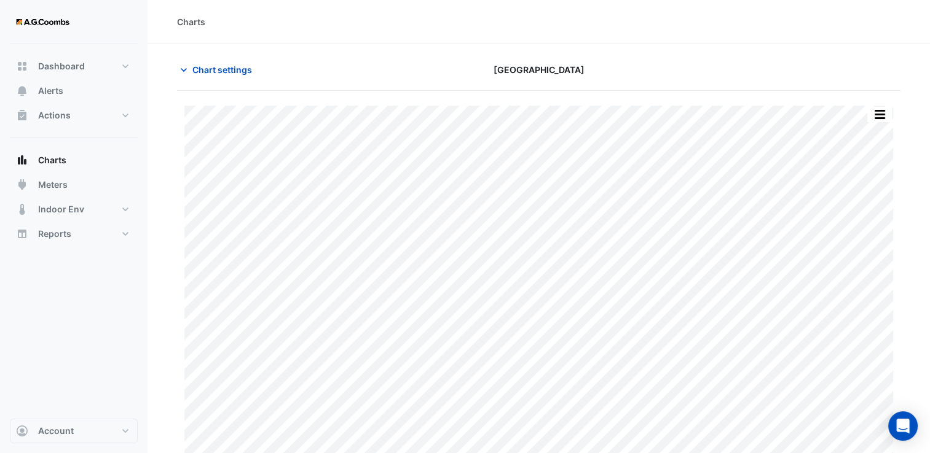
drag, startPoint x: 297, startPoint y: 46, endPoint x: 273, endPoint y: 57, distance: 26.4
click at [299, 47] on section "Chart settings [GEOGRAPHIC_DATA] Split by Equip Split All Print Save as JPEG Sa…" at bounding box center [538, 261] width 782 height 435
click at [189, 76] on button "Chart settings" at bounding box center [218, 70] width 83 height 22
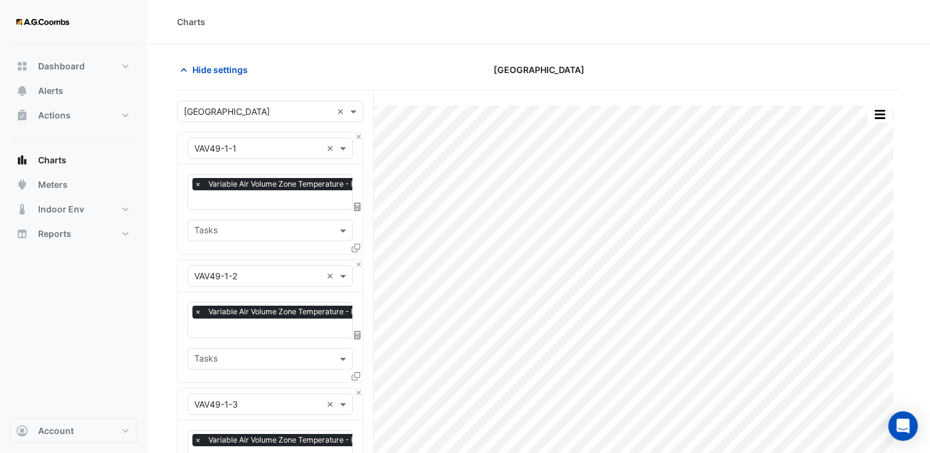
click at [198, 84] on div "Hide settings [GEOGRAPHIC_DATA]" at bounding box center [538, 75] width 723 height 32
click at [199, 67] on span "Hide settings" at bounding box center [219, 69] width 55 height 13
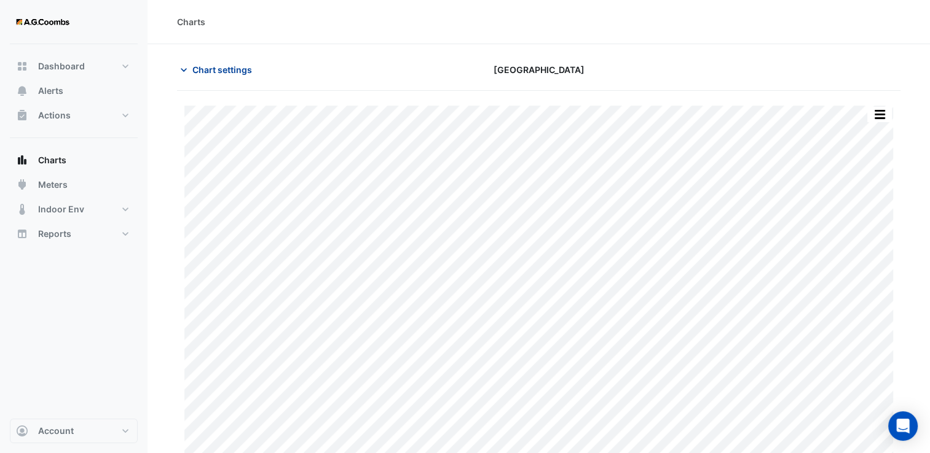
click at [220, 64] on span "Chart settings" at bounding box center [222, 69] width 60 height 13
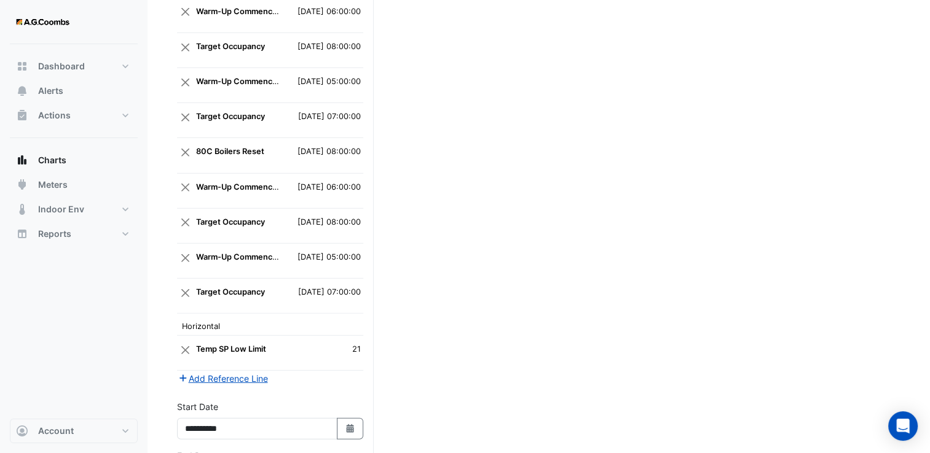
scroll to position [3470, 0]
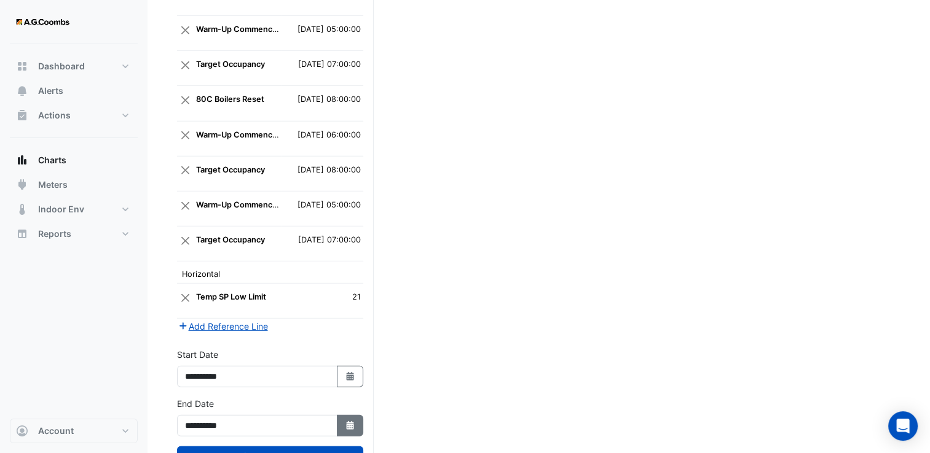
click at [349, 421] on icon "Select Date" at bounding box center [350, 425] width 11 height 9
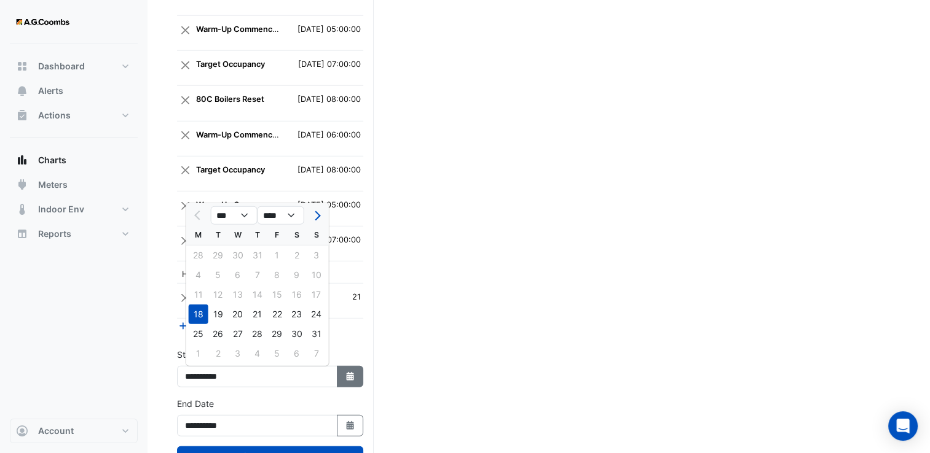
click at [342, 366] on button "Select Date" at bounding box center [350, 377] width 27 height 22
select select "*"
select select "****"
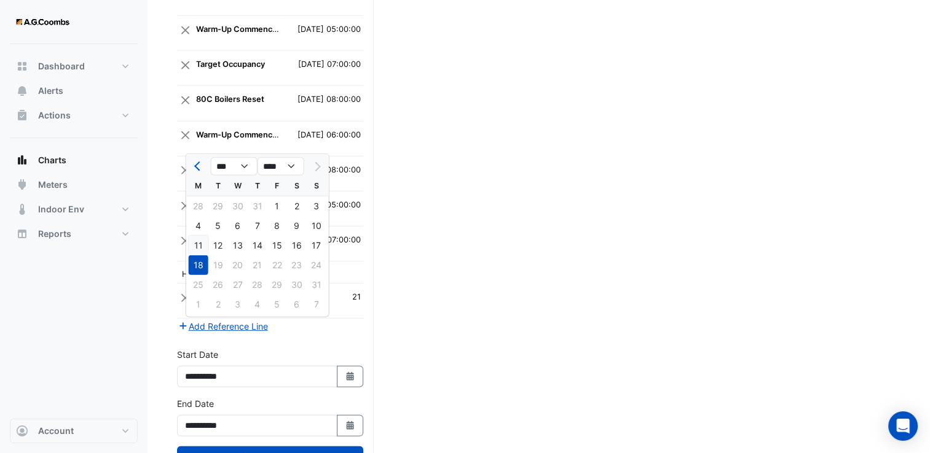
click at [193, 241] on div "11" at bounding box center [199, 246] width 20 height 20
type input "**********"
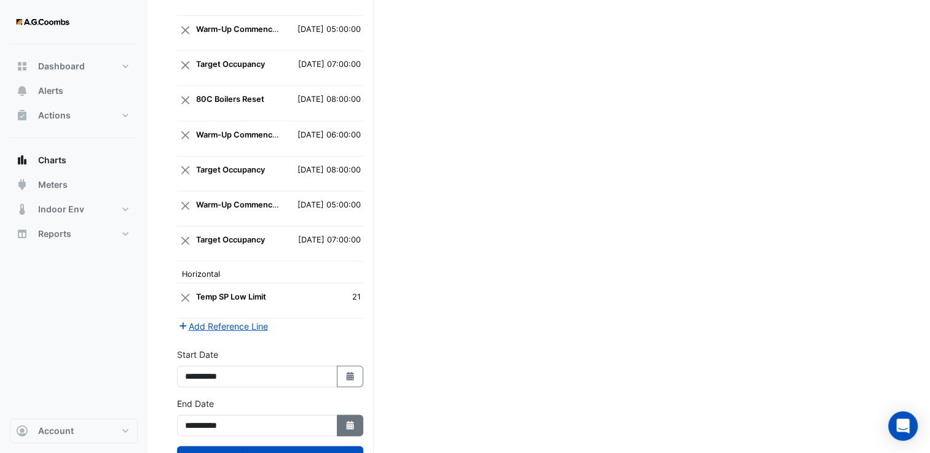
click at [358, 415] on button "Select Date" at bounding box center [350, 426] width 27 height 22
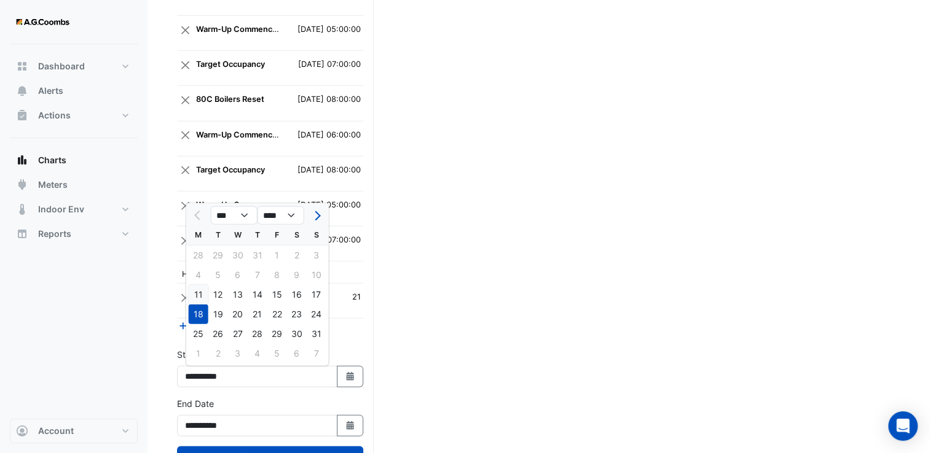
click at [199, 292] on div "11" at bounding box center [199, 295] width 20 height 20
type input "**********"
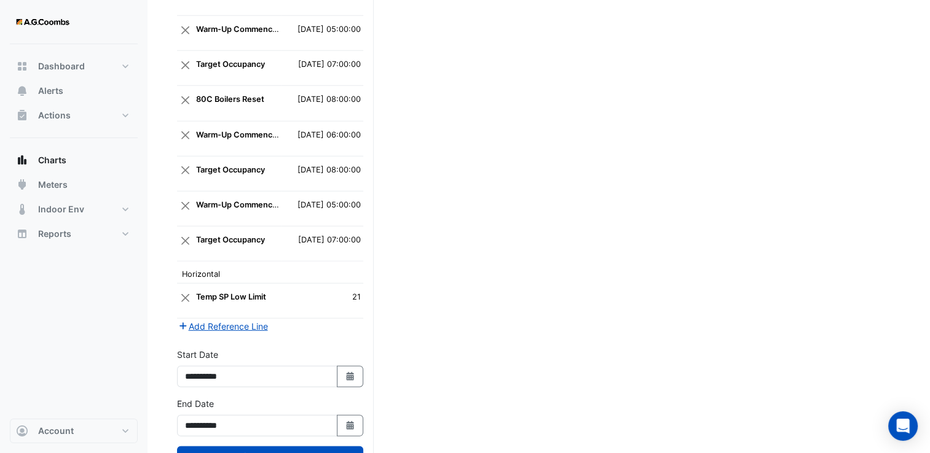
click at [300, 397] on div "**********" at bounding box center [270, 421] width 201 height 49
click at [300, 447] on button "Draw Chart" at bounding box center [270, 458] width 186 height 22
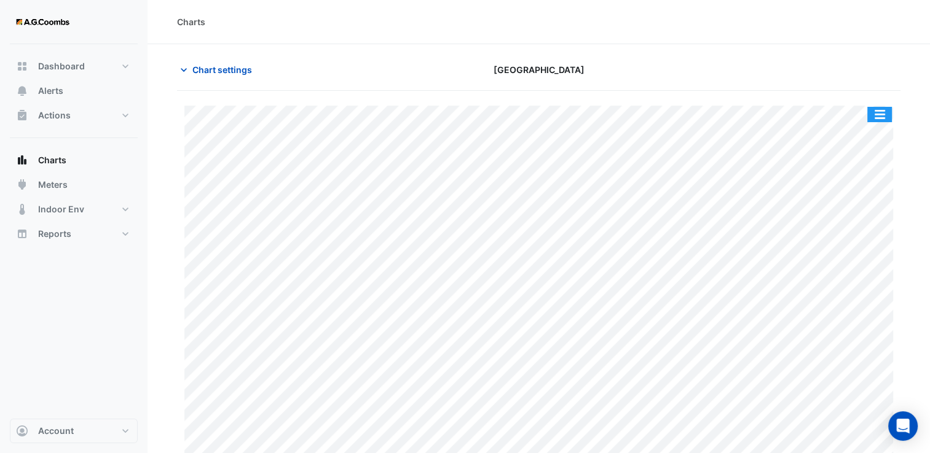
click at [875, 117] on button "button" at bounding box center [879, 114] width 25 height 15
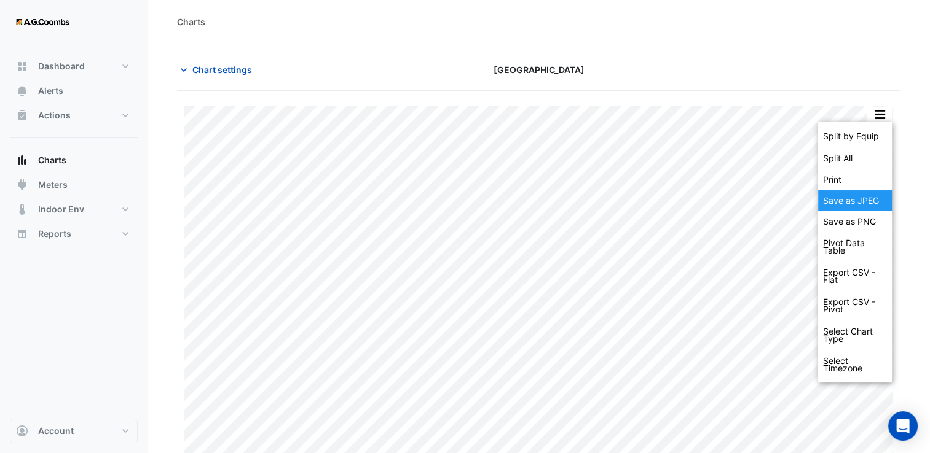
click at [855, 197] on div "Save as JPEG" at bounding box center [855, 200] width 74 height 21
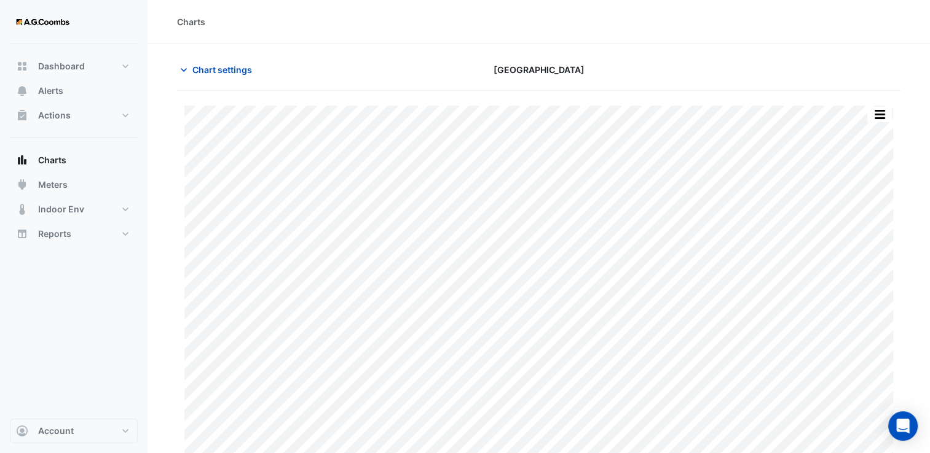
click at [437, 29] on div "Charts" at bounding box center [538, 22] width 782 height 44
click at [235, 65] on span "Chart settings" at bounding box center [222, 69] width 60 height 13
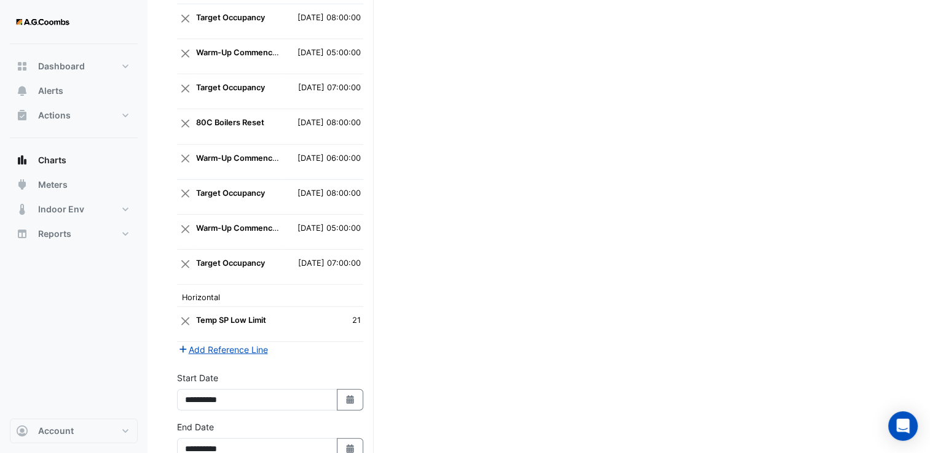
scroll to position [3470, 0]
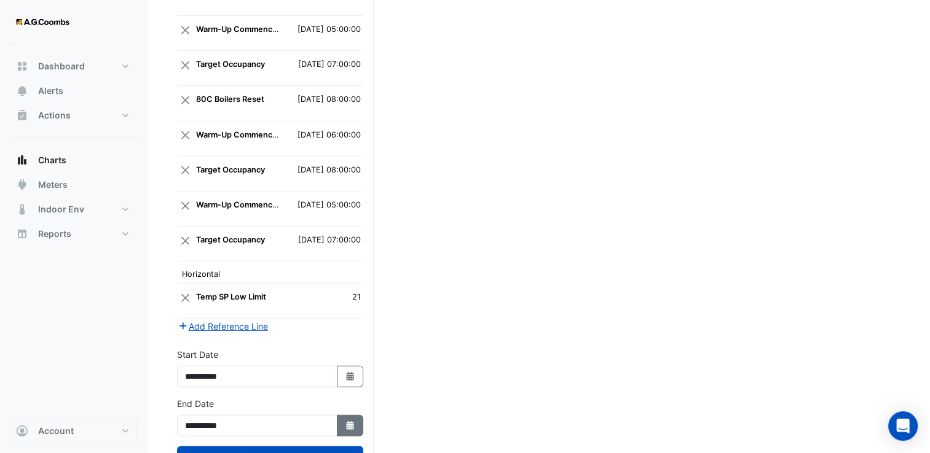
click at [354, 421] on icon "Select Date" at bounding box center [350, 425] width 11 height 9
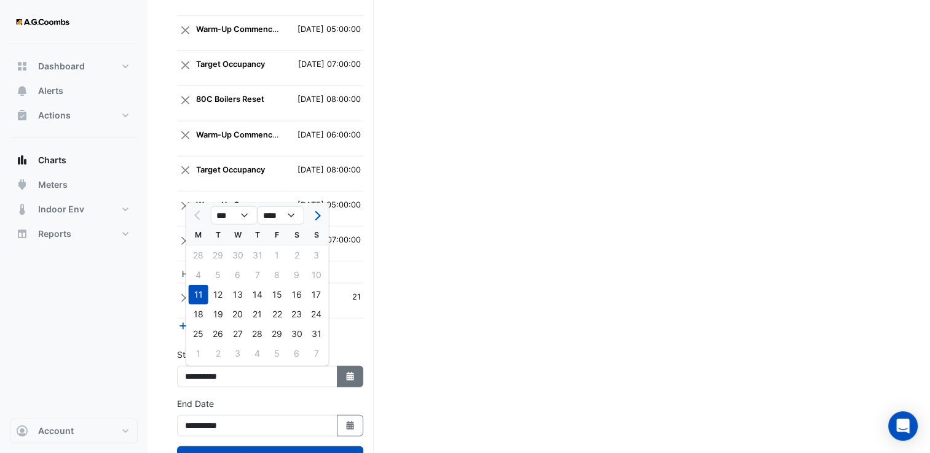
click at [347, 372] on icon "button" at bounding box center [349, 376] width 7 height 9
select select "*"
select select "****"
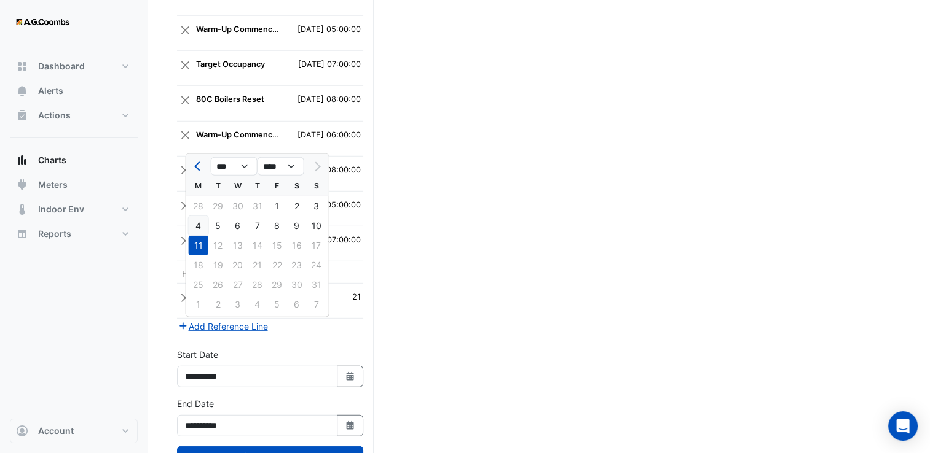
click at [198, 228] on div "4" at bounding box center [199, 226] width 20 height 20
type input "**********"
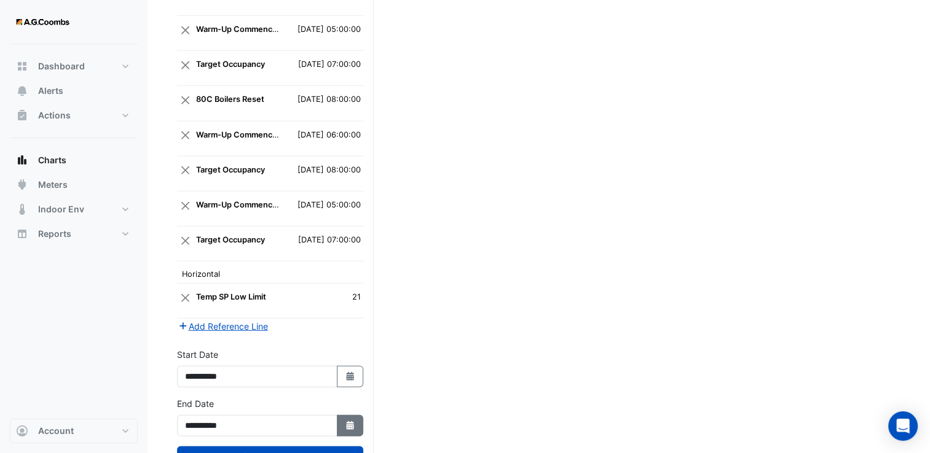
click at [354, 421] on fa-icon "Select Date" at bounding box center [350, 426] width 11 height 10
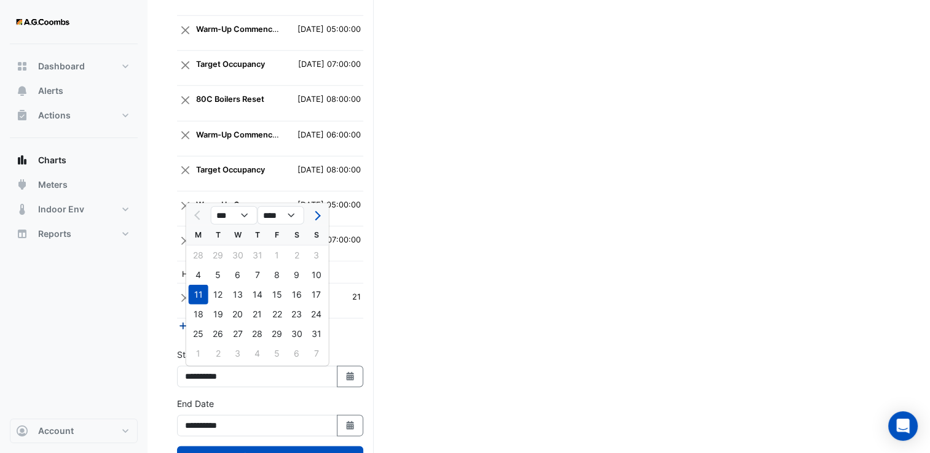
click at [202, 276] on div "4" at bounding box center [199, 275] width 20 height 20
type input "**********"
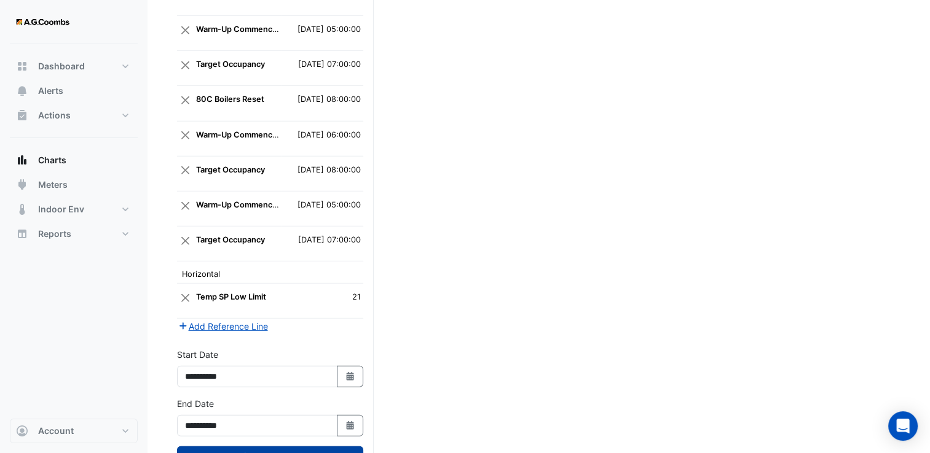
click at [308, 447] on button "Draw Chart" at bounding box center [270, 458] width 186 height 22
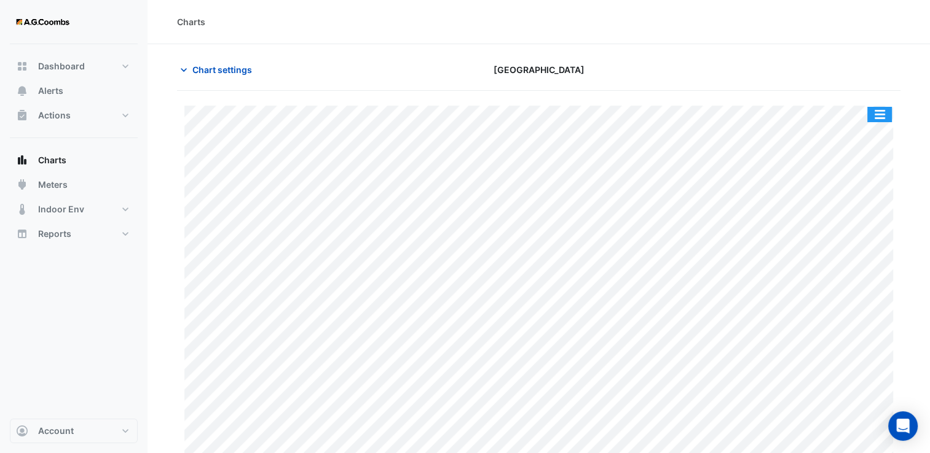
click at [882, 114] on button "button" at bounding box center [879, 114] width 25 height 15
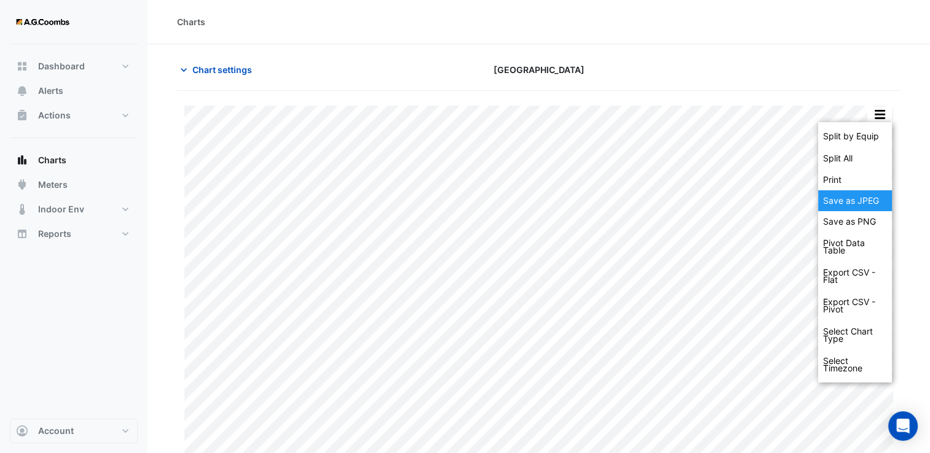
click at [878, 194] on div "Save as JPEG" at bounding box center [855, 200] width 74 height 21
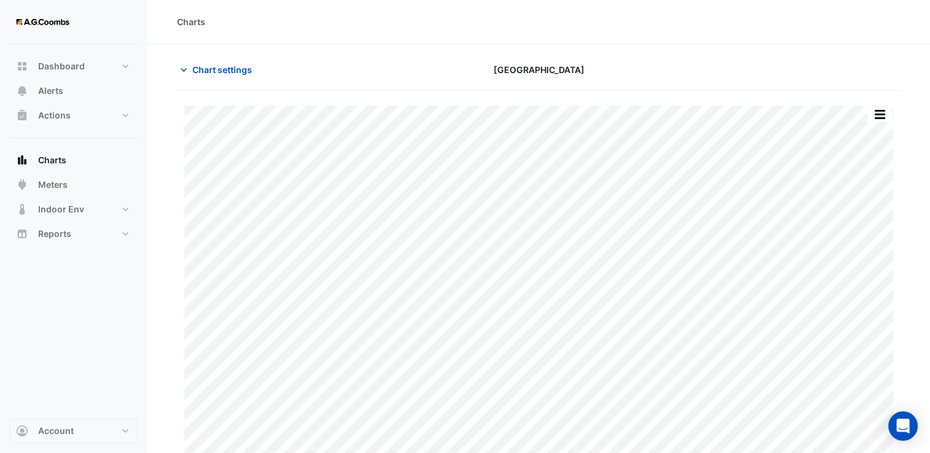
click at [326, 61] on div "Chart settings" at bounding box center [293, 70] width 246 height 22
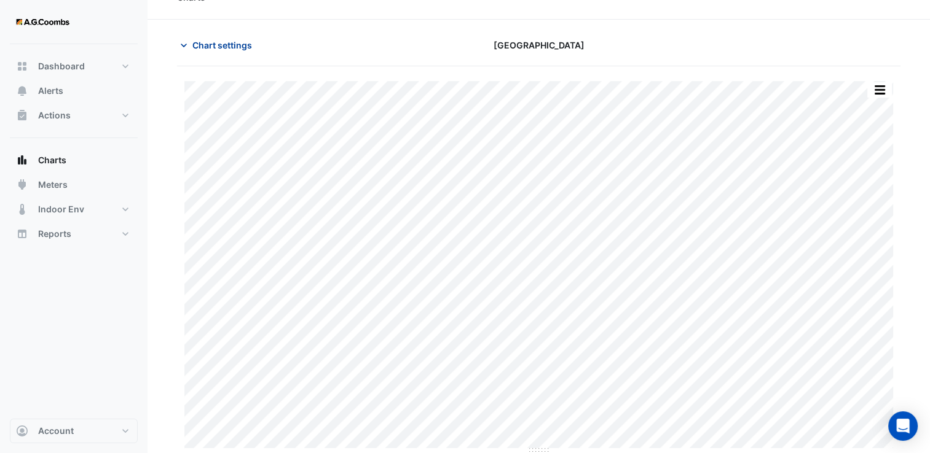
click at [236, 48] on span "Chart settings" at bounding box center [222, 45] width 60 height 13
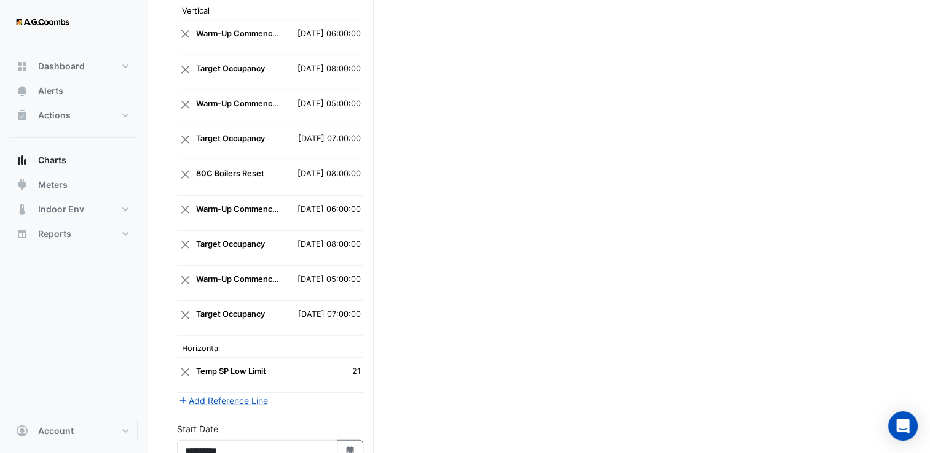
scroll to position [3470, 0]
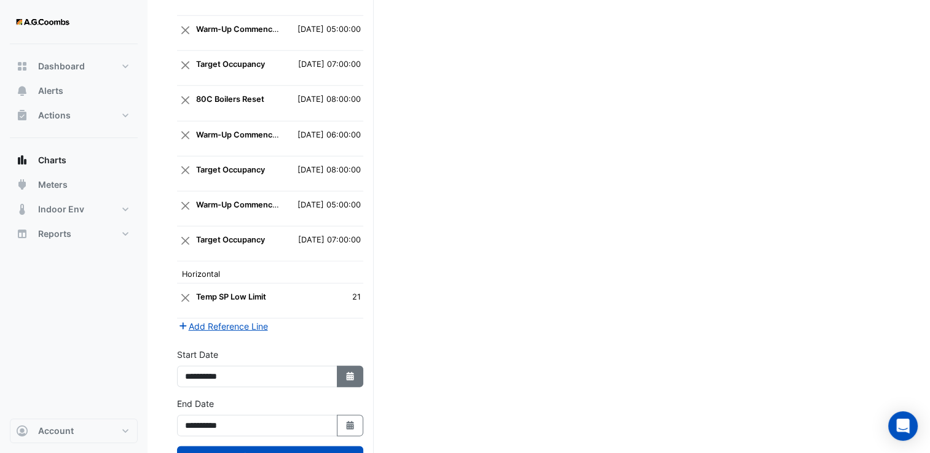
click at [351, 366] on button "Select Date" at bounding box center [350, 377] width 27 height 22
select select "*"
select select "****"
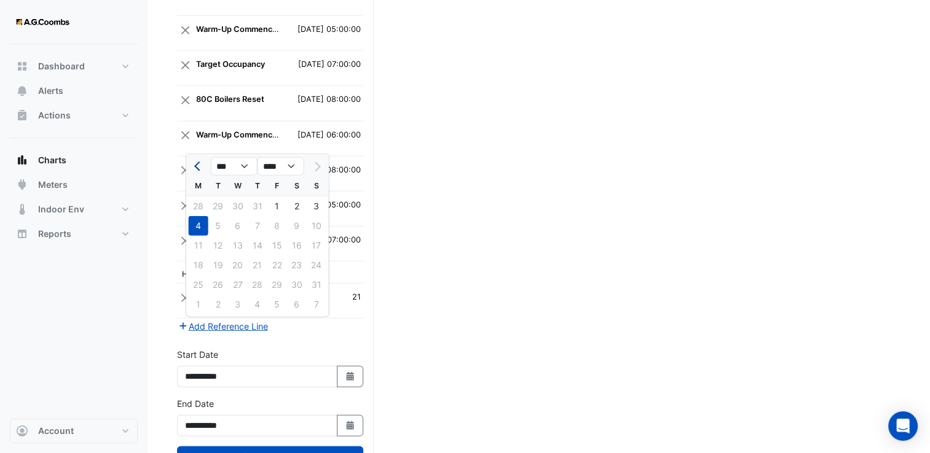
click at [198, 163] on span "Previous month" at bounding box center [198, 166] width 9 height 9
select select "*"
click at [199, 263] on div "21" at bounding box center [199, 266] width 20 height 20
type input "**********"
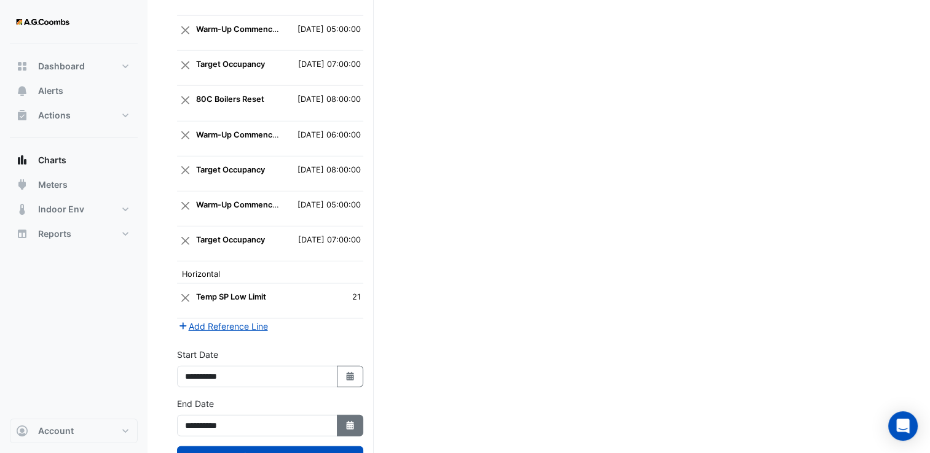
click at [348, 421] on icon "button" at bounding box center [349, 425] width 7 height 9
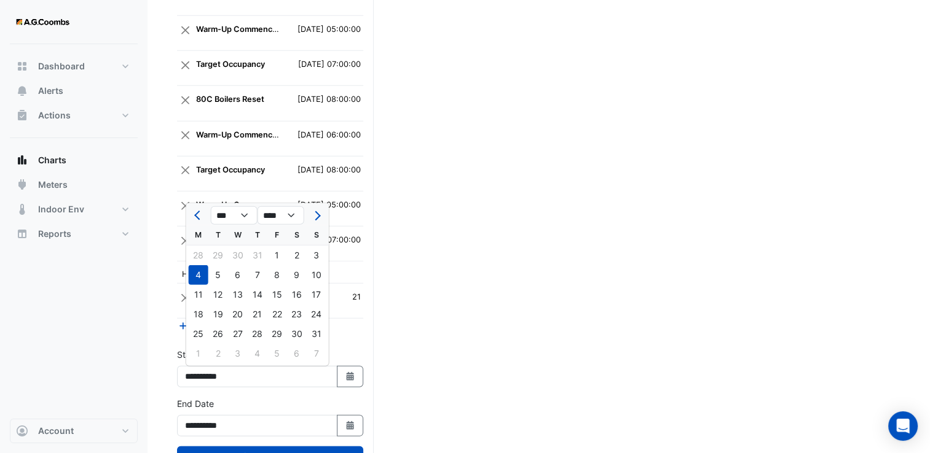
click at [199, 216] on span "Previous month" at bounding box center [198, 215] width 9 height 9
select select "*"
click at [197, 310] on div "21" at bounding box center [199, 315] width 20 height 20
type input "**********"
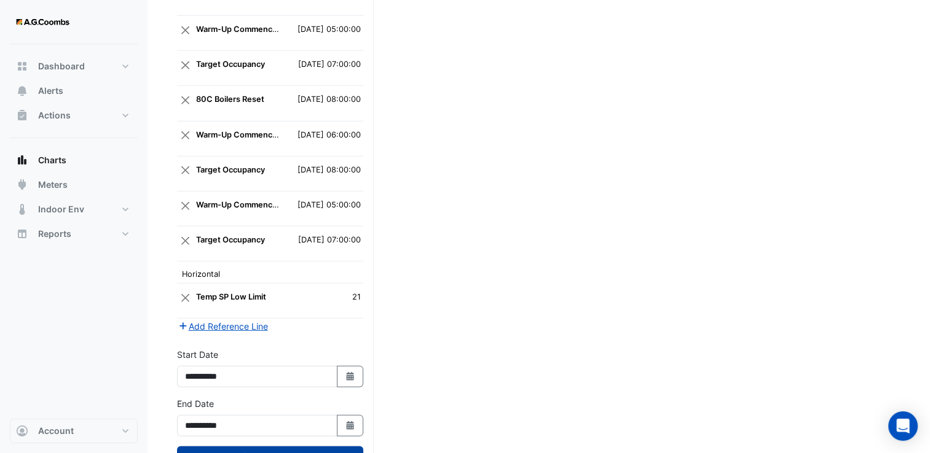
click at [288, 447] on button "Draw Chart" at bounding box center [270, 458] width 186 height 22
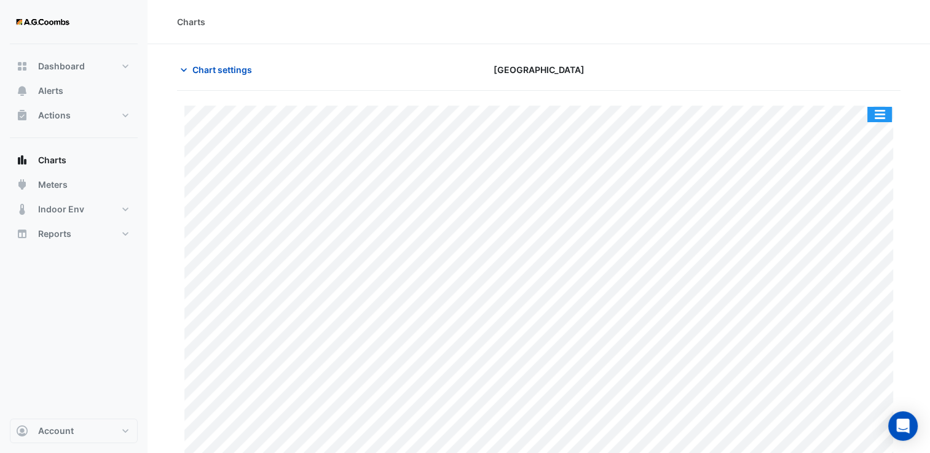
click at [885, 115] on button "button" at bounding box center [879, 114] width 25 height 15
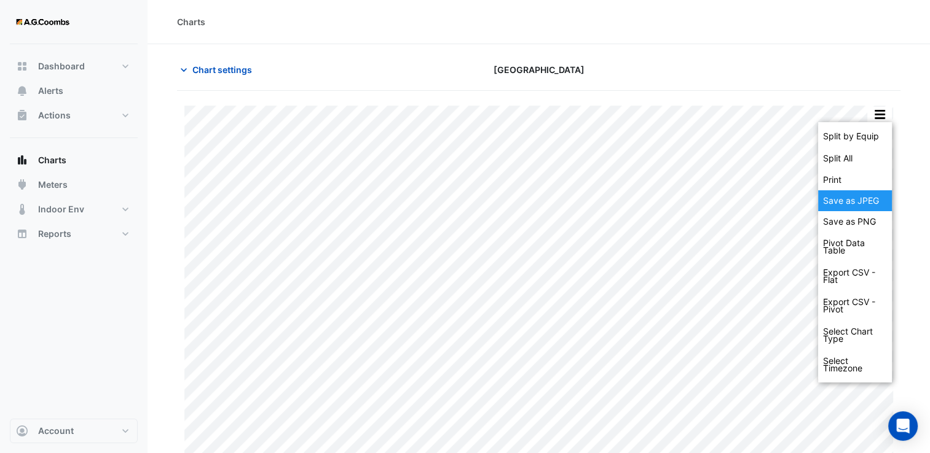
click at [864, 195] on div "Save as JPEG" at bounding box center [855, 200] width 74 height 21
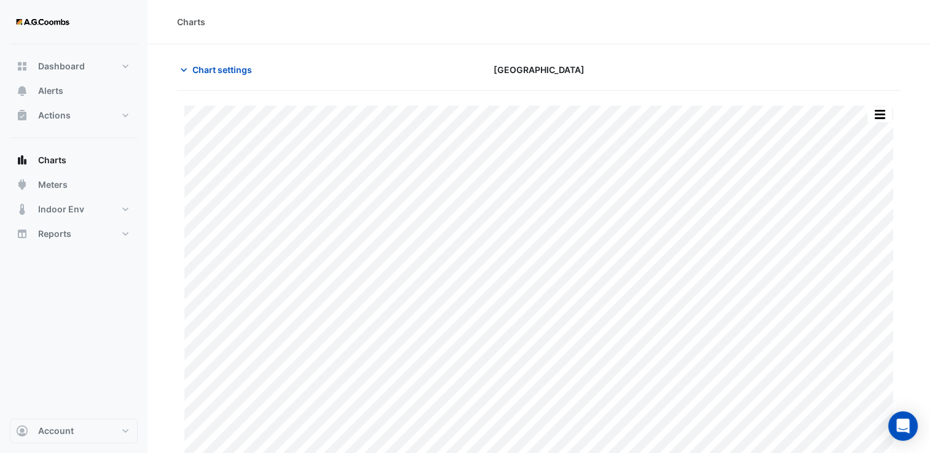
click at [524, 41] on div "Charts" at bounding box center [538, 22] width 782 height 44
